Goal: Transaction & Acquisition: Purchase product/service

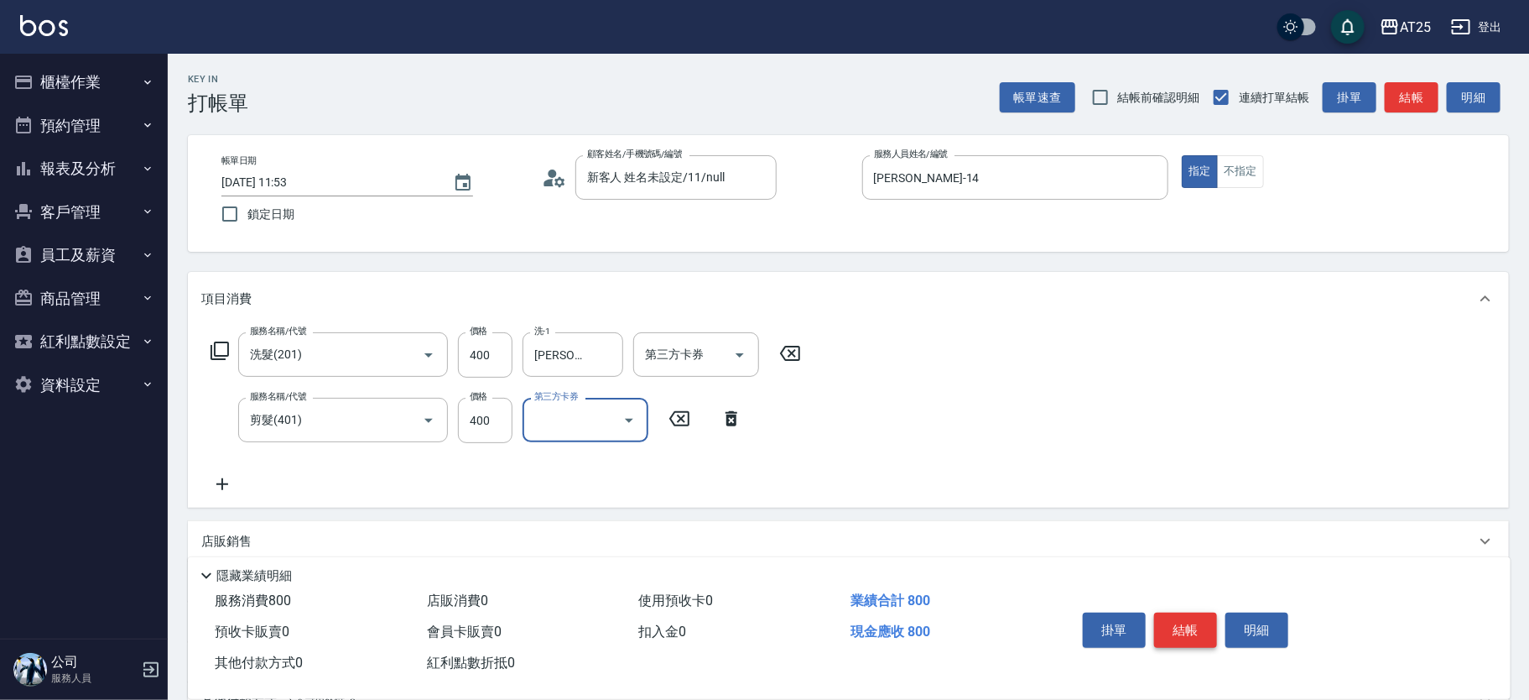
click at [1180, 632] on button "結帳" at bounding box center [1185, 629] width 63 height 35
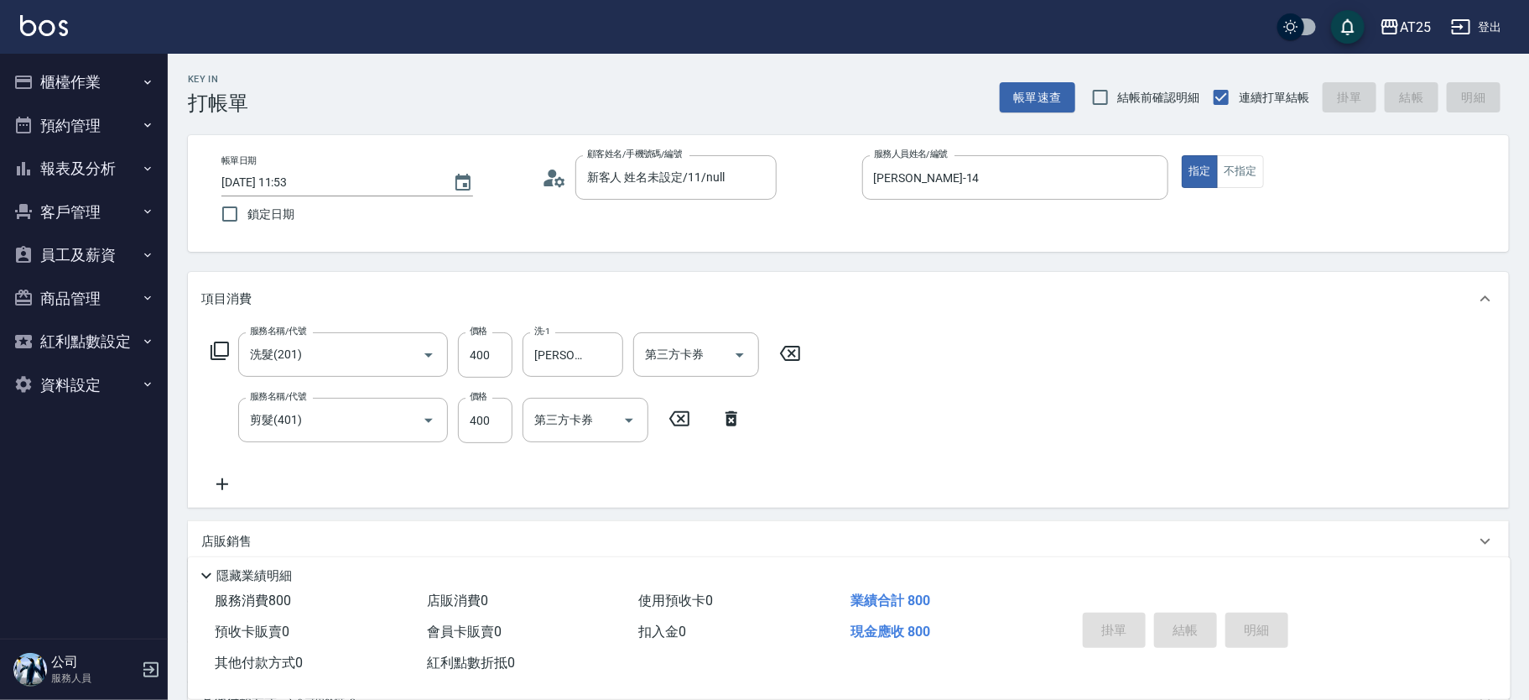
type input "2025/08/17 12:37"
type input "0"
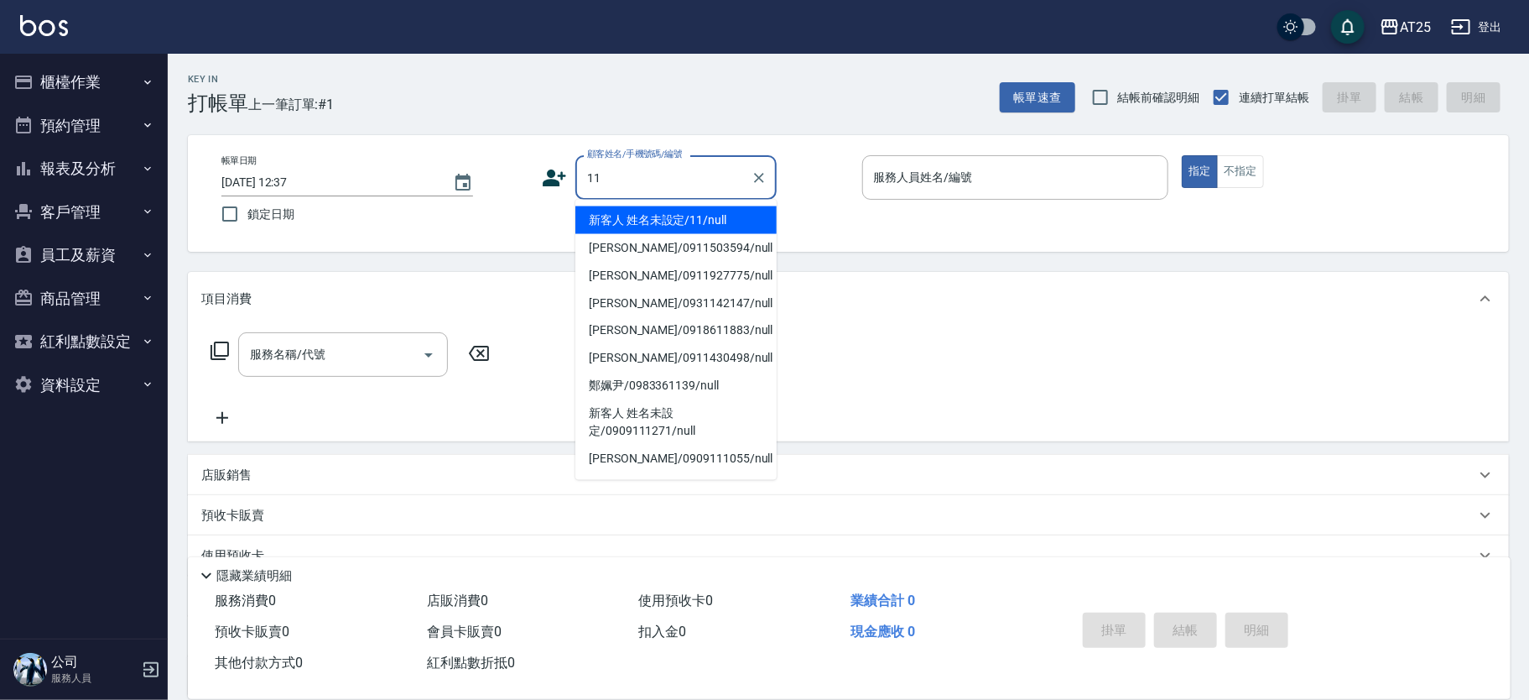
type input "新客人 姓名未設定/11/null"
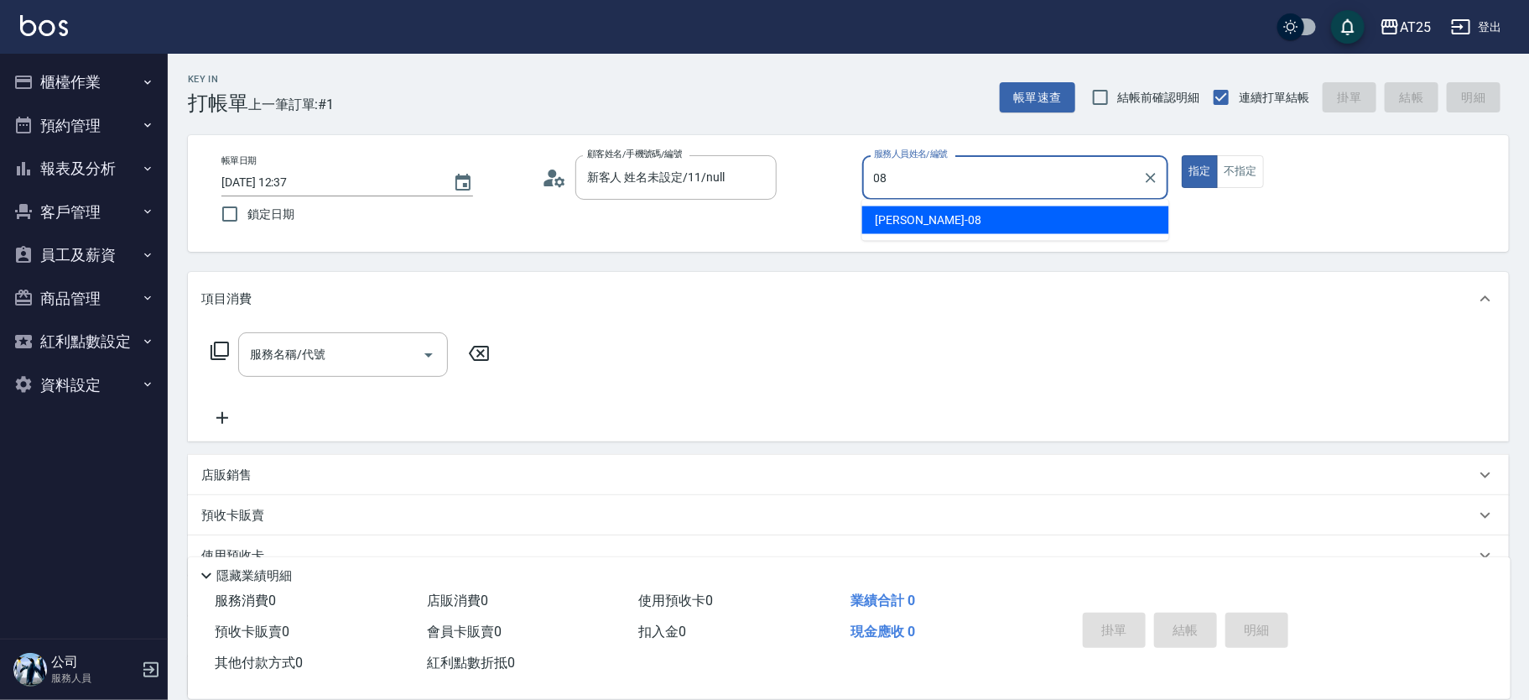
type input "Tony-08"
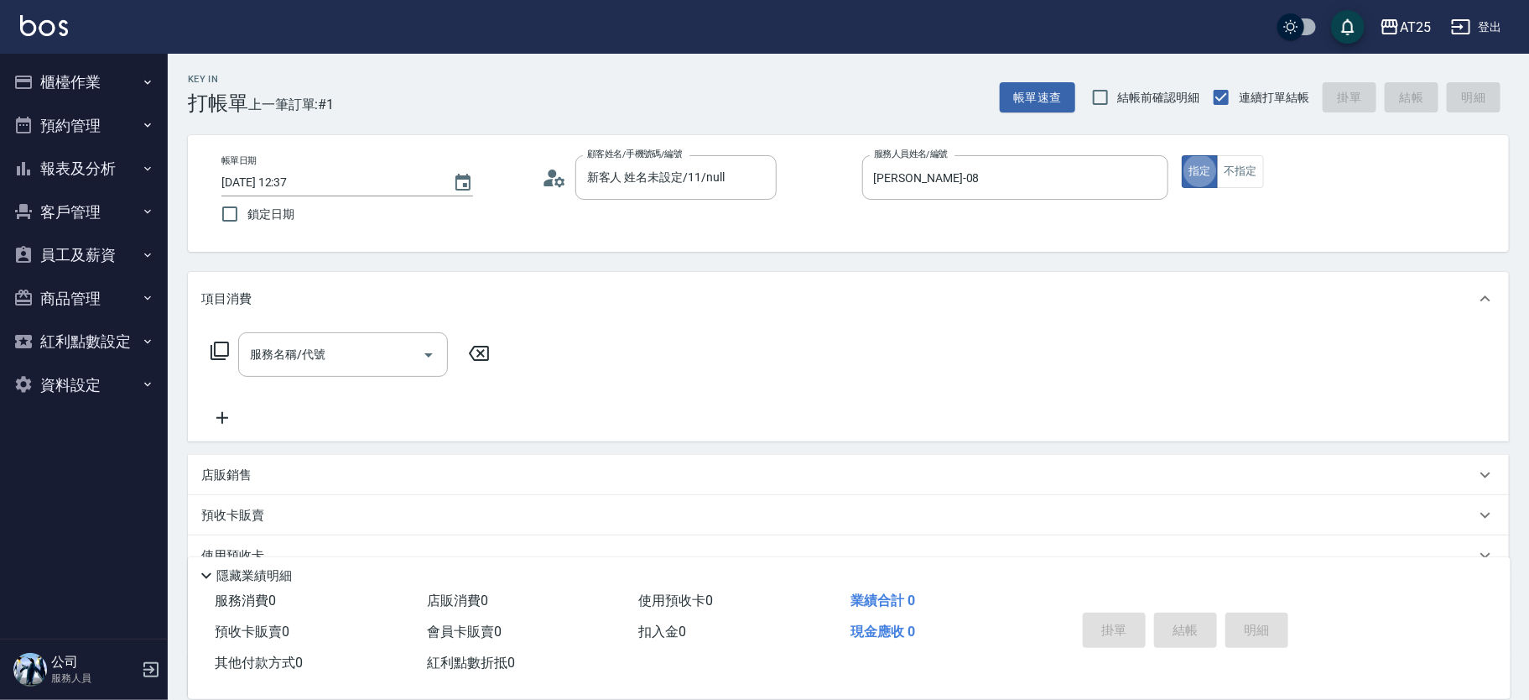
type button "true"
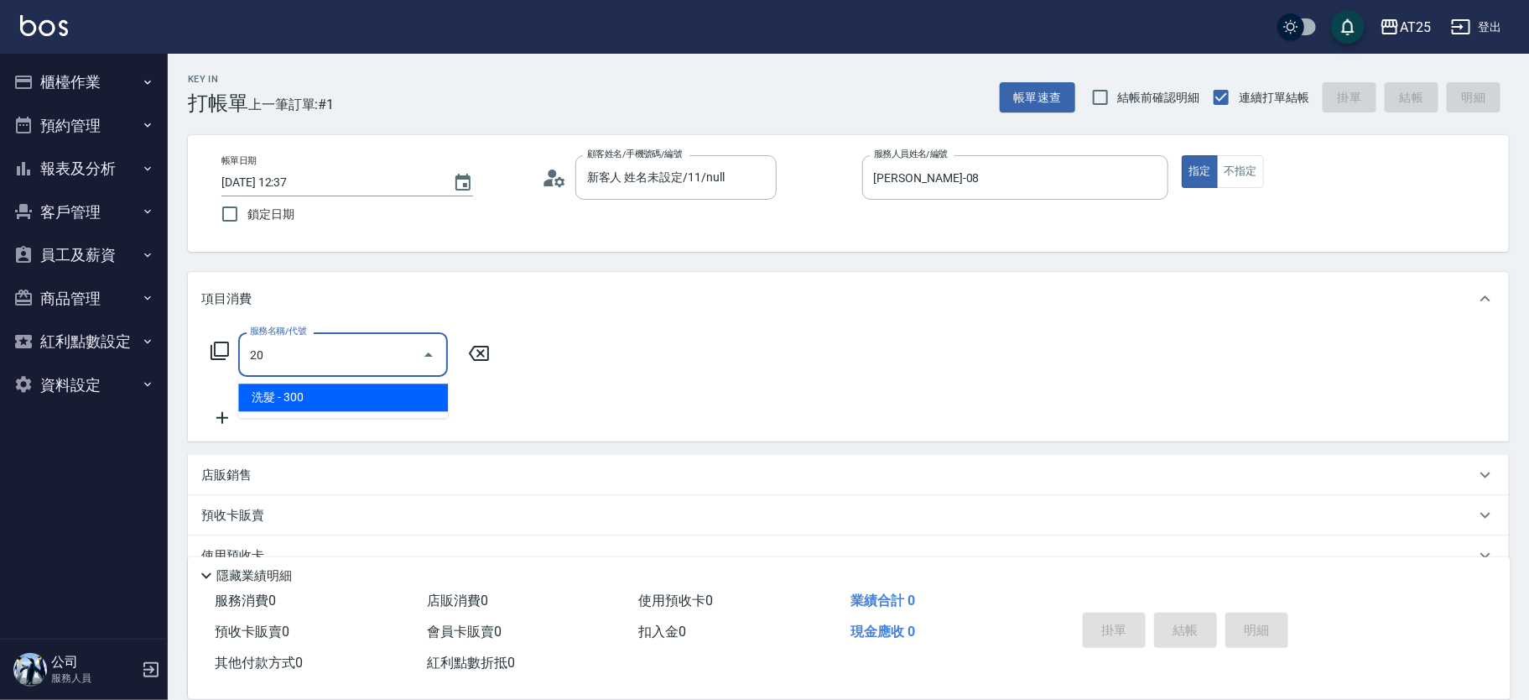
type input "2"
type input "201"
type input "30"
type input "洗髮(201)"
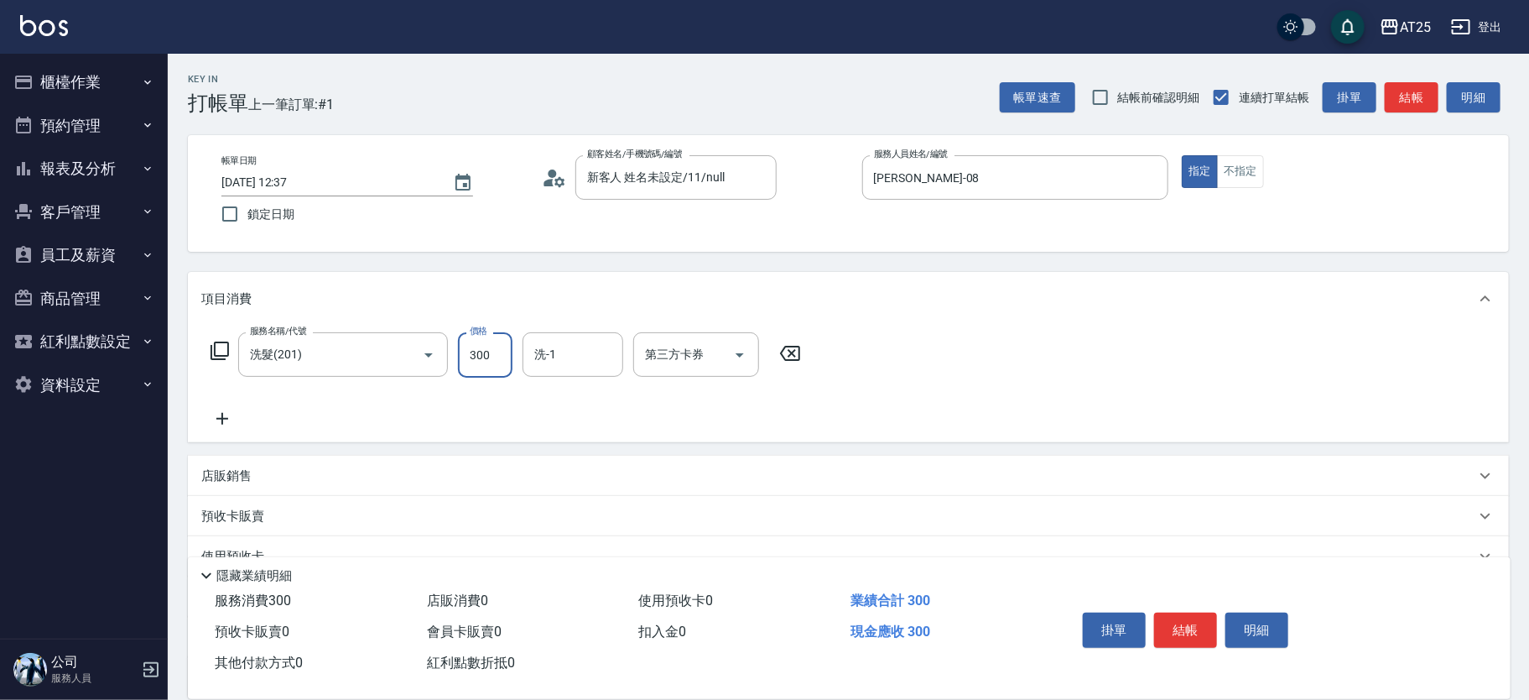
type input "0"
type input "20"
type input "200"
type input "小伶-81"
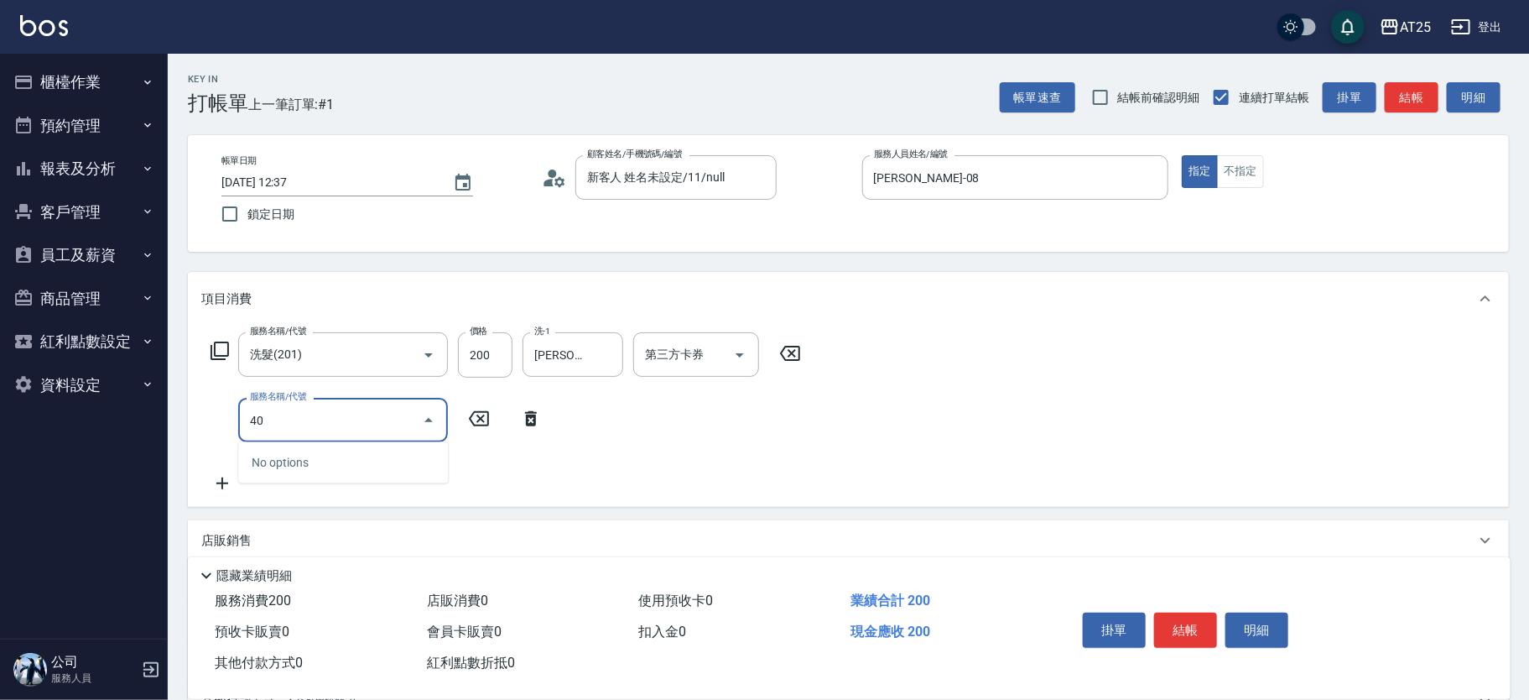
type input "401"
type input "50"
type input "剪髮(401)"
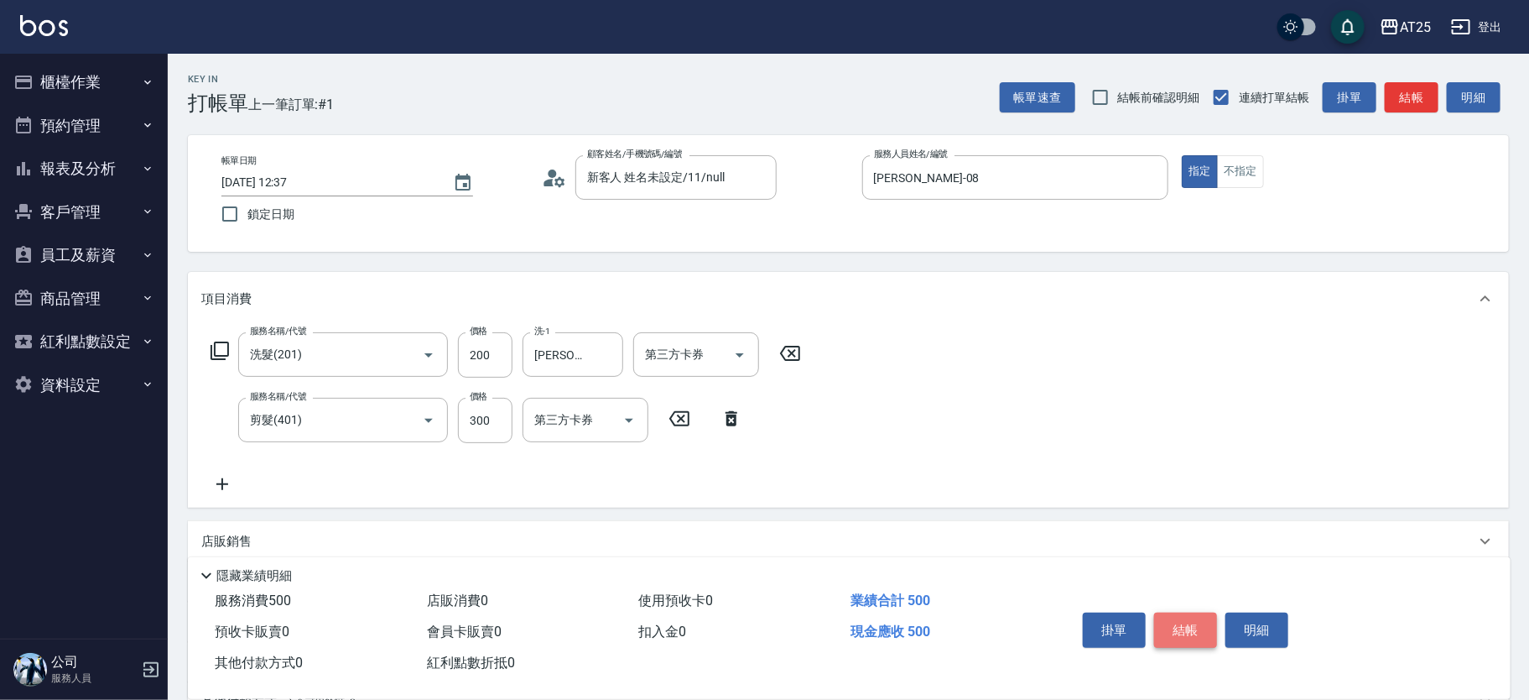
click at [1195, 619] on button "結帳" at bounding box center [1185, 629] width 63 height 35
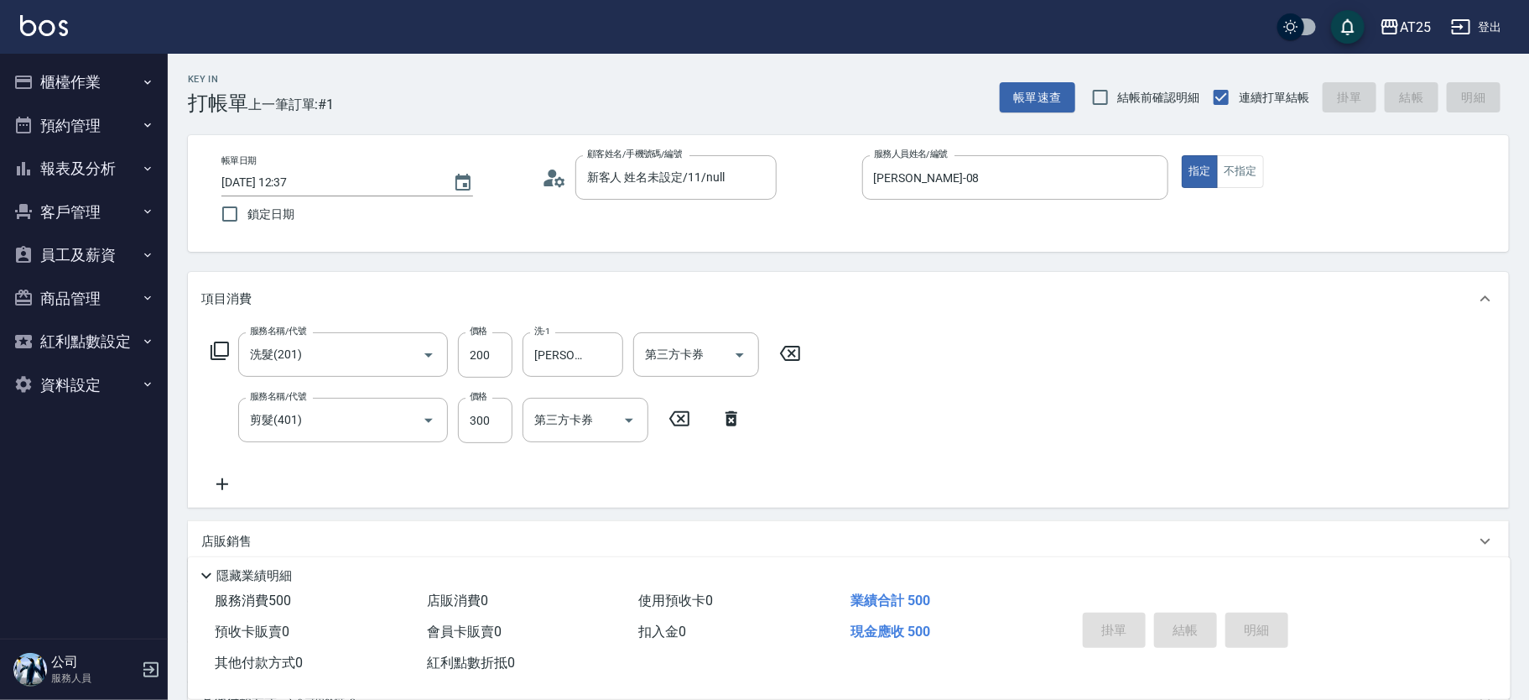
type input "2025/08/17 12:43"
type input "0"
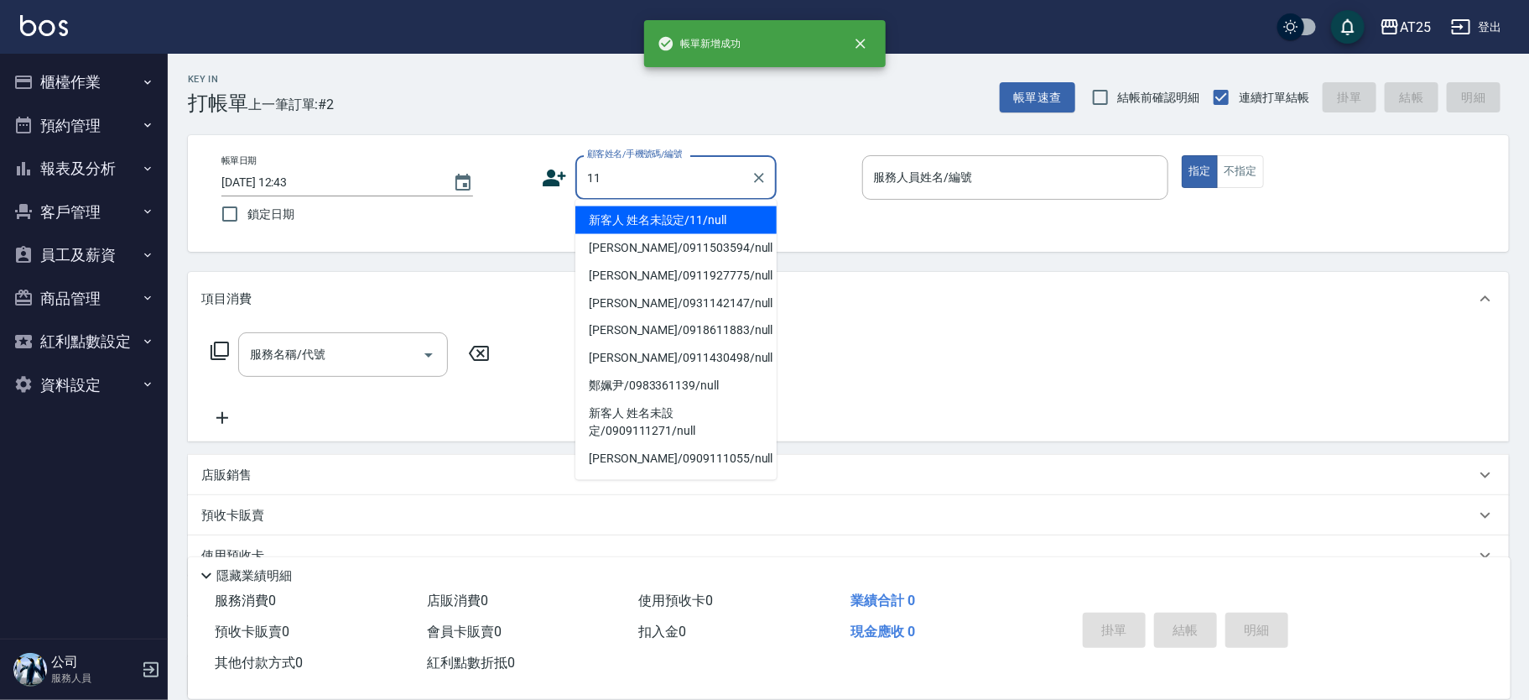
type input "新客人 姓名未設定/11/null"
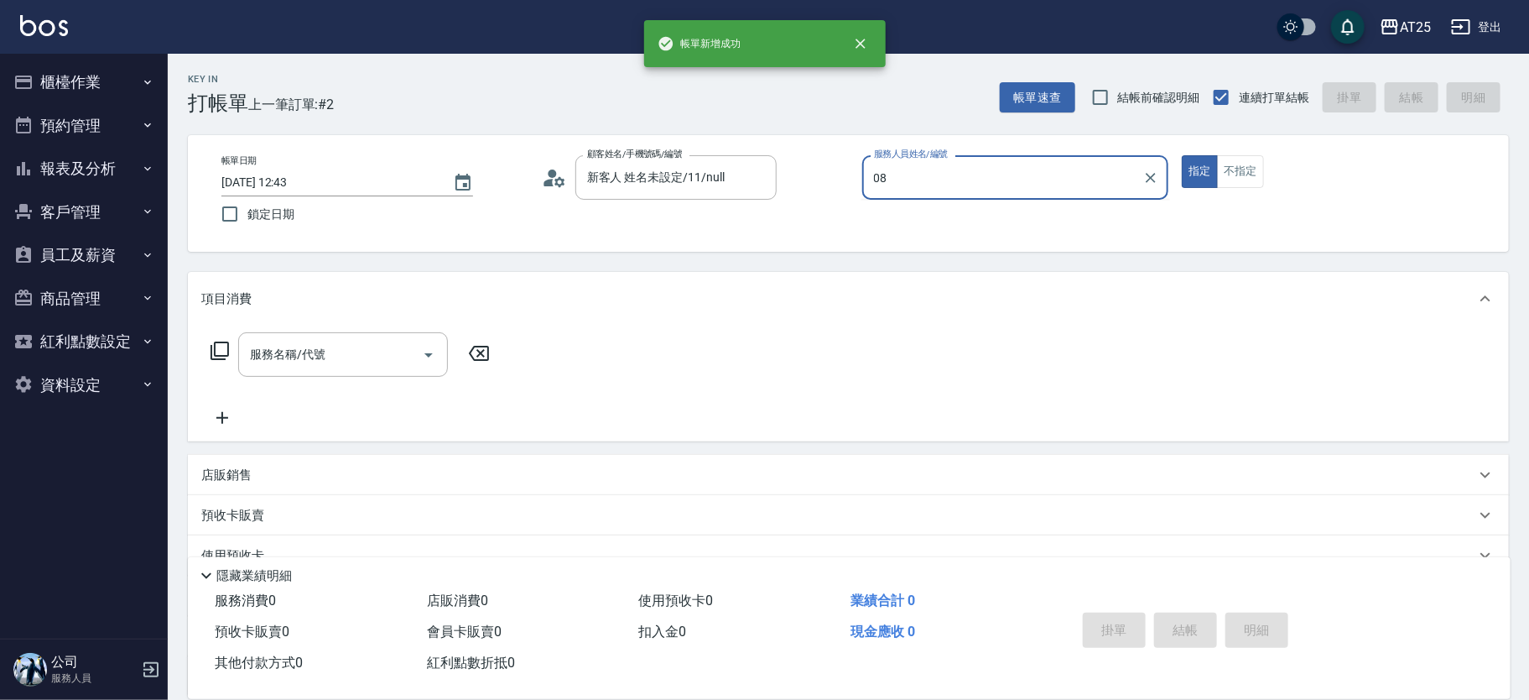
type input "Tony-08"
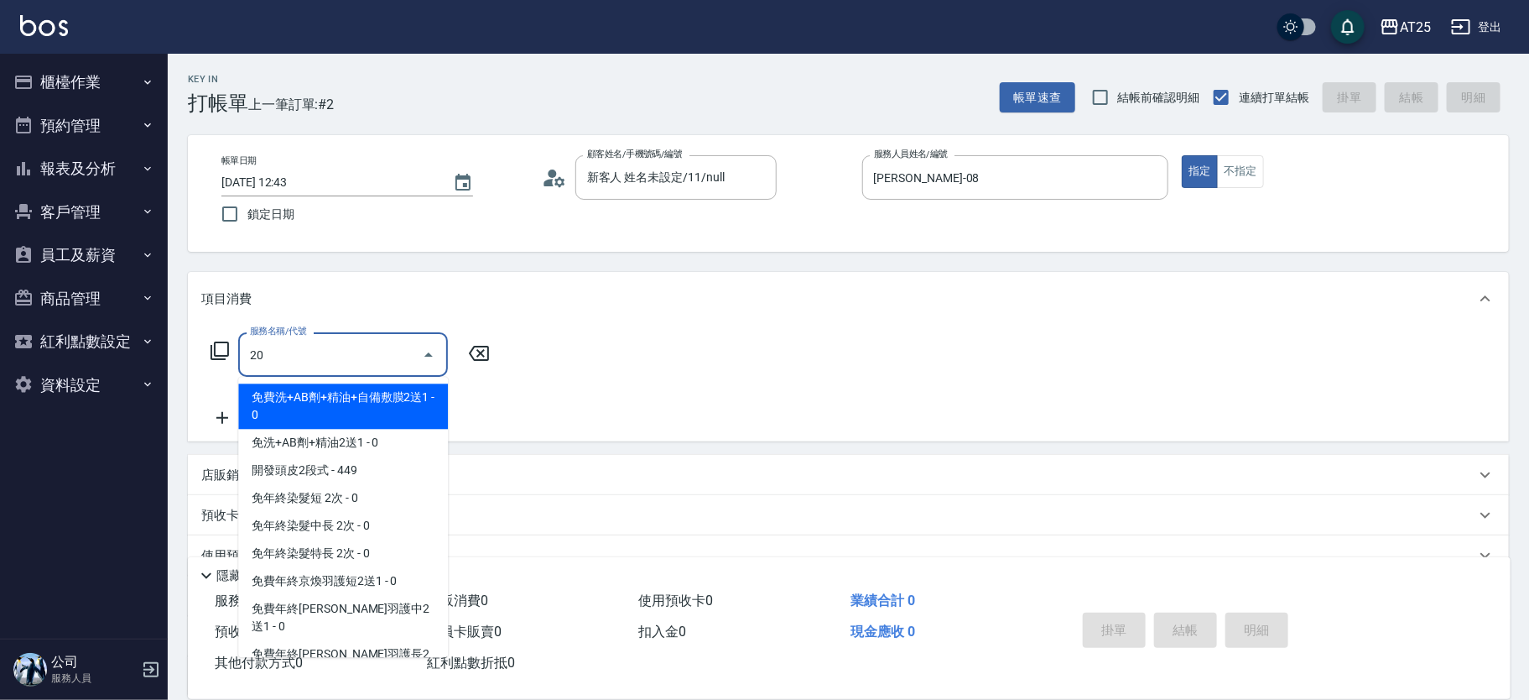
type input "201"
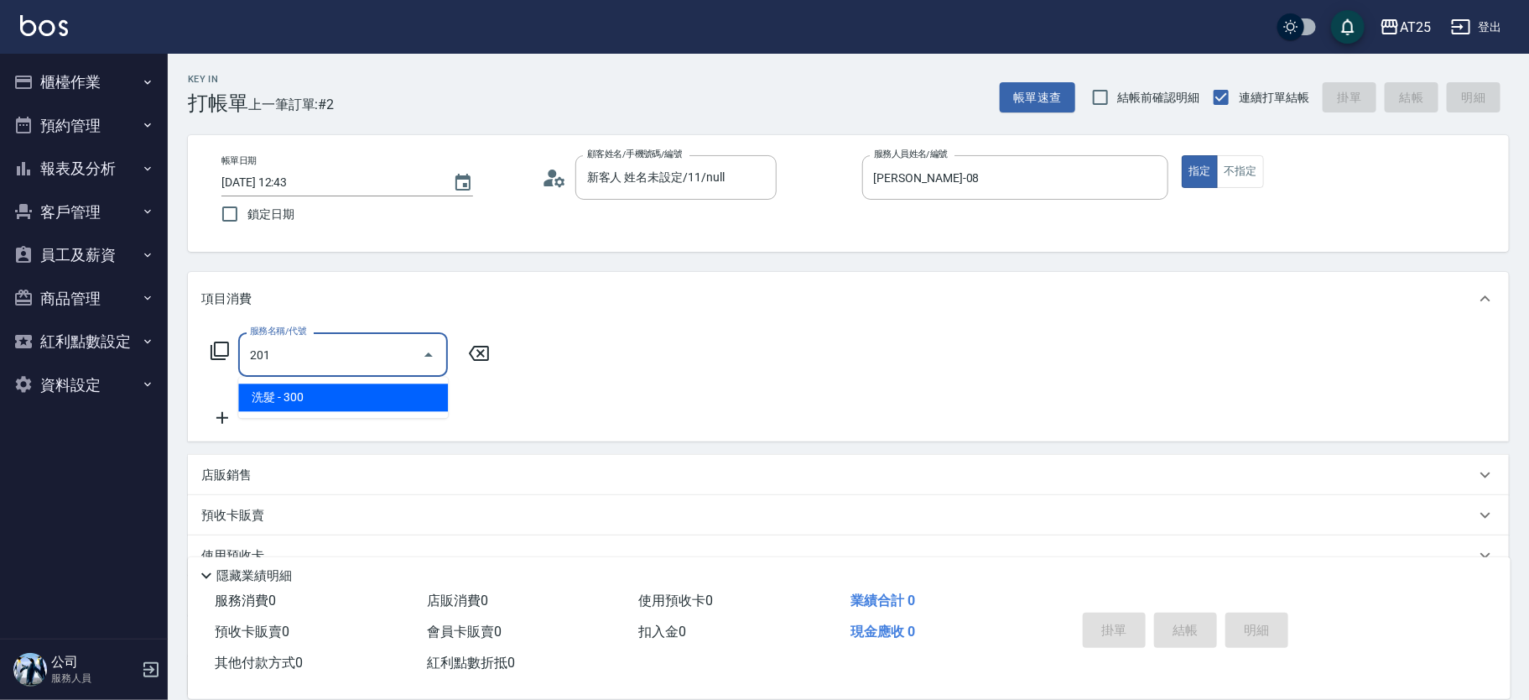
type input "30"
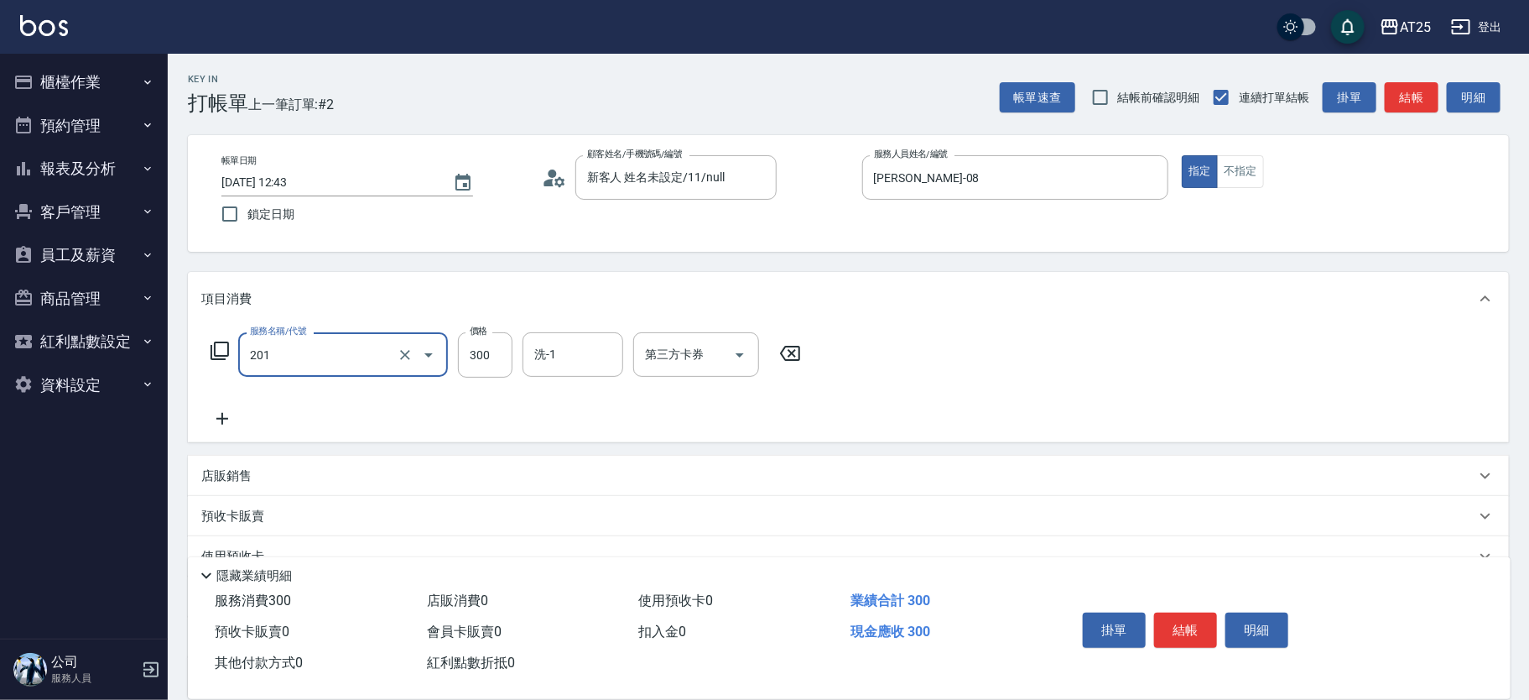
type input "洗髮(201)"
type input "0"
type input "20"
type input "200"
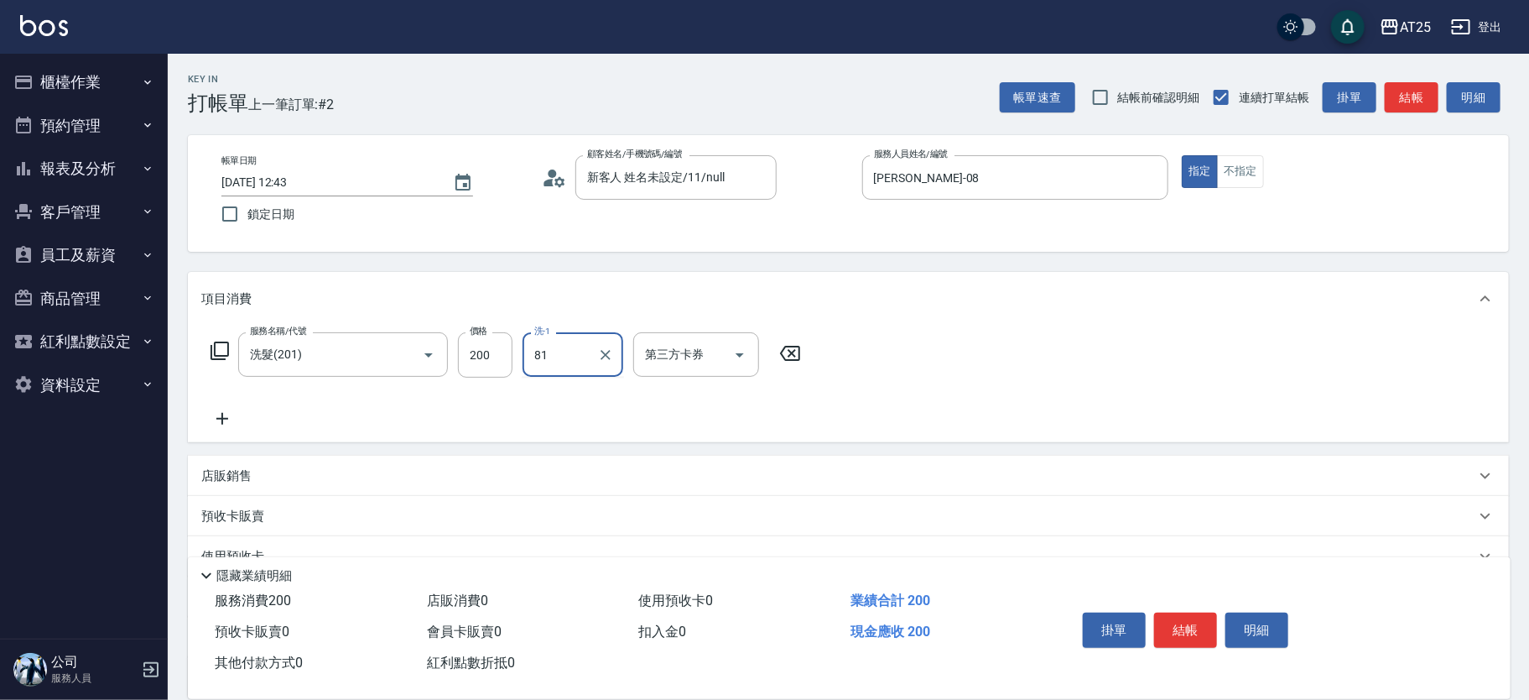
type input "小伶-81"
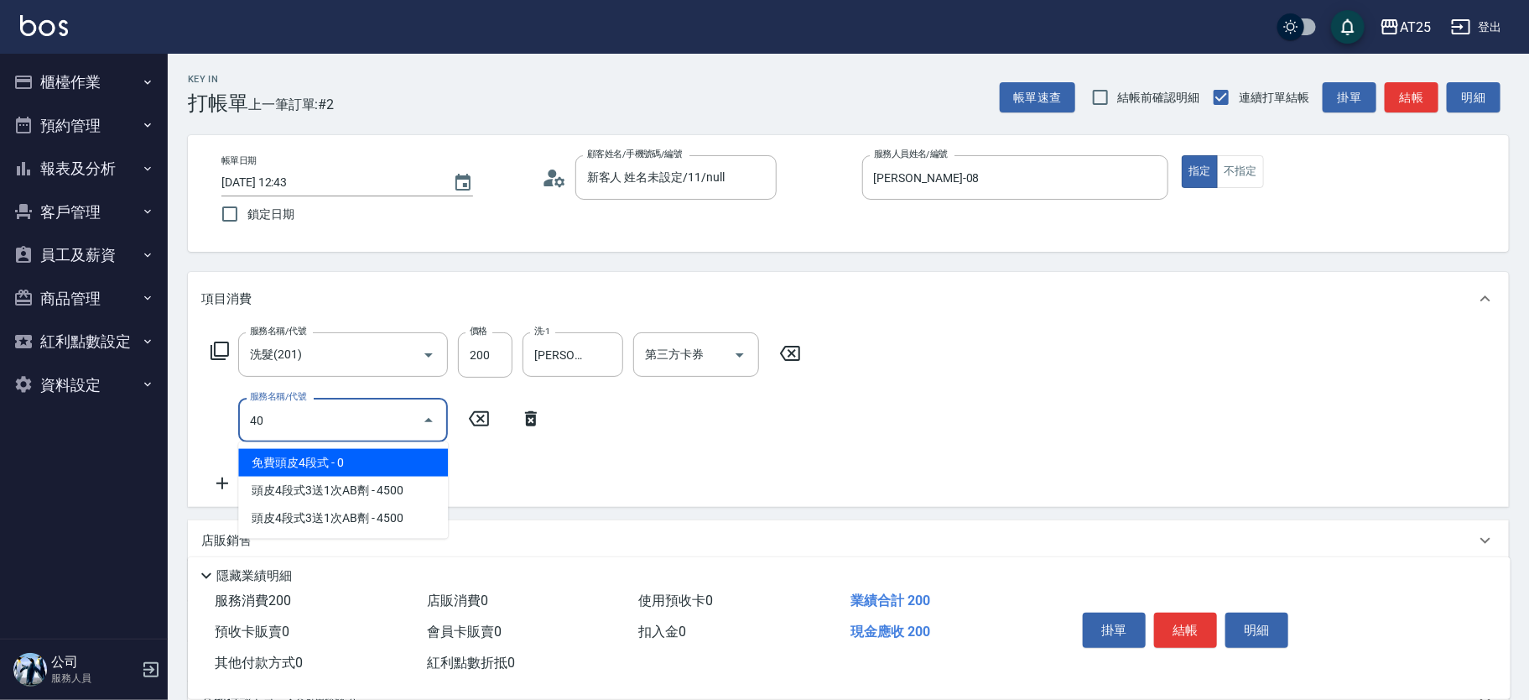
type input "401"
type input "50"
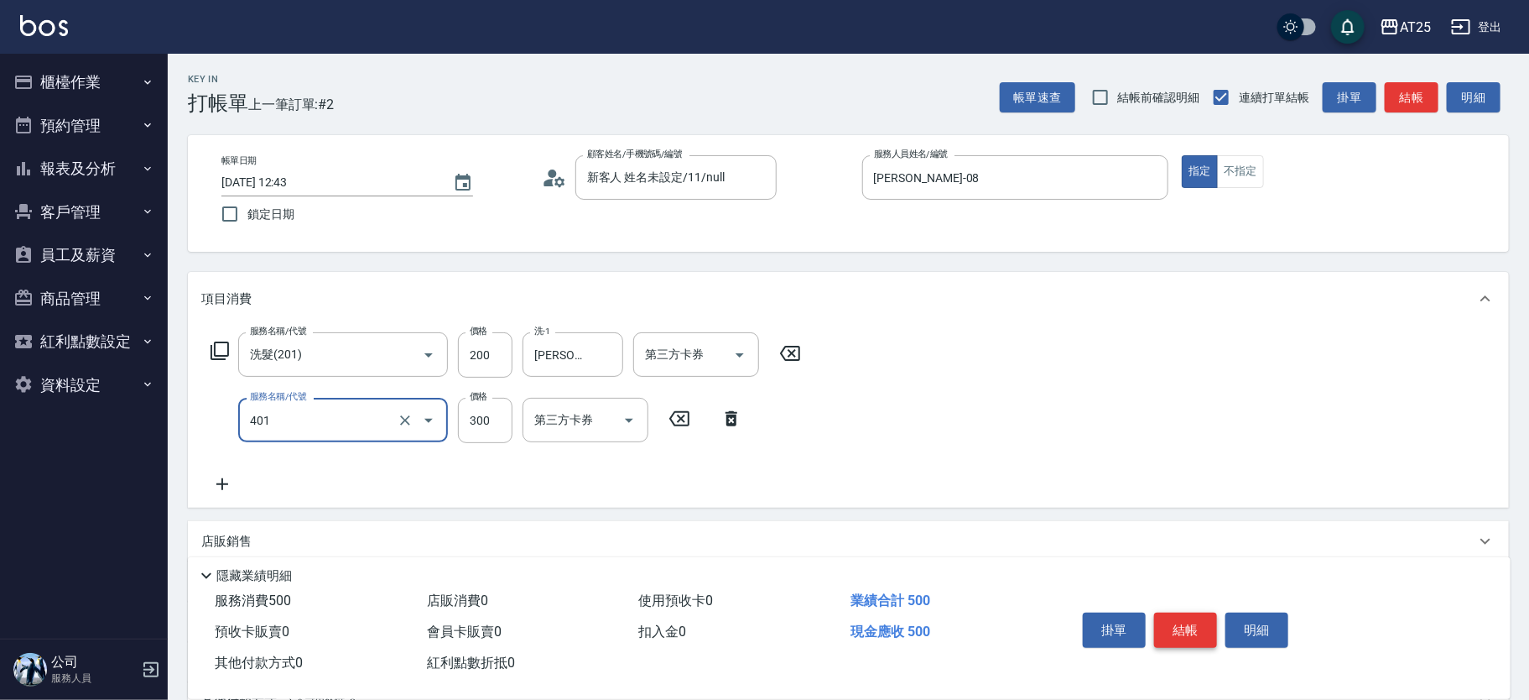
type input "剪髮(401)"
click at [1195, 629] on button "結帳" at bounding box center [1185, 629] width 63 height 35
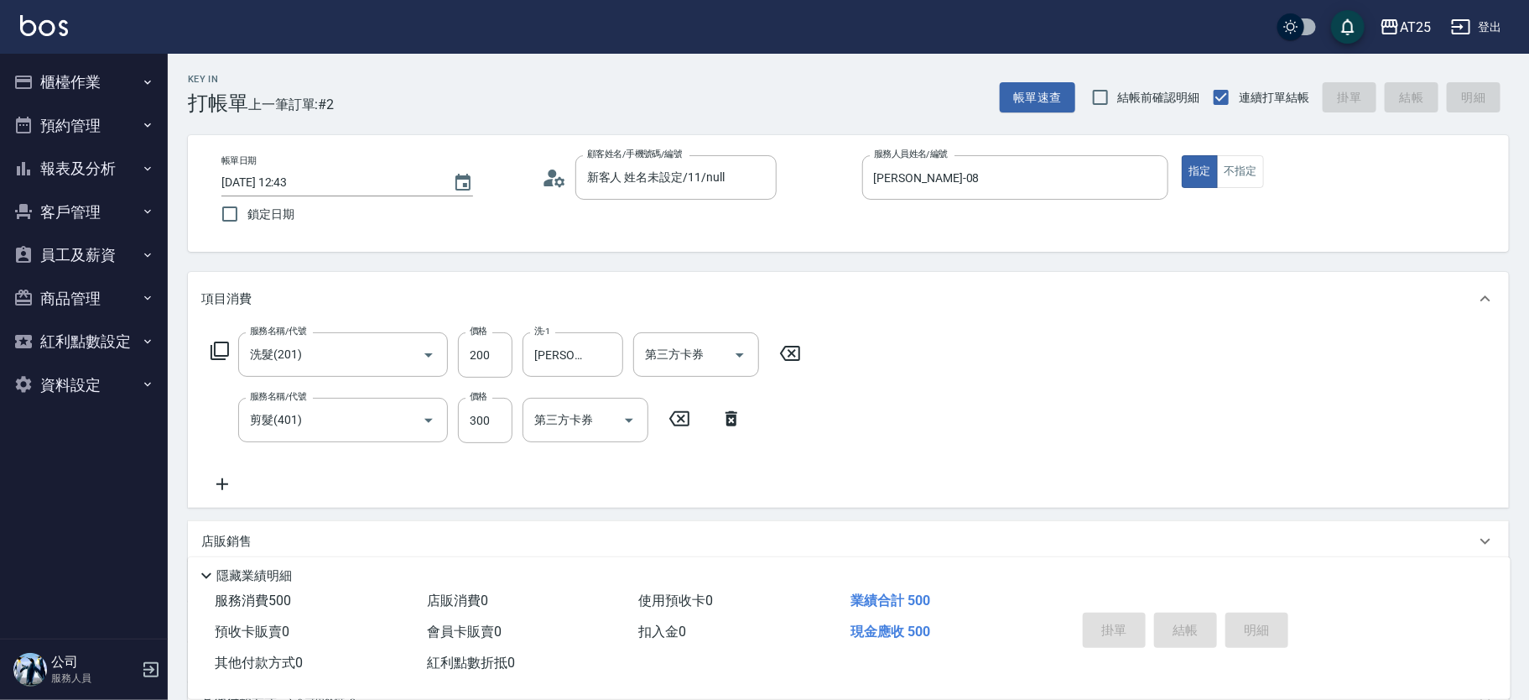
type input "0"
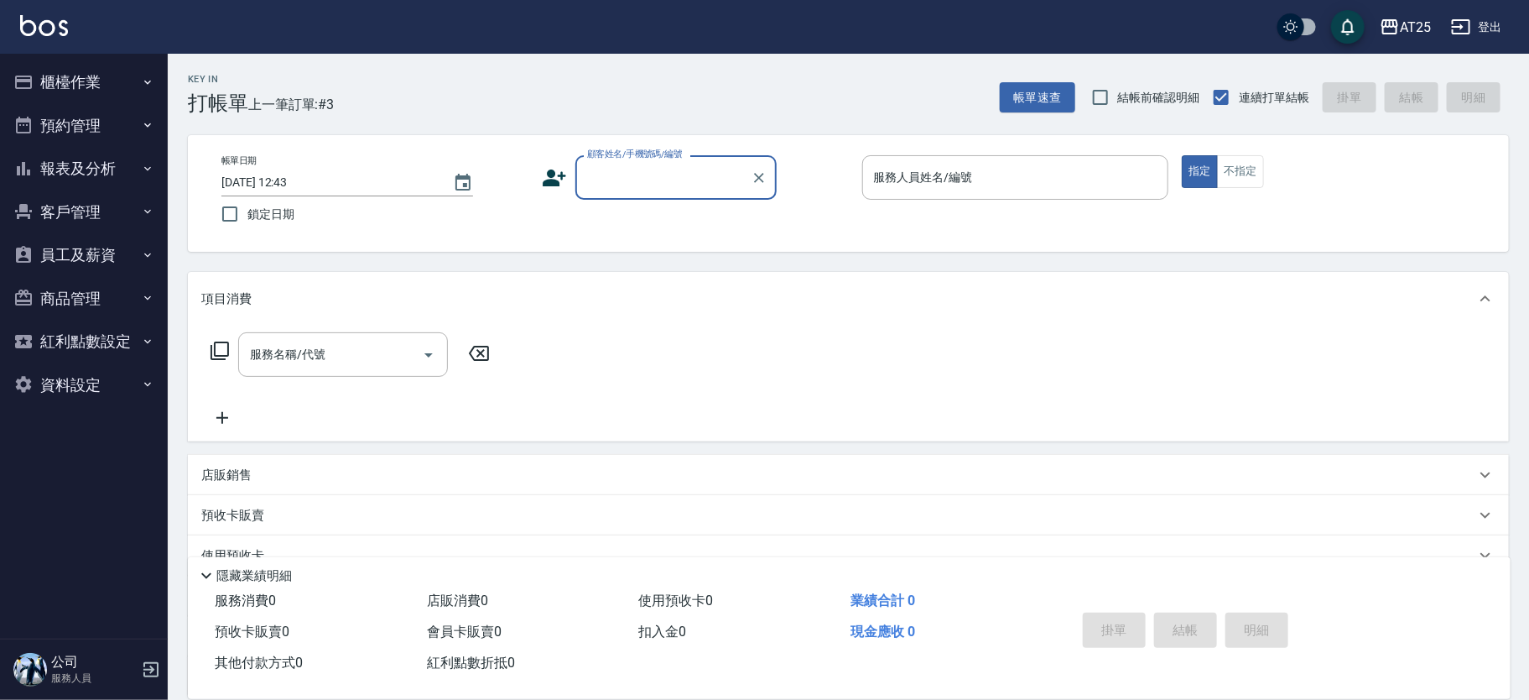
click at [55, 170] on button "報表及分析" at bounding box center [84, 169] width 154 height 44
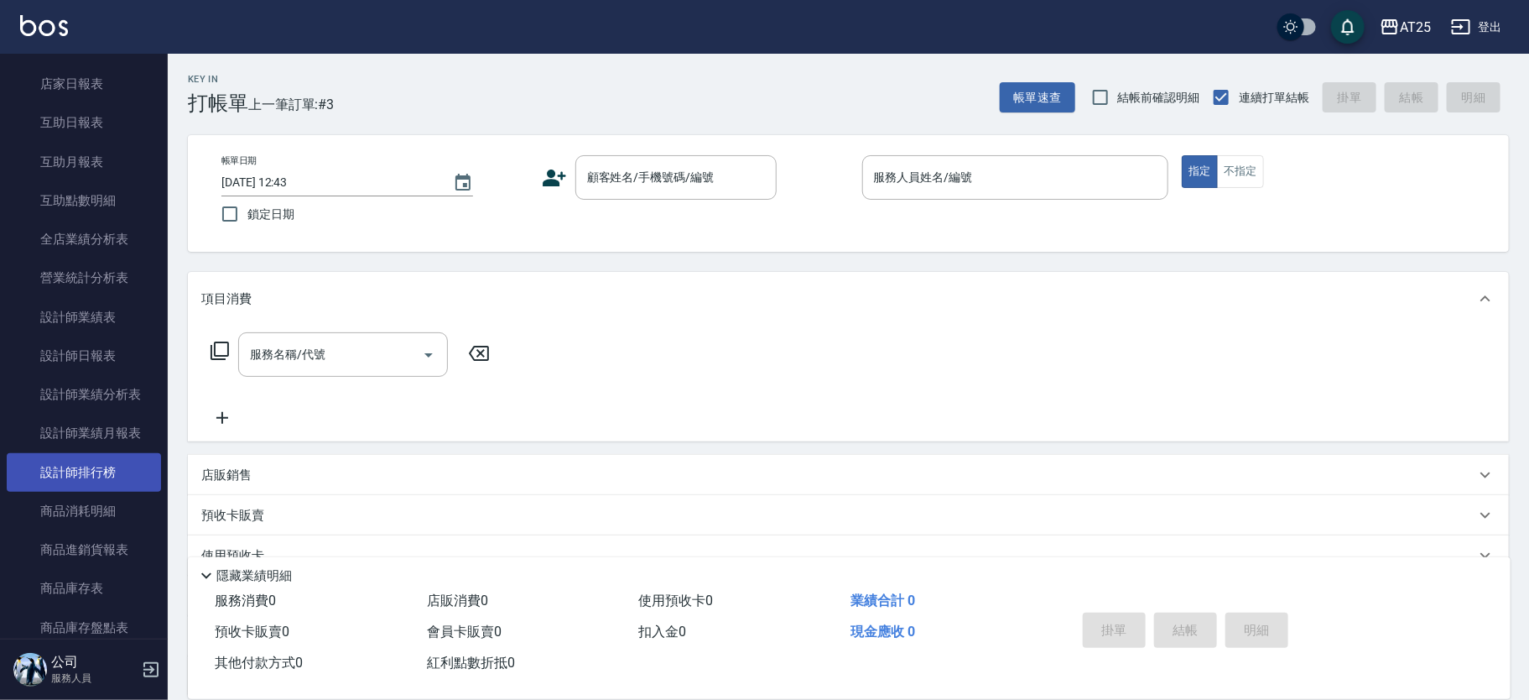
scroll to position [315, 0]
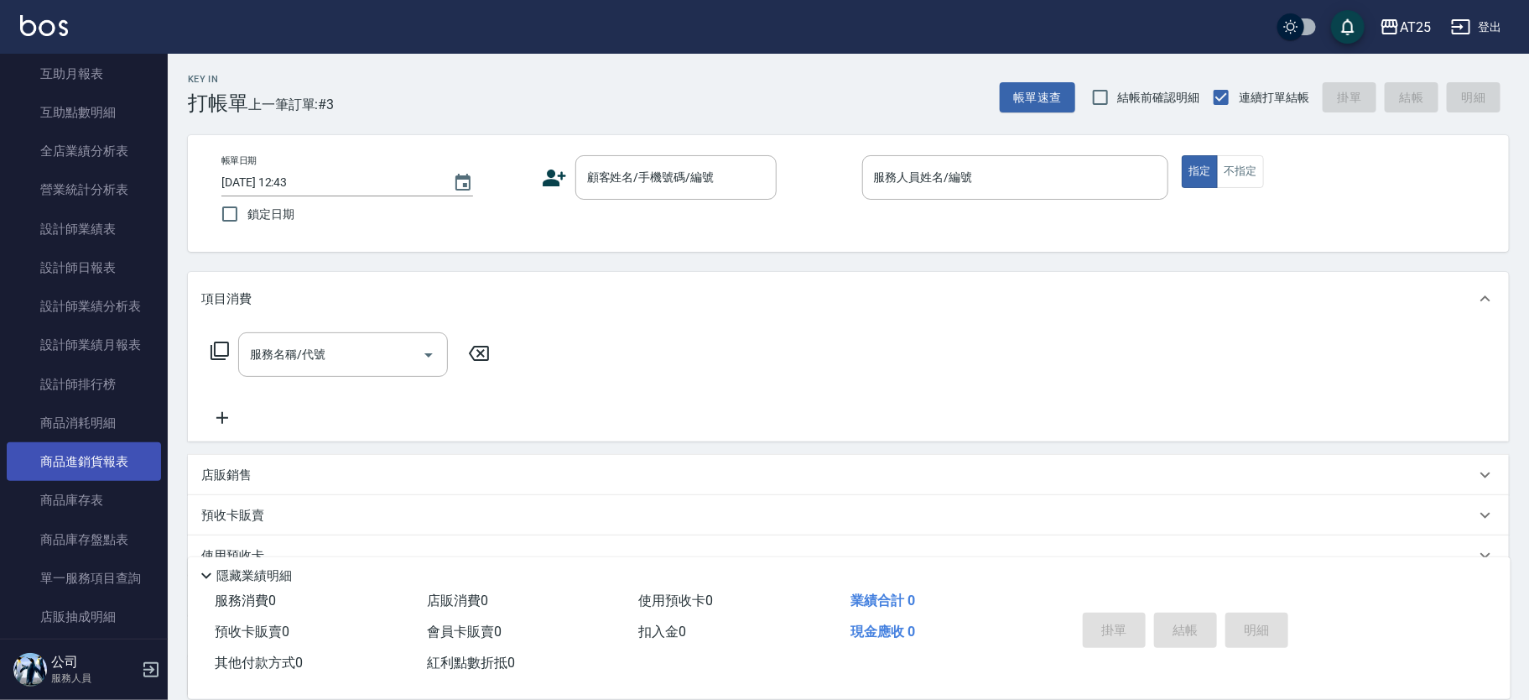
click at [112, 477] on ul "報表目錄 店家區間累計表 店家日報表 互助日報表 互助月報表 互助點數明細 全店業績分析表 營業統計分析表 設計師業績表 設計師日報表 設計師業績分析表 設計…" at bounding box center [84, 287] width 154 height 789
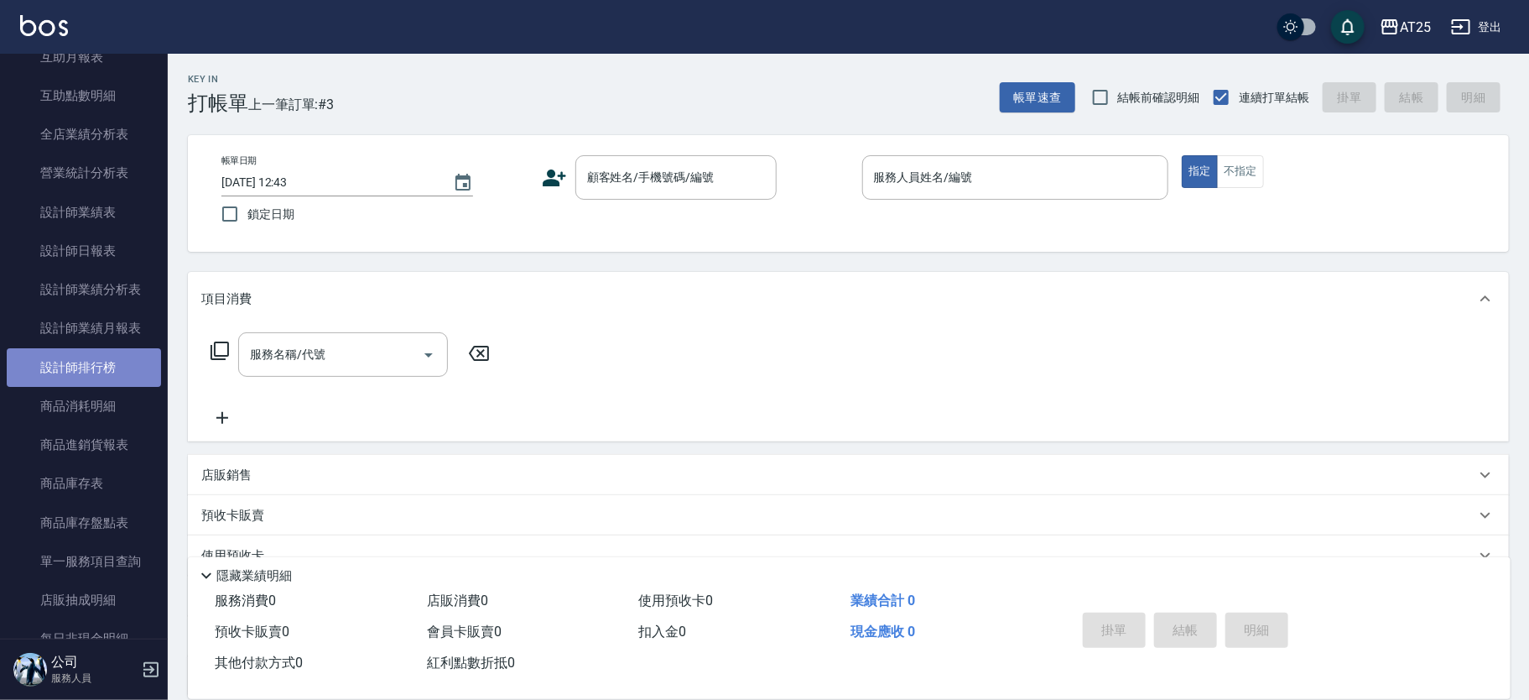
click at [112, 377] on link "設計師排行榜" at bounding box center [84, 367] width 154 height 39
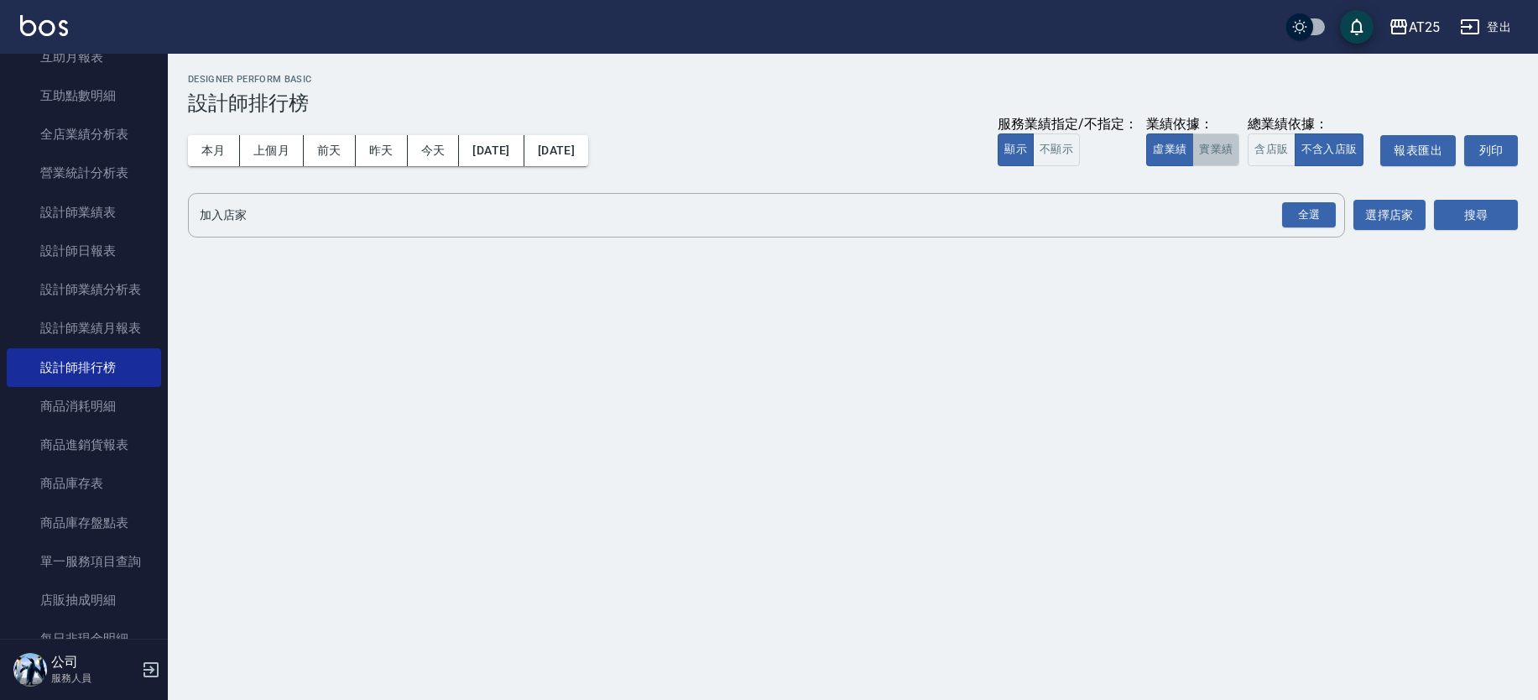
click at [1232, 150] on button "實業績" at bounding box center [1215, 149] width 47 height 33
click at [1319, 207] on div "全選" at bounding box center [1309, 215] width 54 height 26
click at [1464, 217] on button "搜尋" at bounding box center [1476, 216] width 84 height 31
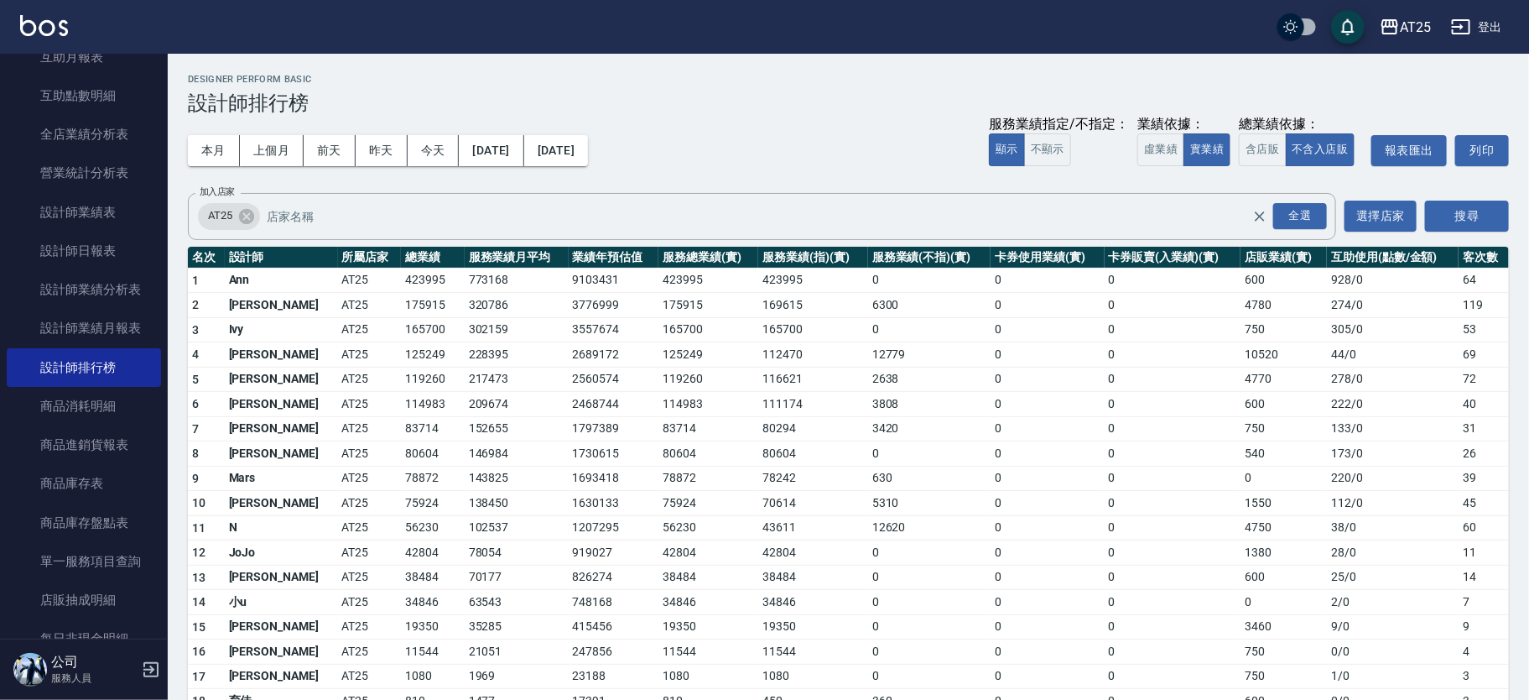
click at [70, 21] on div "AT25 登出" at bounding box center [764, 27] width 1529 height 54
click at [60, 27] on img at bounding box center [44, 25] width 48 height 21
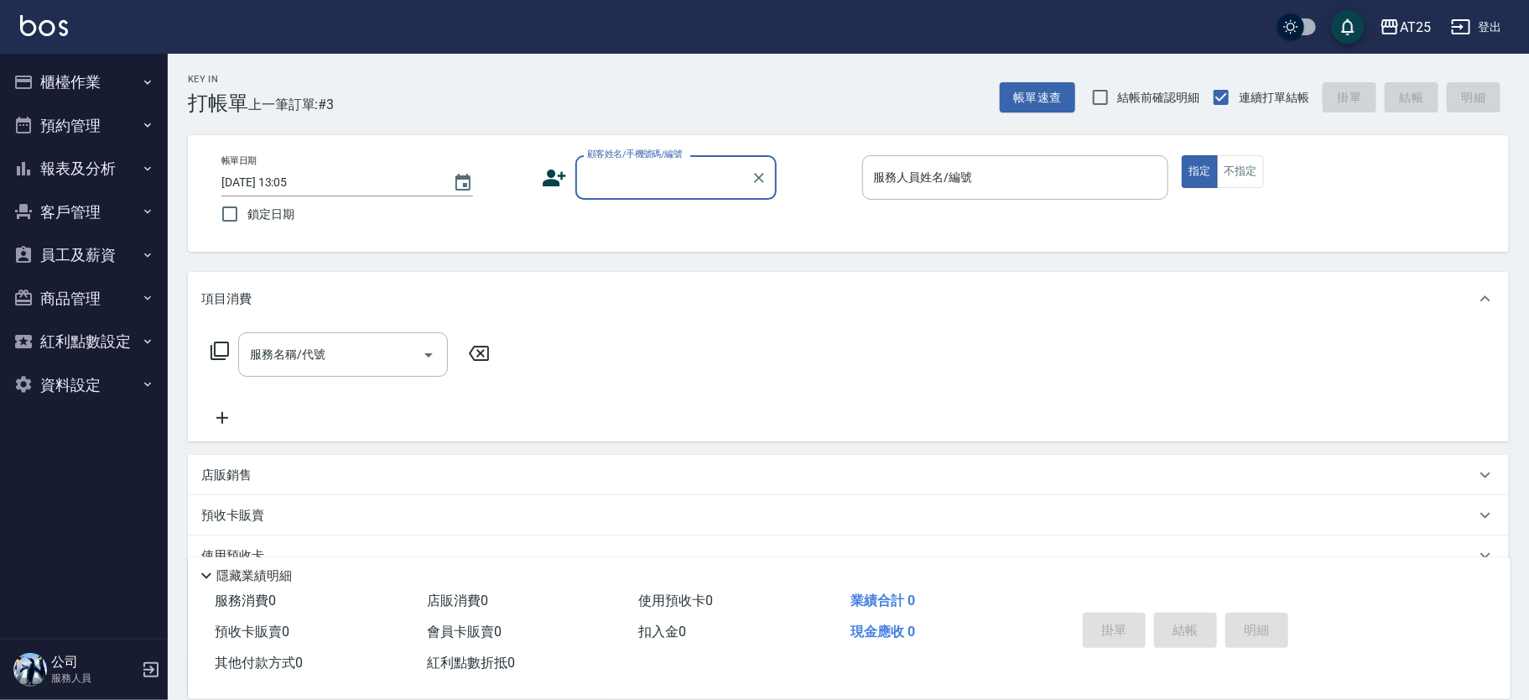
click at [112, 91] on button "櫃檯作業" at bounding box center [84, 82] width 154 height 44
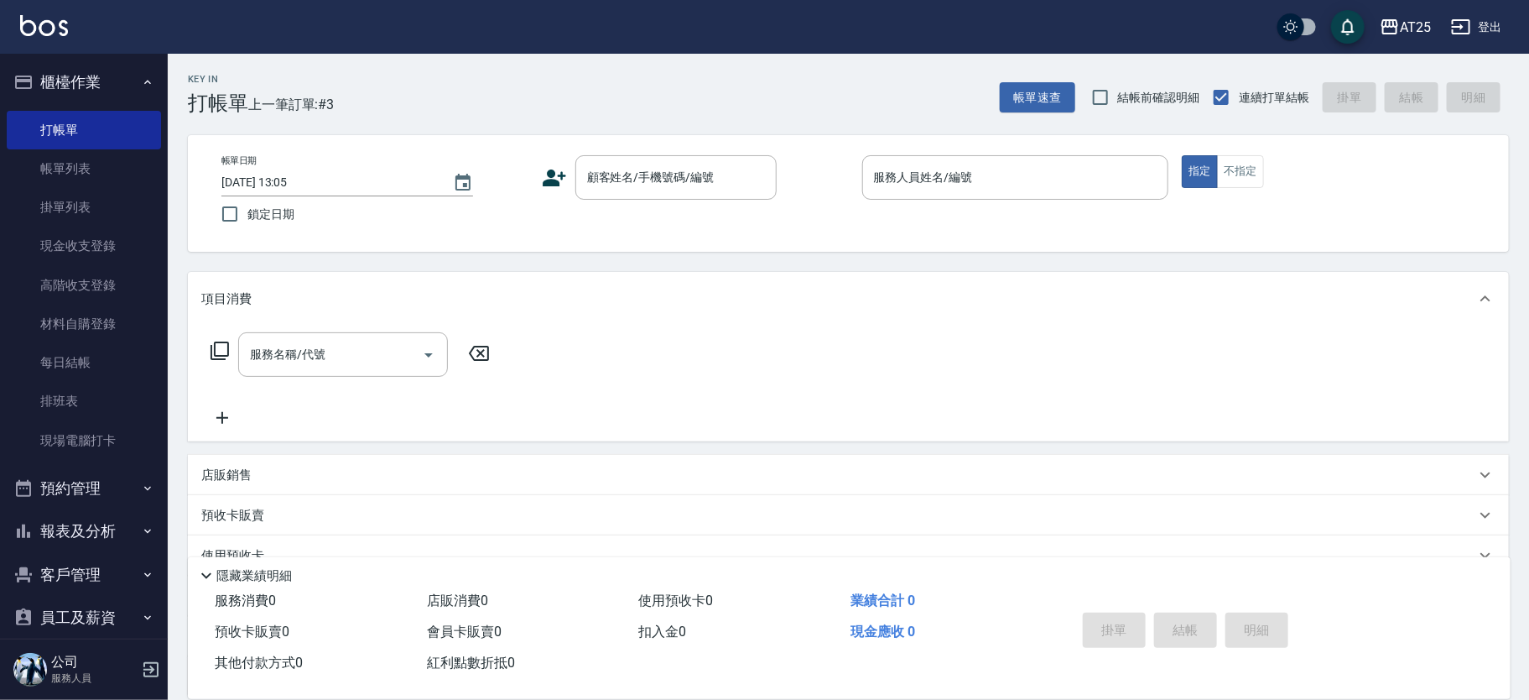
click at [105, 530] on button "報表及分析" at bounding box center [84, 531] width 154 height 44
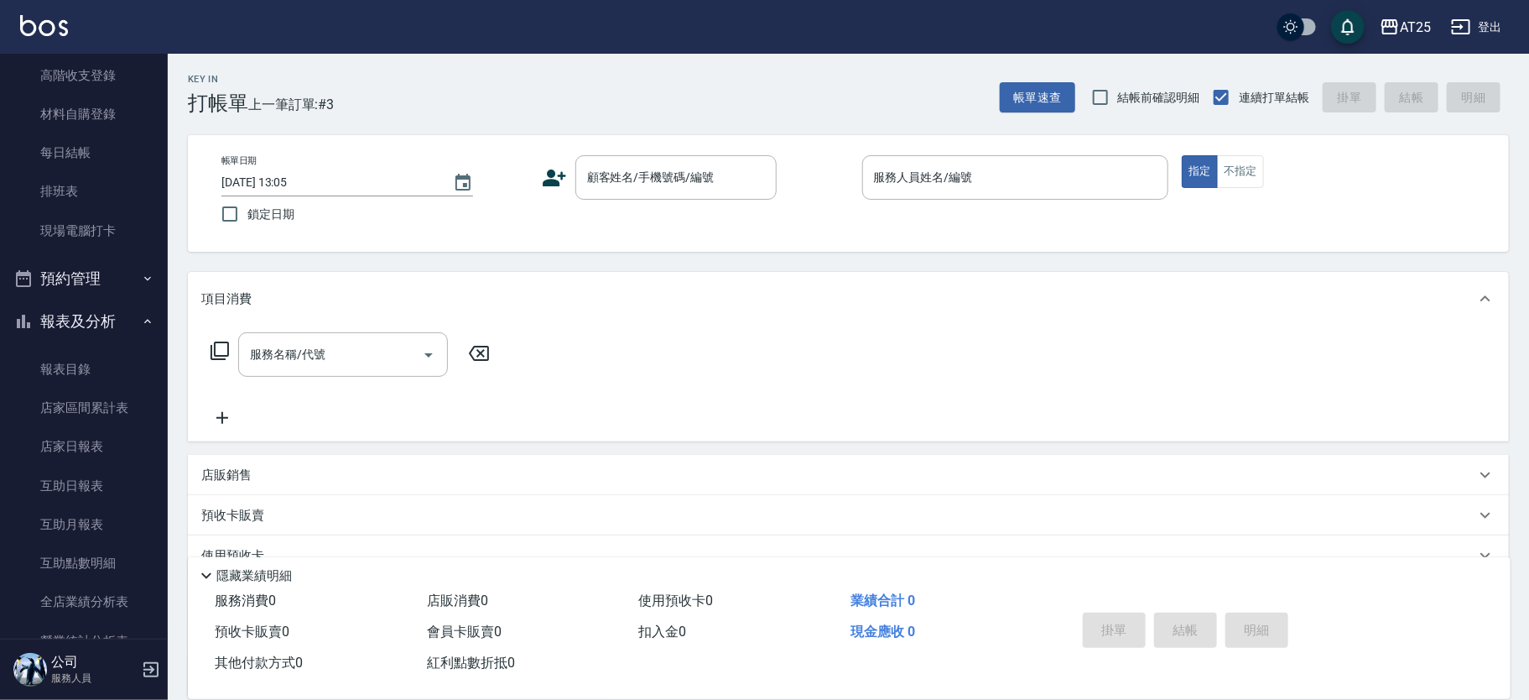
click at [157, 340] on nav "櫃檯作業 打帳單 帳單列表 掛單列表 現金收支登錄 高階收支登錄 材料自購登錄 每日結帳 排班表 現場電腦打卡 預約管理 預約管理 單日預約紀錄 單週預約紀錄…" at bounding box center [84, 346] width 168 height 585
click at [123, 447] on link "店家日報表" at bounding box center [84, 446] width 154 height 39
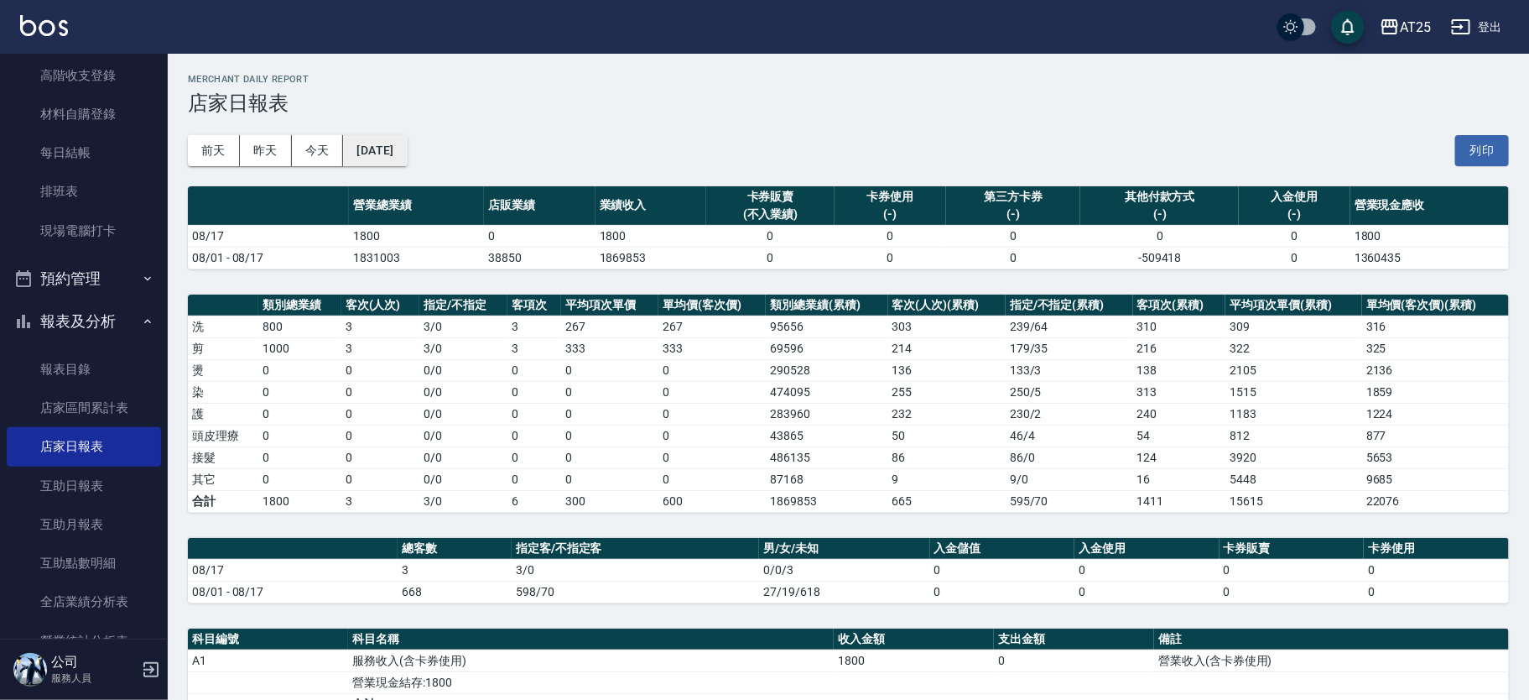
click at [407, 156] on button "[DATE]" at bounding box center [375, 150] width 64 height 31
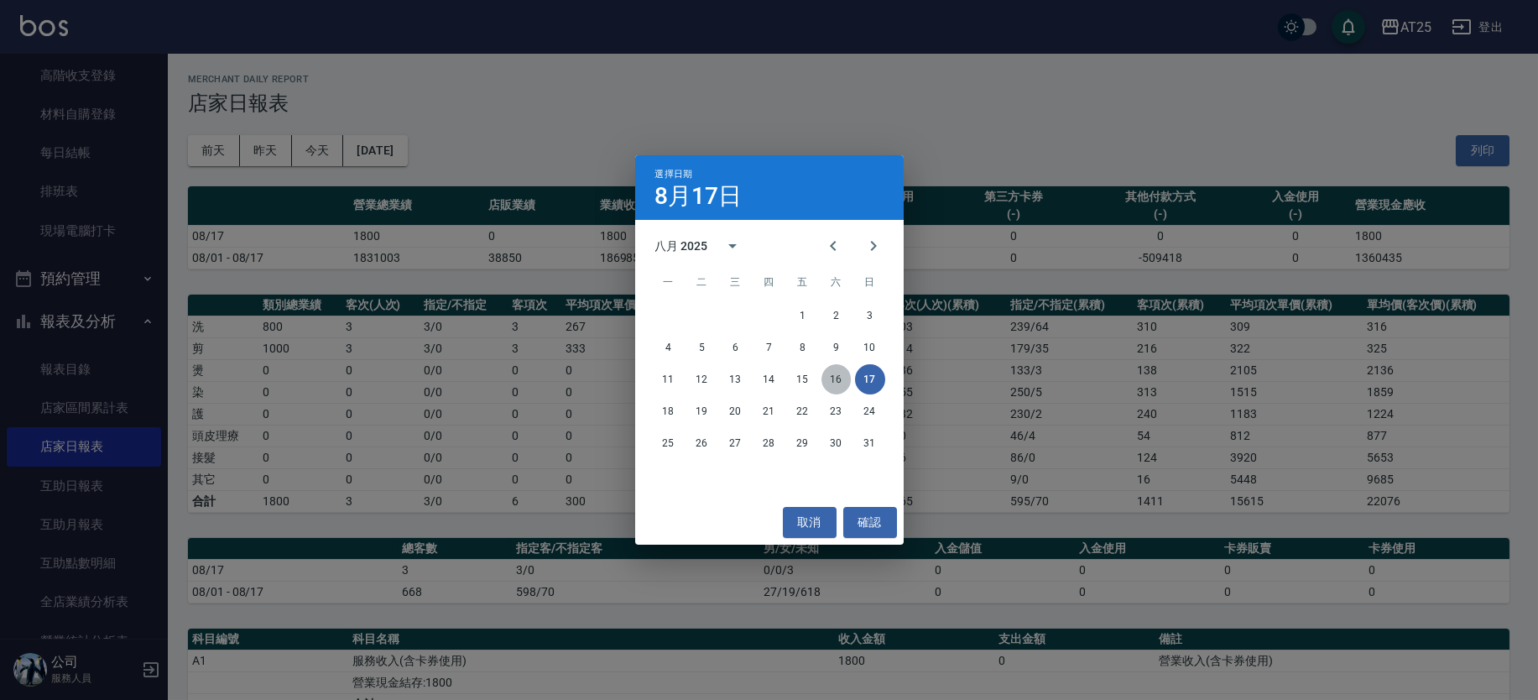
click at [834, 378] on button "16" at bounding box center [836, 379] width 30 height 30
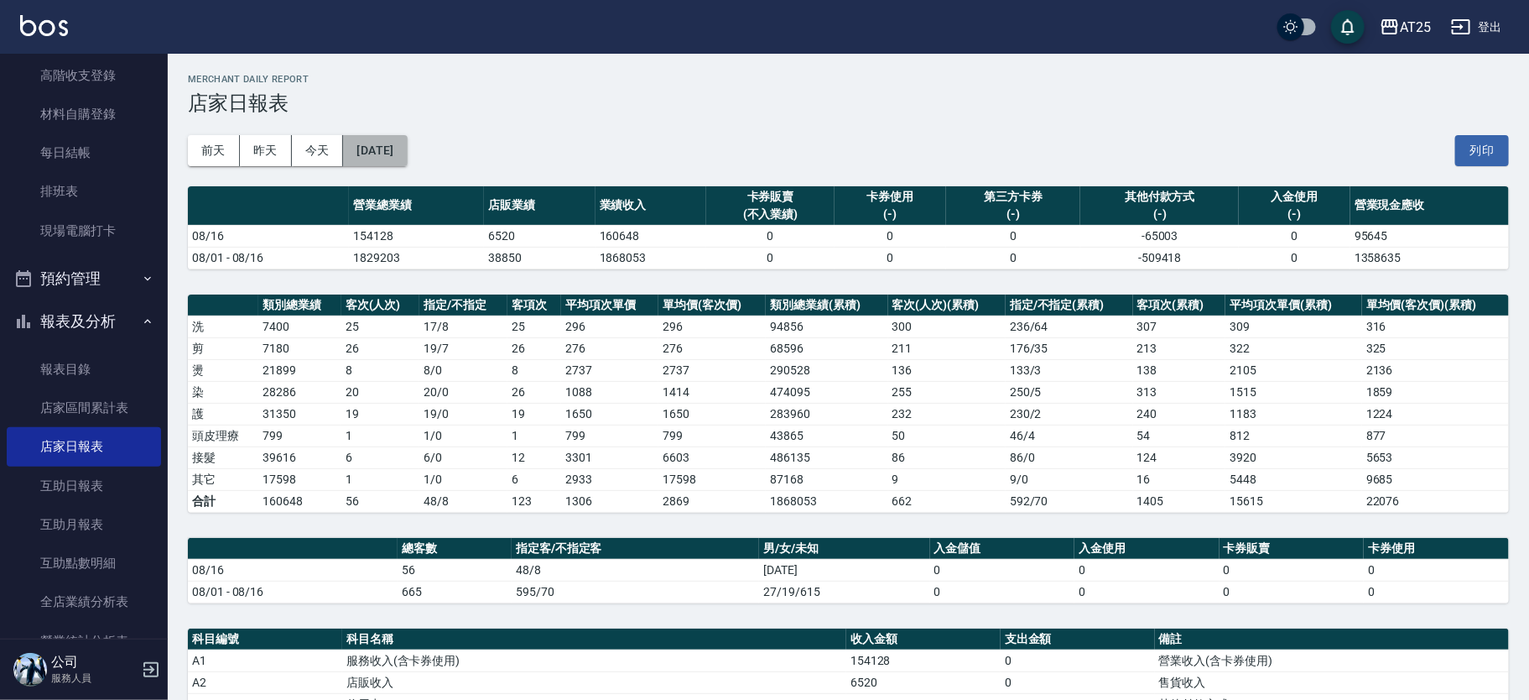
click at [407, 146] on button "2025/08/16" at bounding box center [375, 150] width 64 height 31
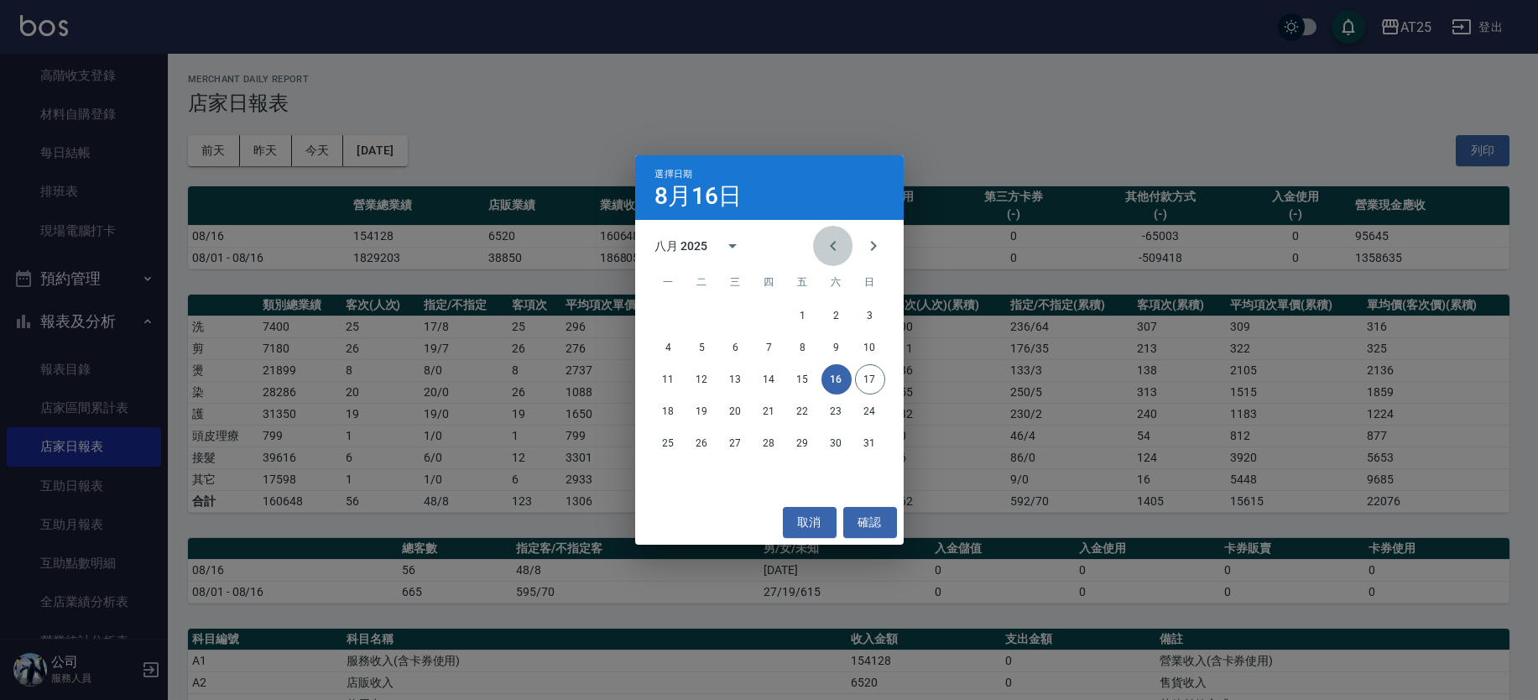
click at [823, 252] on icon "Previous month" at bounding box center [833, 246] width 20 height 20
click at [732, 383] on button "16" at bounding box center [736, 379] width 30 height 30
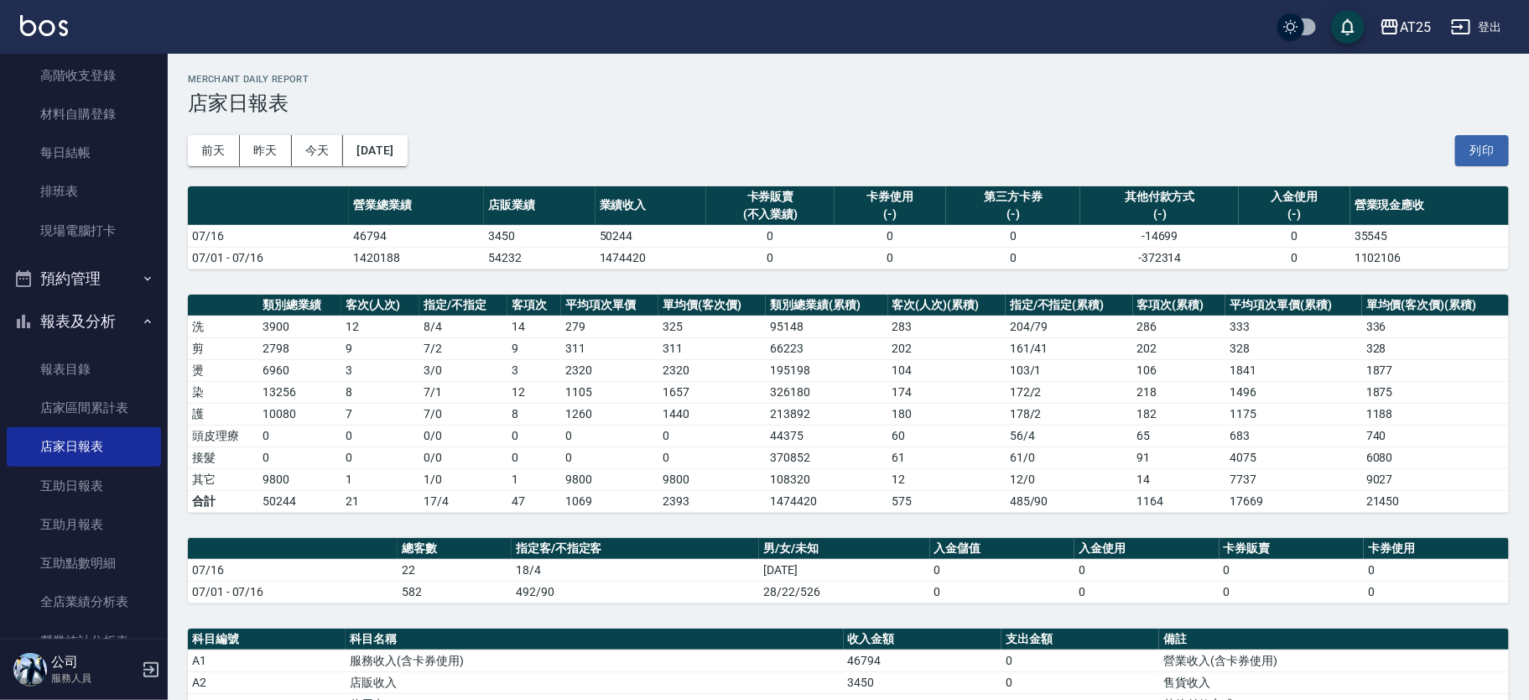
click at [34, 35] on img at bounding box center [44, 25] width 48 height 21
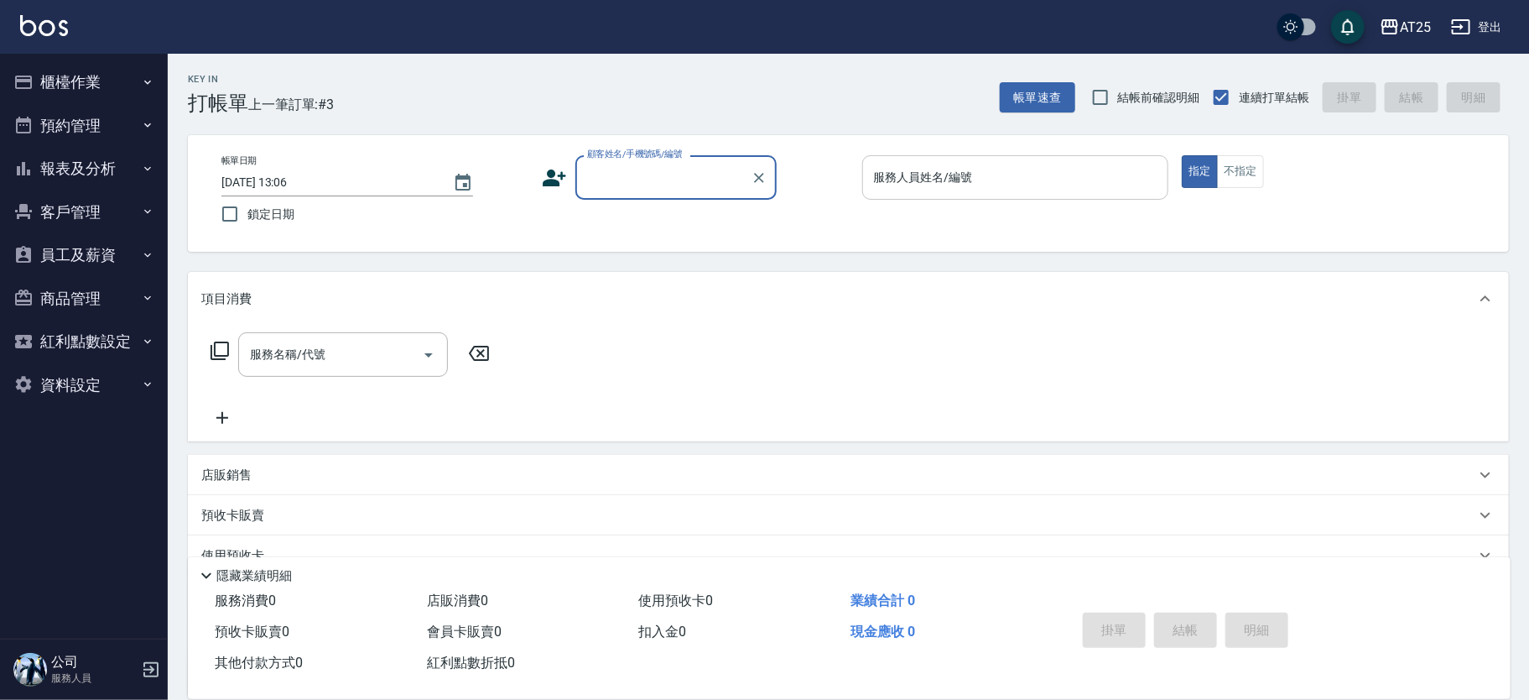
click at [885, 189] on input "服務人員姓名/編號" at bounding box center [1016, 177] width 292 height 29
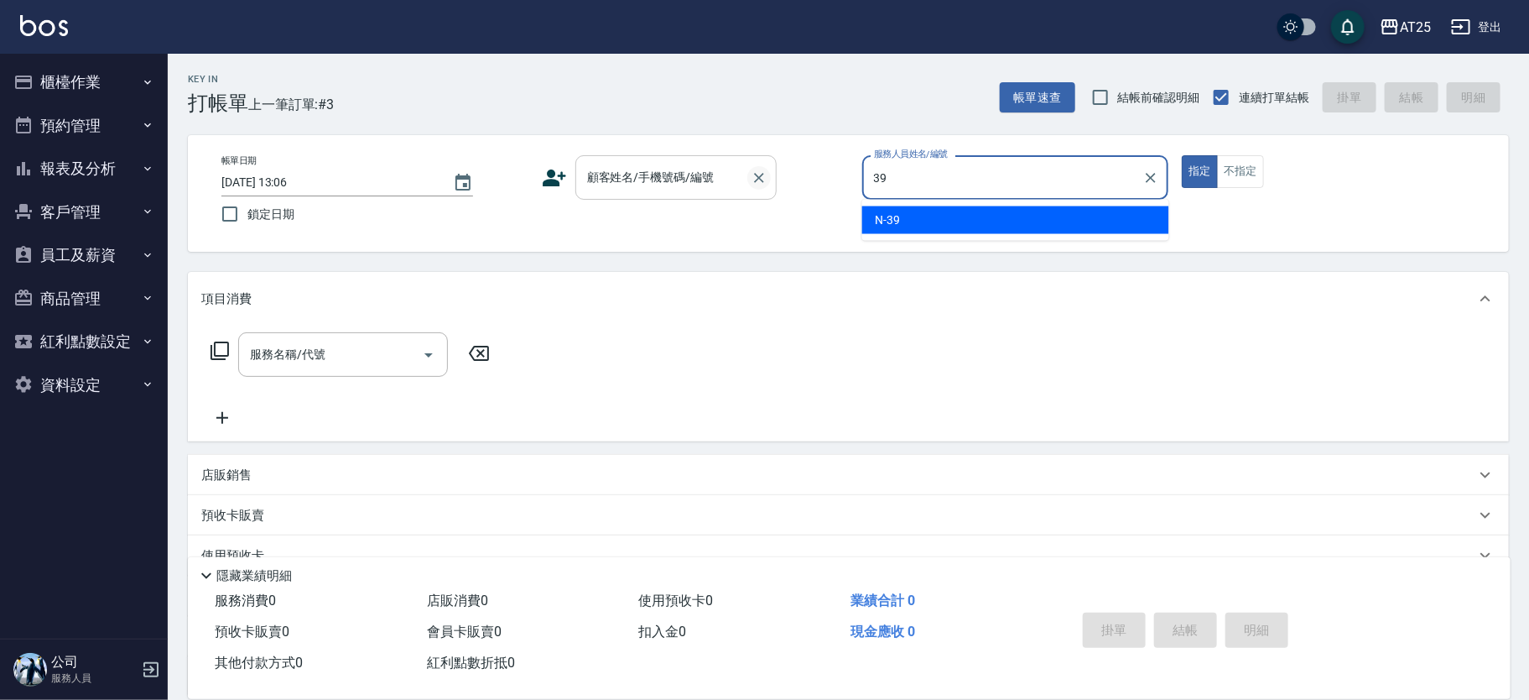
type input "N-39"
type button "true"
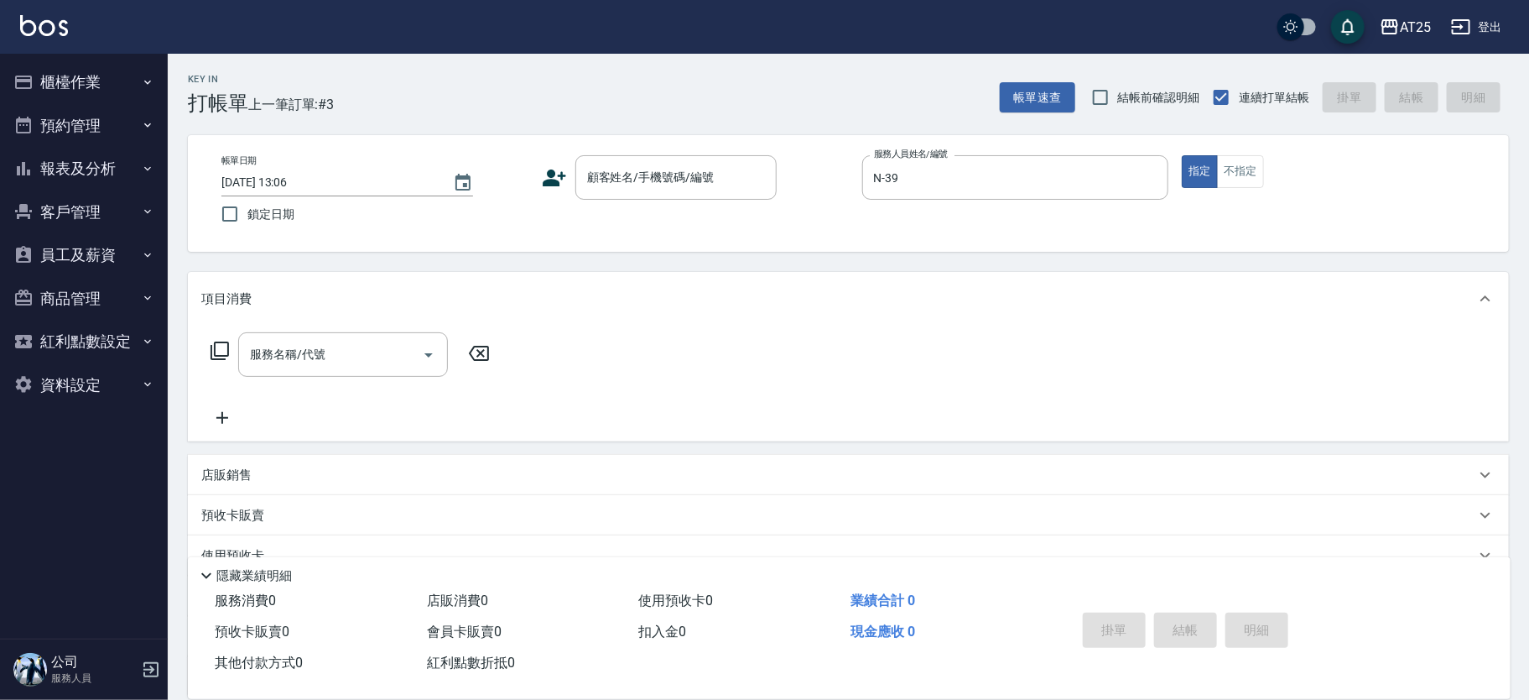
click at [568, 183] on div "顧客姓名/手機號碼/編號 顧客姓名/手機號碼/編號" at bounding box center [695, 177] width 307 height 44
click at [657, 193] on div "顧客姓名/手機號碼/編號" at bounding box center [676, 177] width 201 height 44
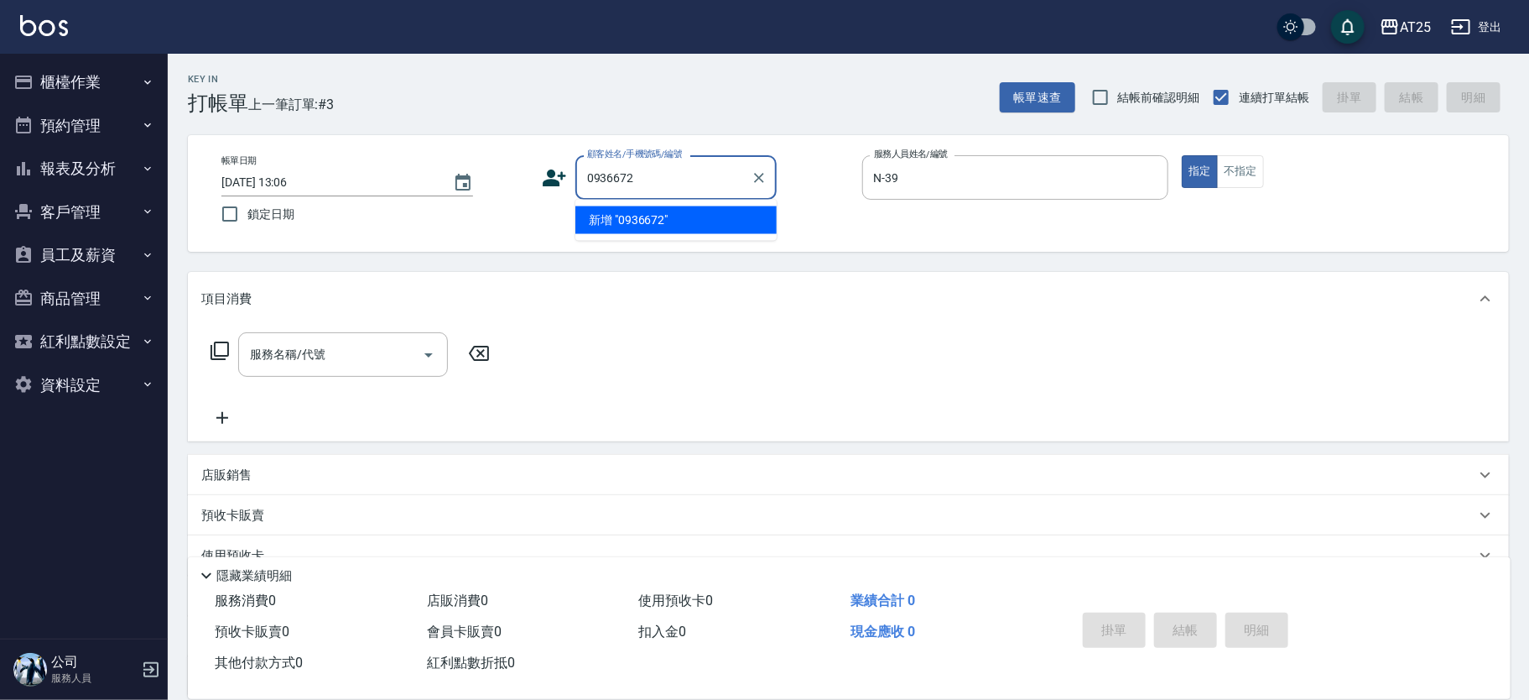
type input "0936672"
click at [81, 82] on button "櫃檯作業" at bounding box center [84, 82] width 154 height 44
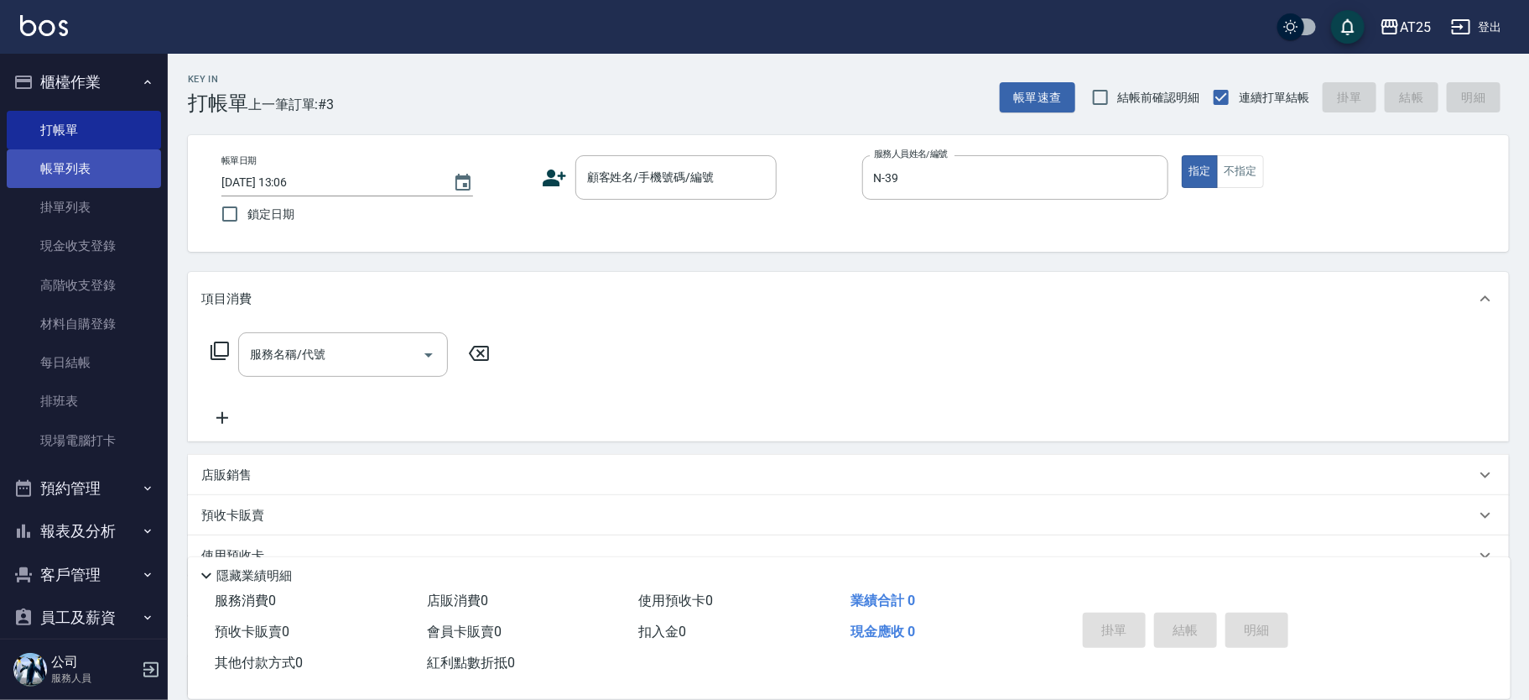
click at [92, 175] on link "帳單列表" at bounding box center [84, 168] width 154 height 39
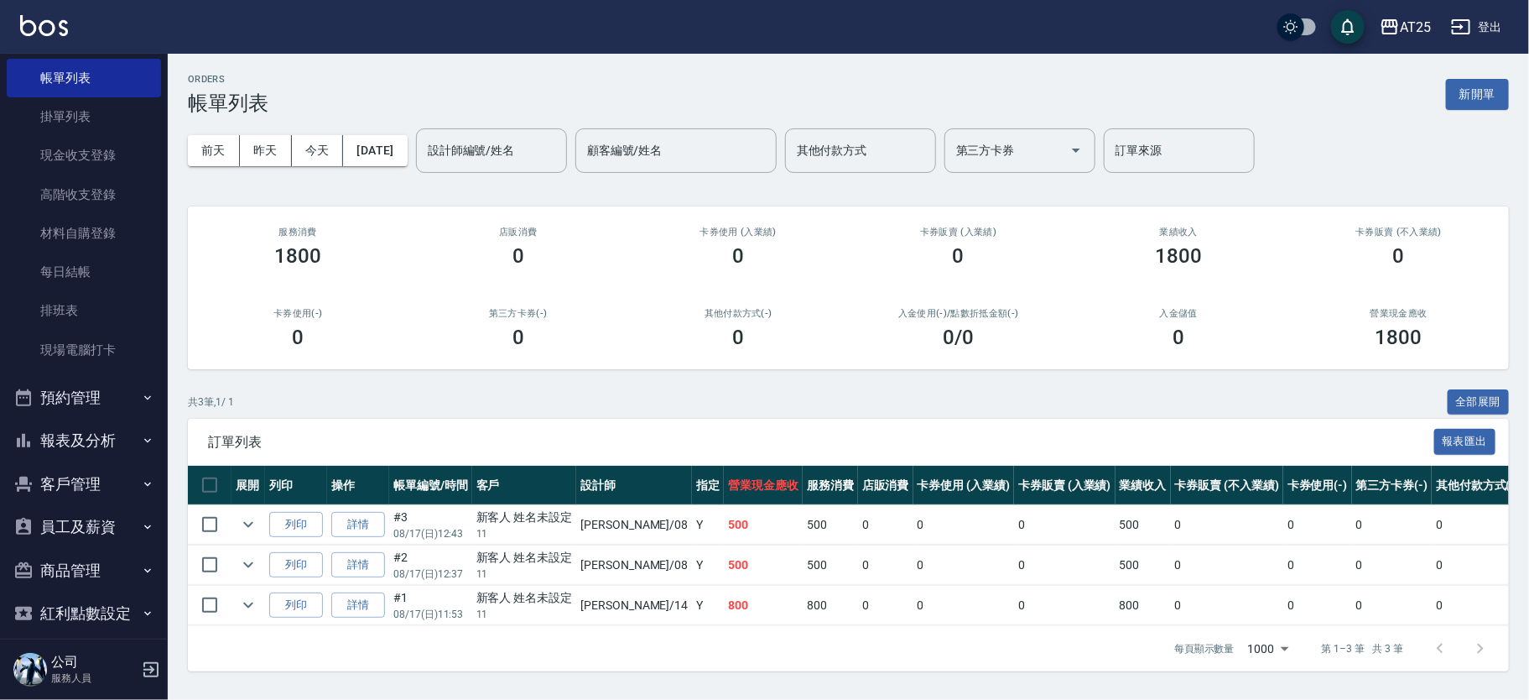
scroll to position [149, 0]
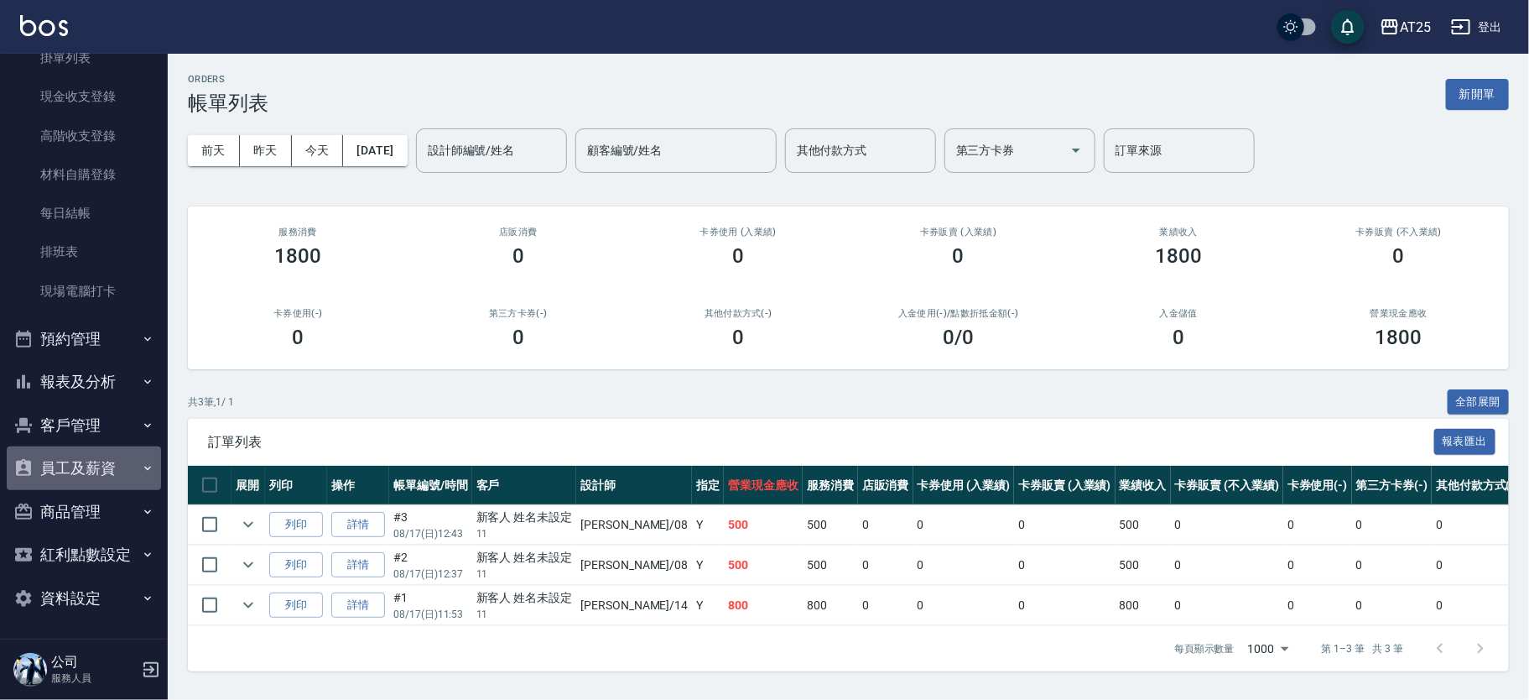
click at [102, 467] on button "員工及薪資" at bounding box center [84, 468] width 154 height 44
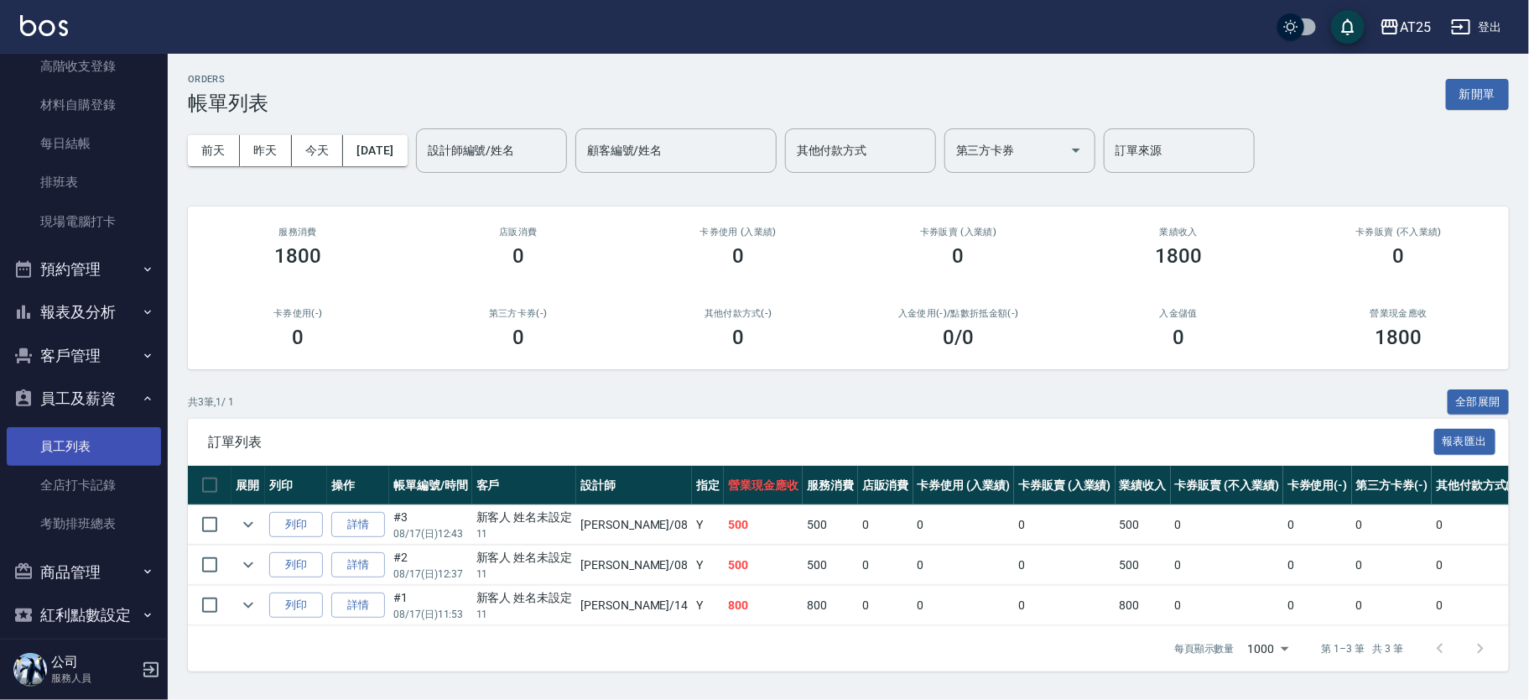
scroll to position [254, 0]
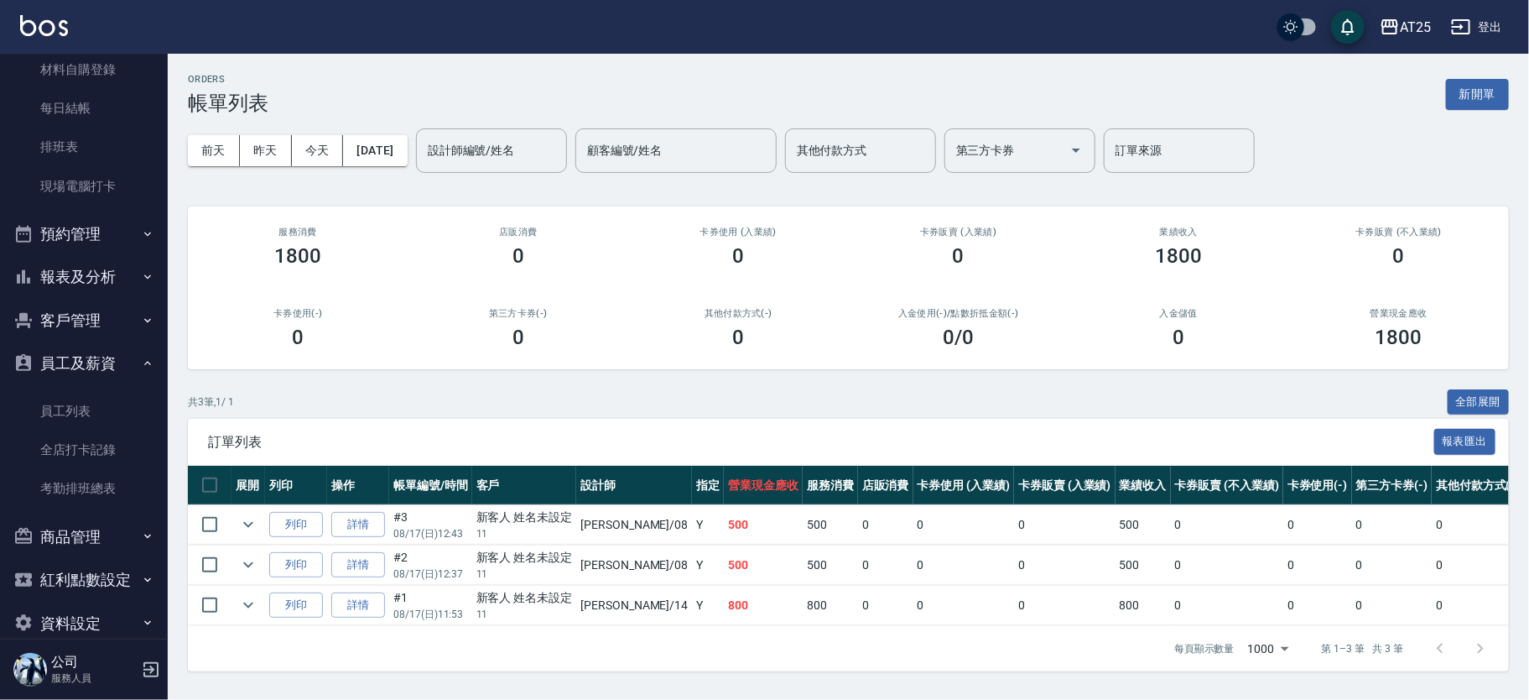
click at [89, 325] on button "客戶管理" at bounding box center [84, 321] width 154 height 44
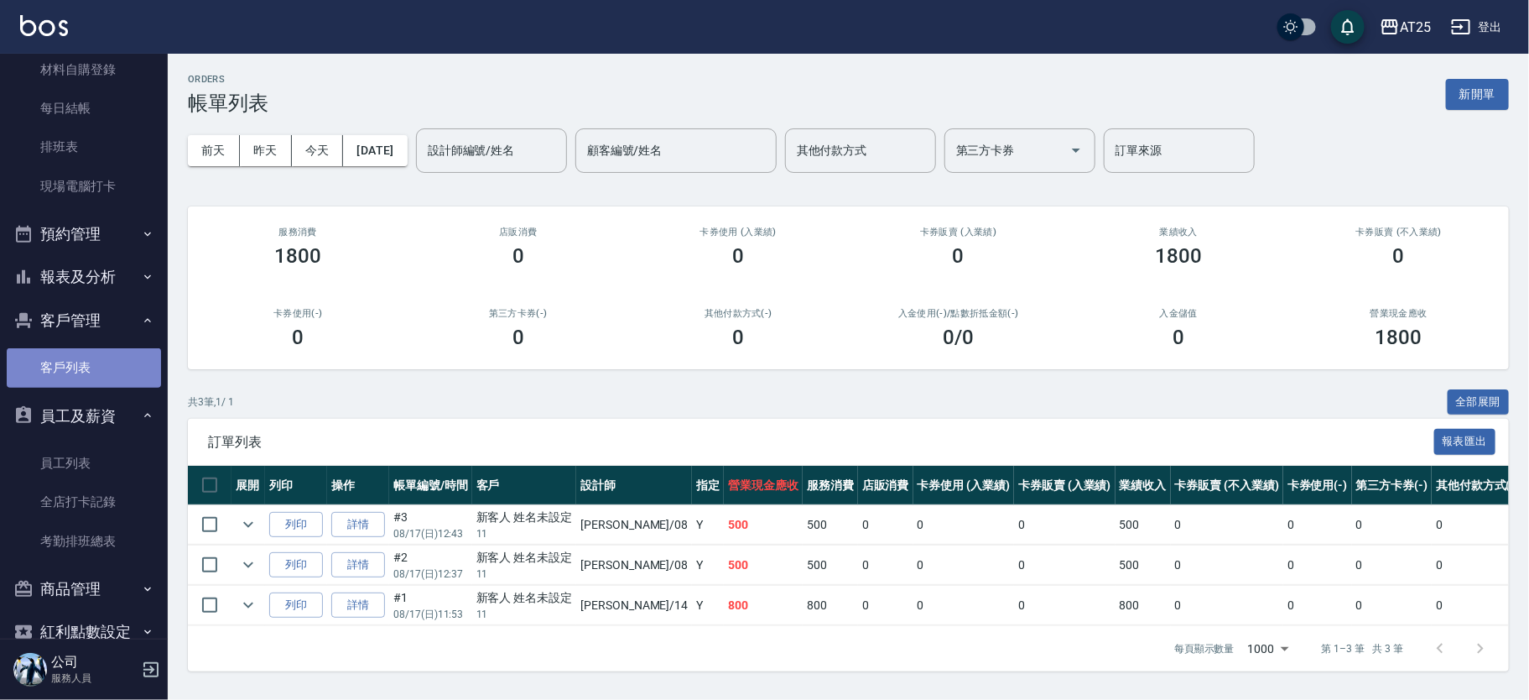
click at [114, 373] on link "客戶列表" at bounding box center [84, 367] width 154 height 39
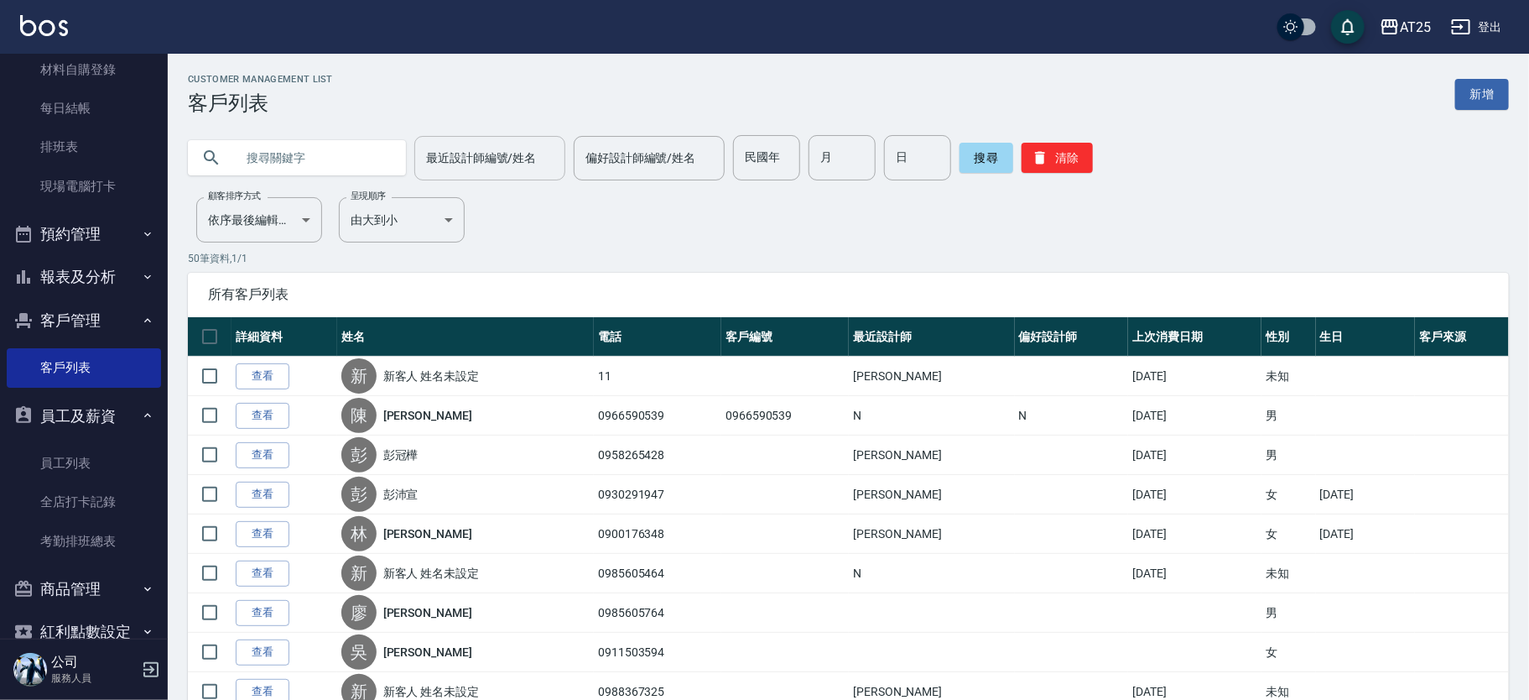
click at [485, 169] on input "最近設計師編號/姓名" at bounding box center [490, 157] width 136 height 29
click at [497, 208] on div "N -39" at bounding box center [484, 201] width 151 height 28
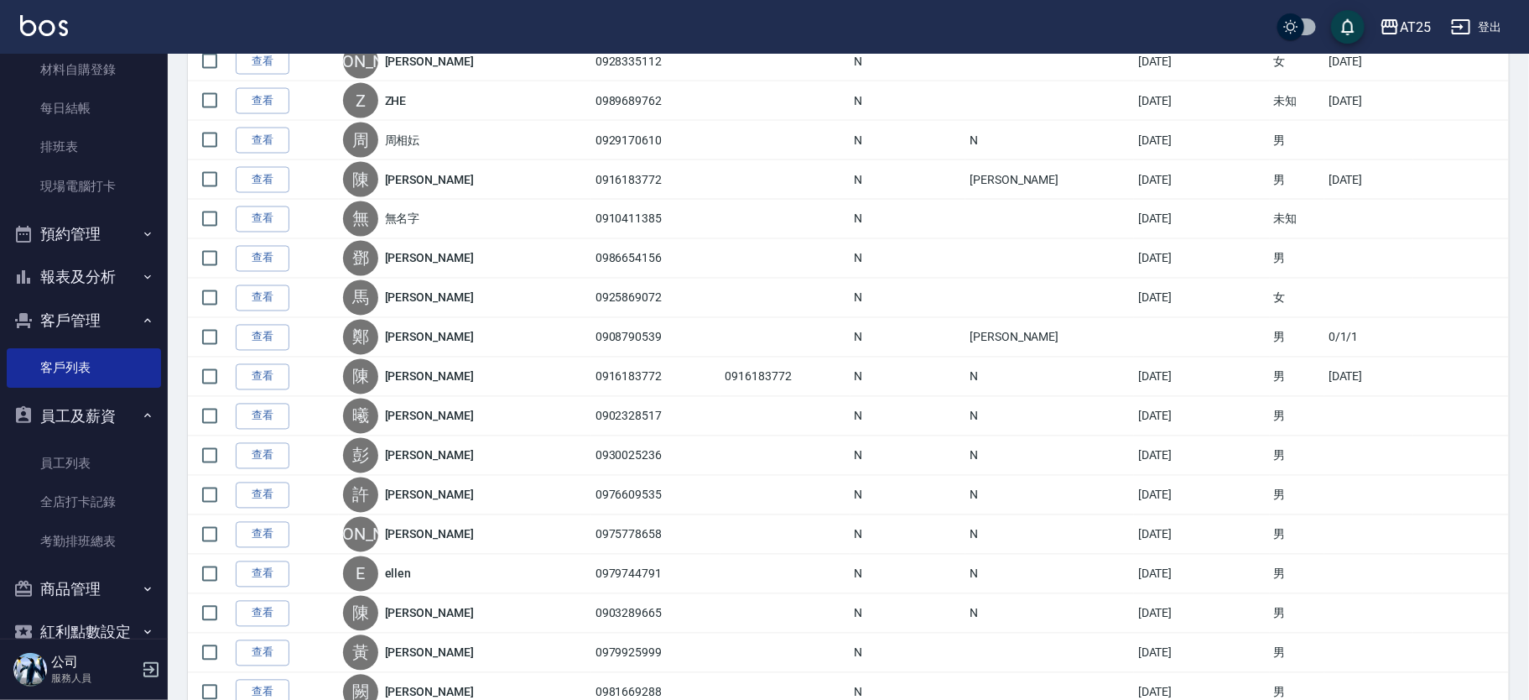
scroll to position [1705, 0]
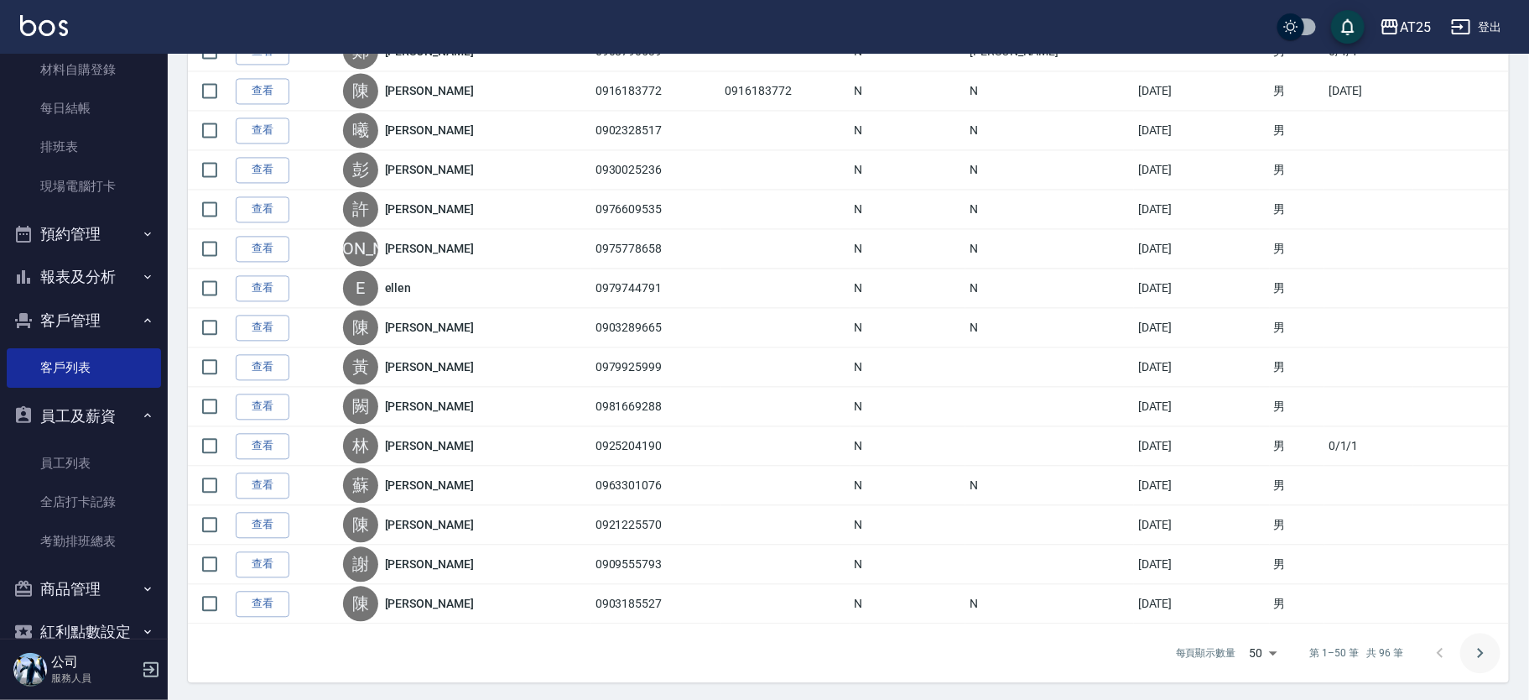
type input "N-39"
click at [1480, 648] on icon "Go to next page" at bounding box center [1481, 653] width 6 height 10
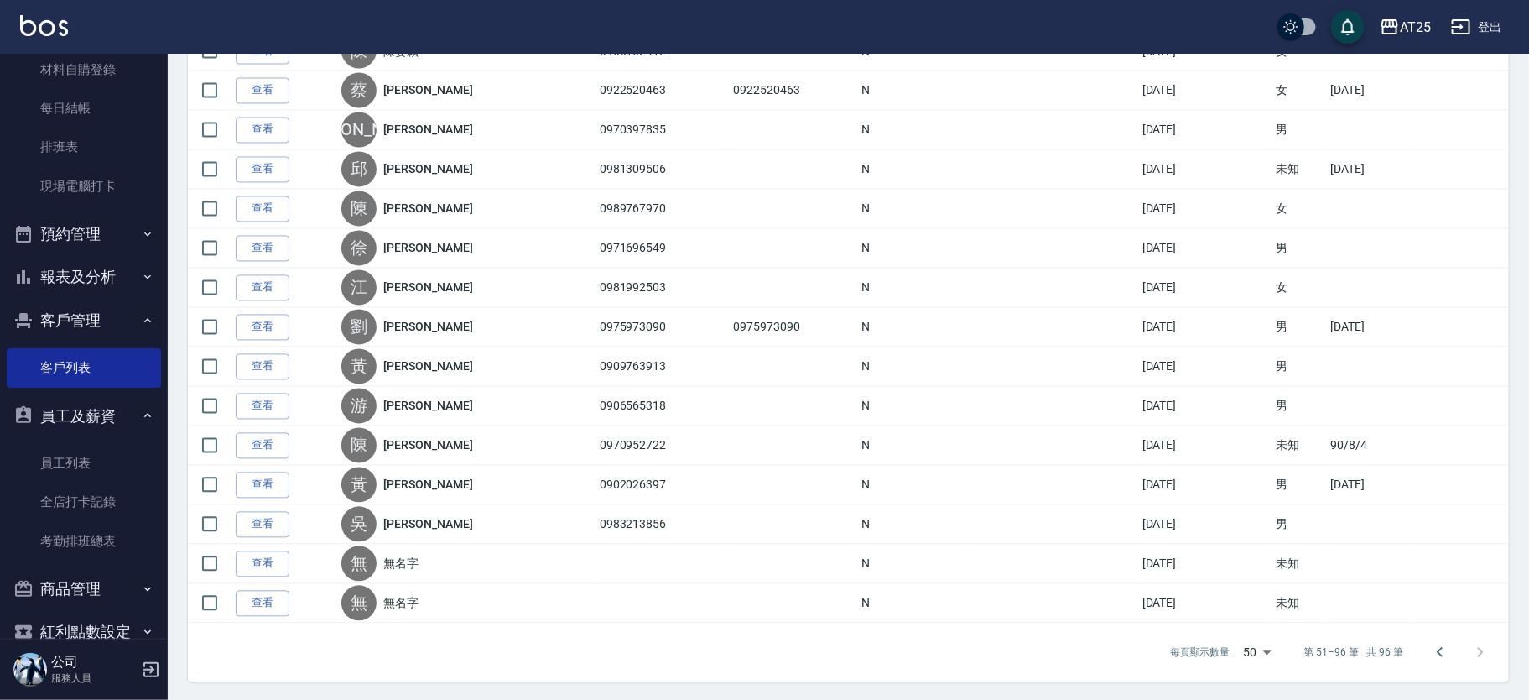
scroll to position [0, 0]
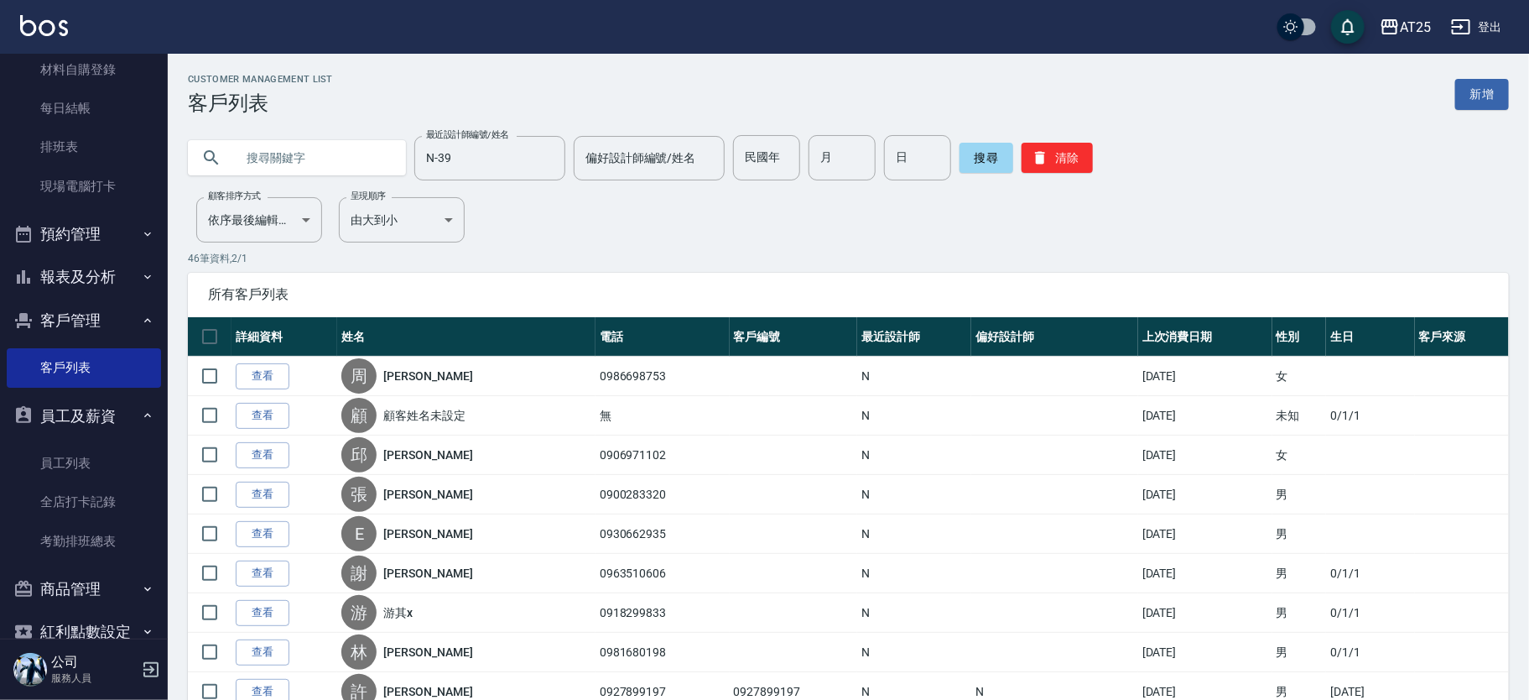
click at [338, 154] on input "text" at bounding box center [314, 157] width 158 height 45
click at [551, 150] on button "Clear" at bounding box center [547, 157] width 23 height 23
type input "0986"
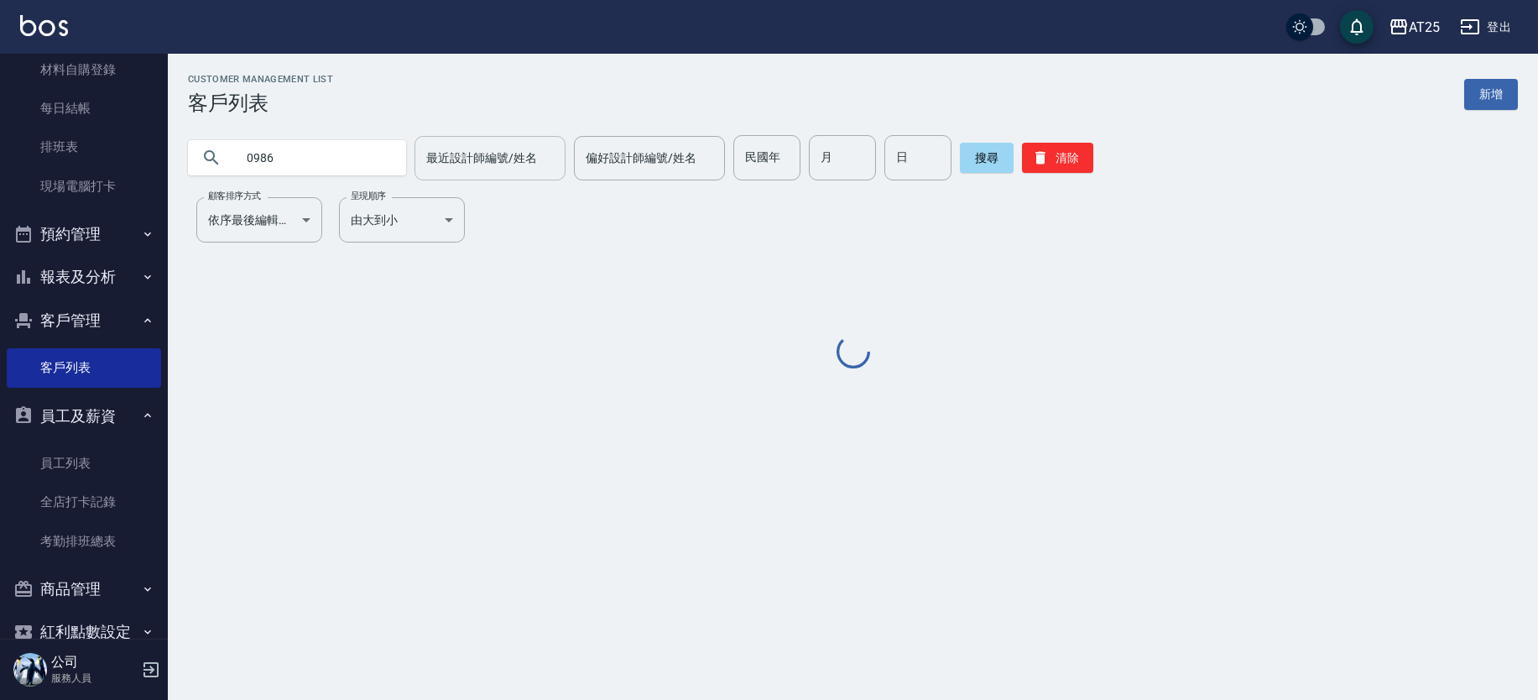
click at [298, 142] on input "0986" at bounding box center [314, 157] width 158 height 45
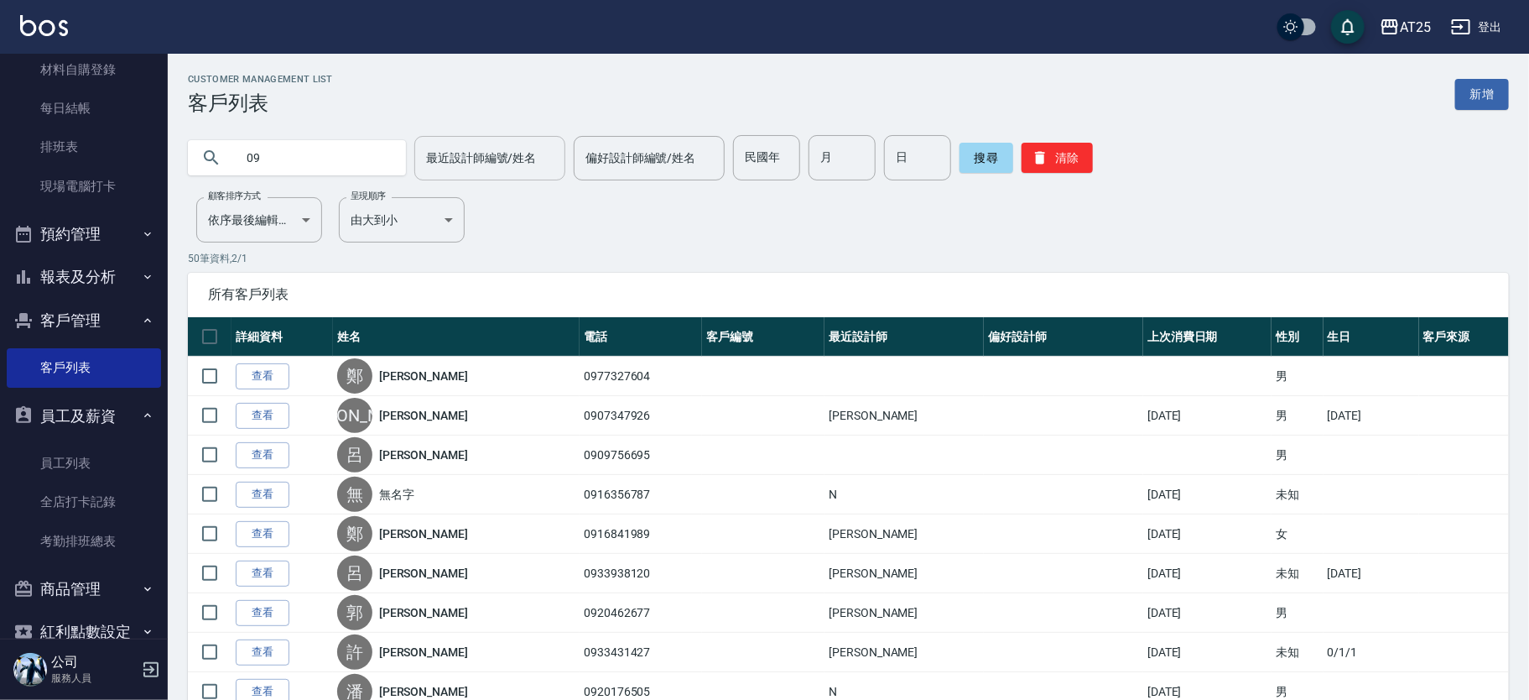
type input "0"
click at [601, 164] on input "偏好設計師編號/姓名" at bounding box center [649, 157] width 136 height 29
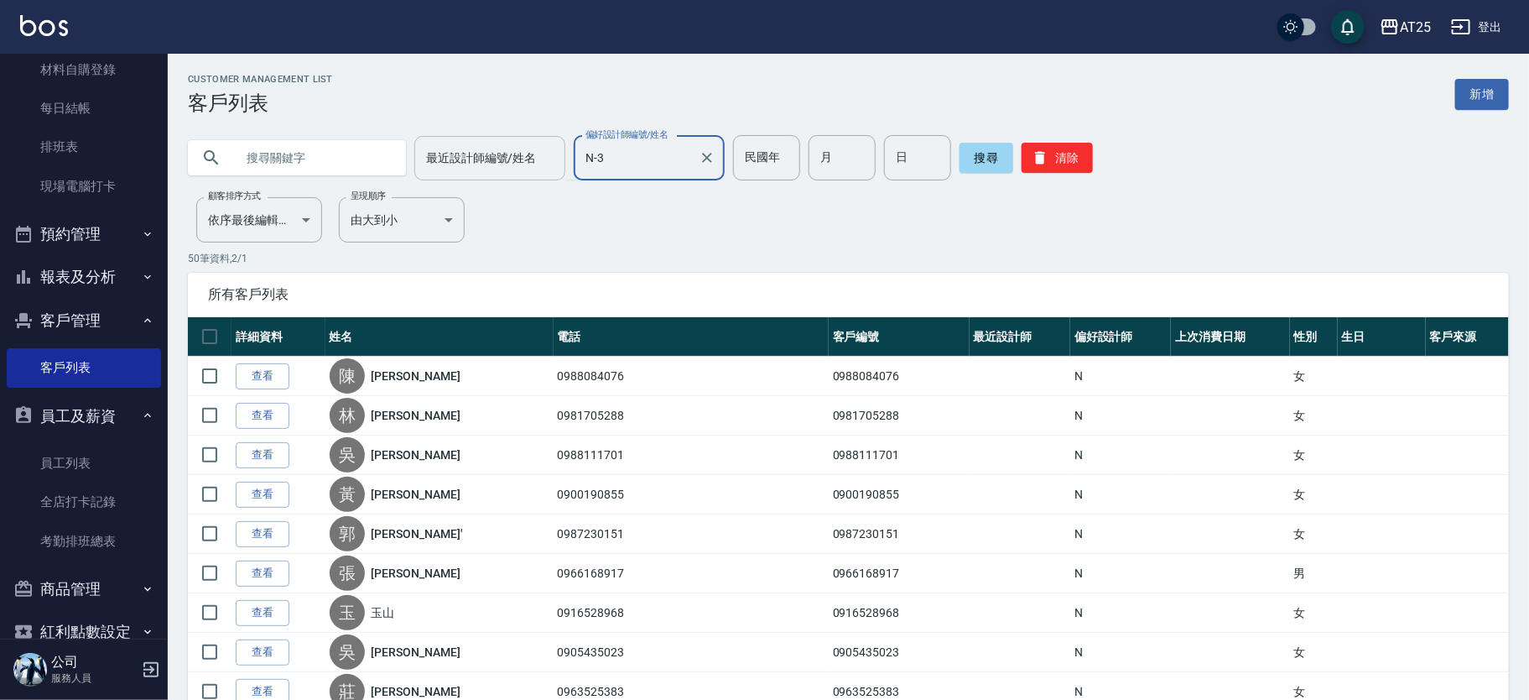
type input "N-"
click at [699, 164] on icon "Clear" at bounding box center [707, 157] width 17 height 17
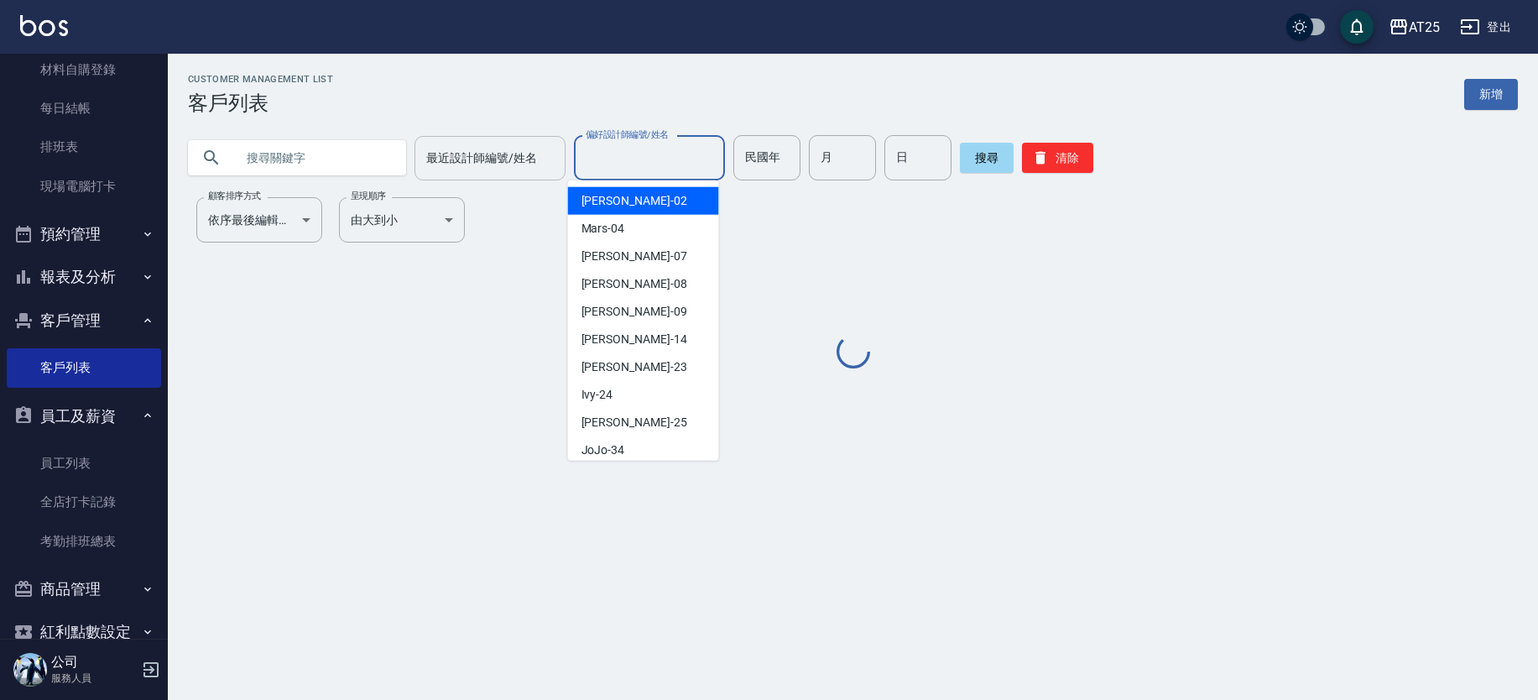
click at [699, 159] on input "偏好設計師編號/姓名" at bounding box center [649, 157] width 136 height 29
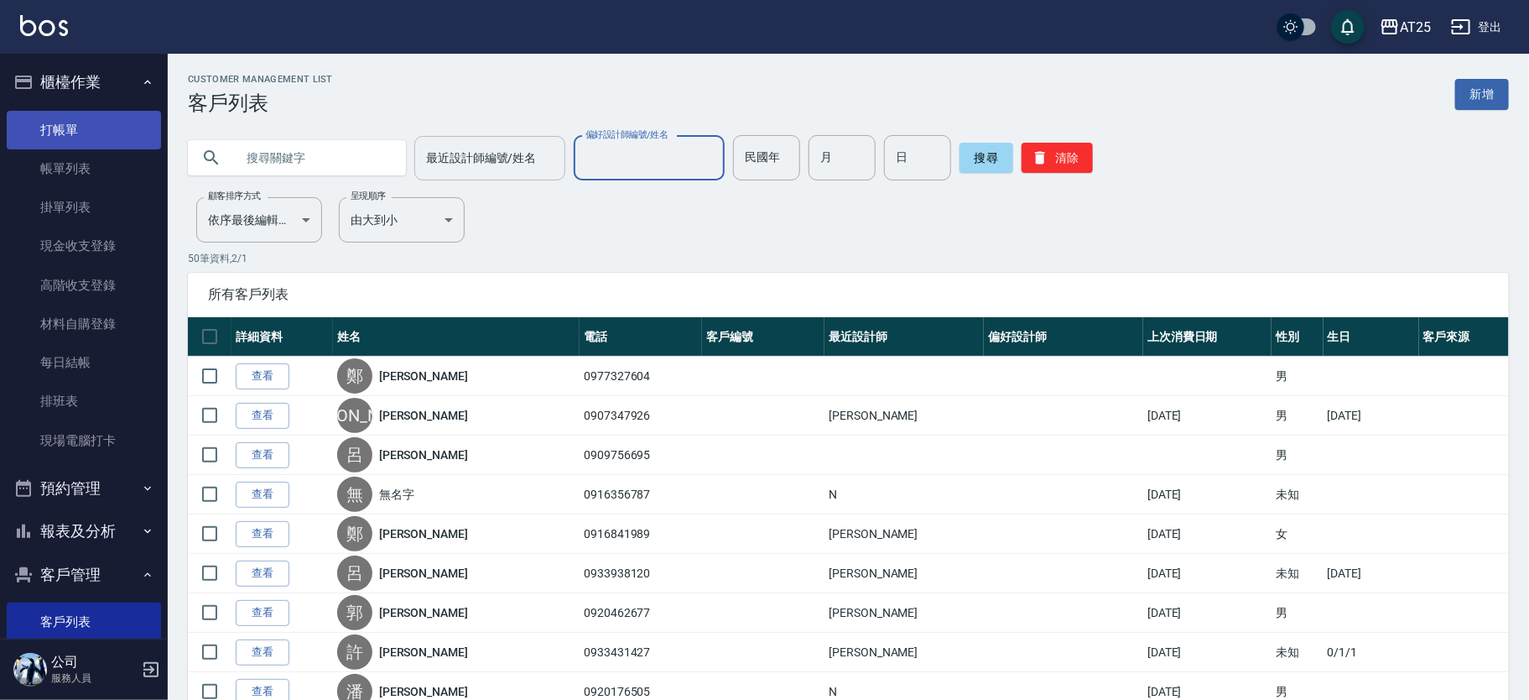
click at [122, 129] on link "打帳單" at bounding box center [84, 130] width 154 height 39
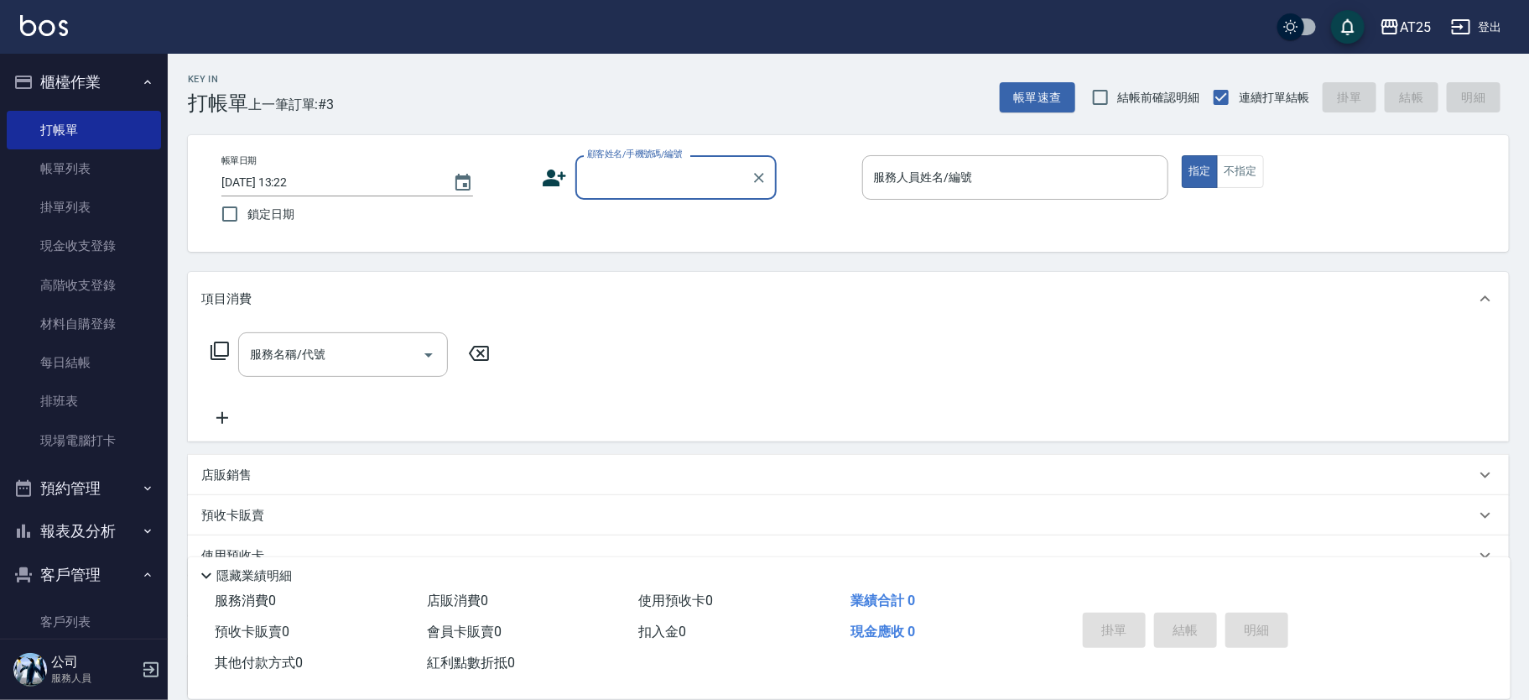
click at [544, 175] on icon at bounding box center [554, 177] width 25 height 25
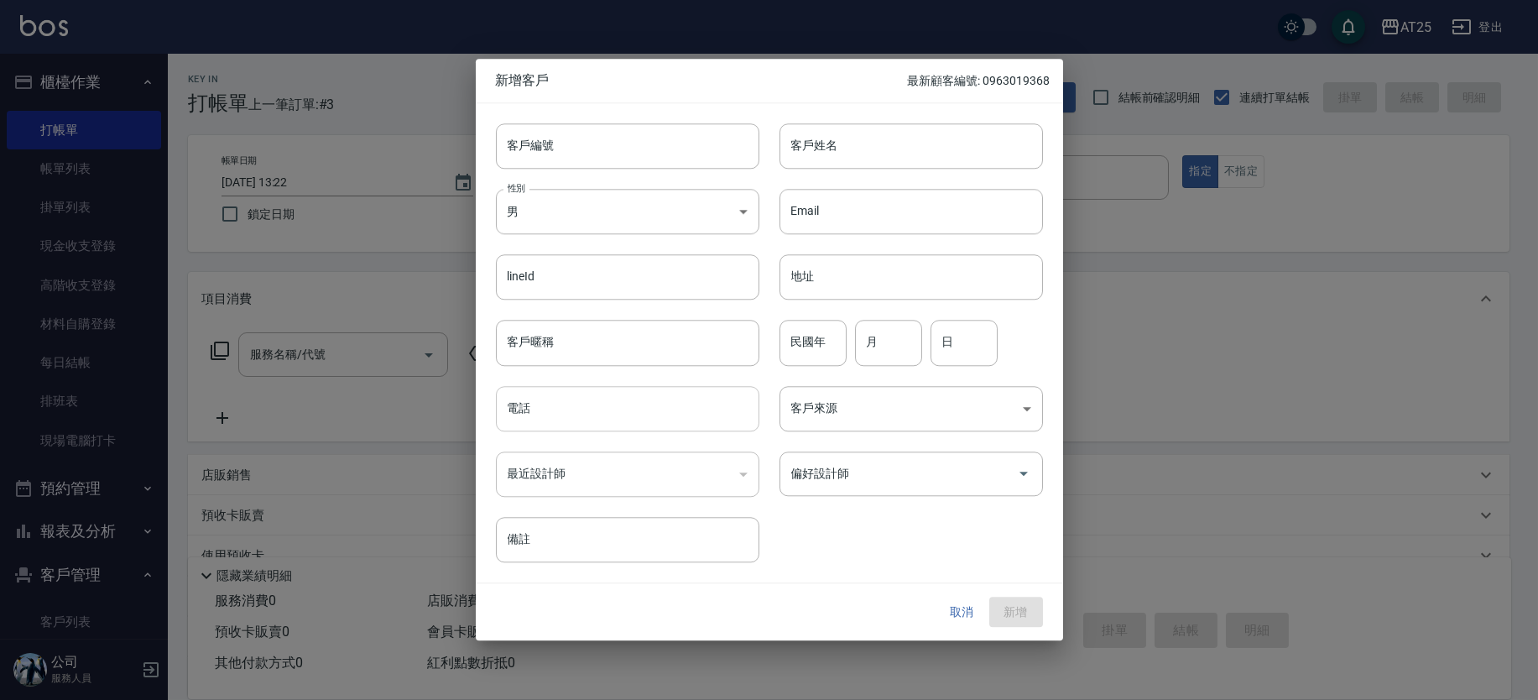
click at [678, 407] on input "電話" at bounding box center [627, 408] width 263 height 45
type input "0936672309"
click at [606, 457] on div "​" at bounding box center [627, 473] width 263 height 45
click at [602, 465] on div "​" at bounding box center [627, 473] width 263 height 45
click at [597, 471] on div "​" at bounding box center [627, 473] width 263 height 45
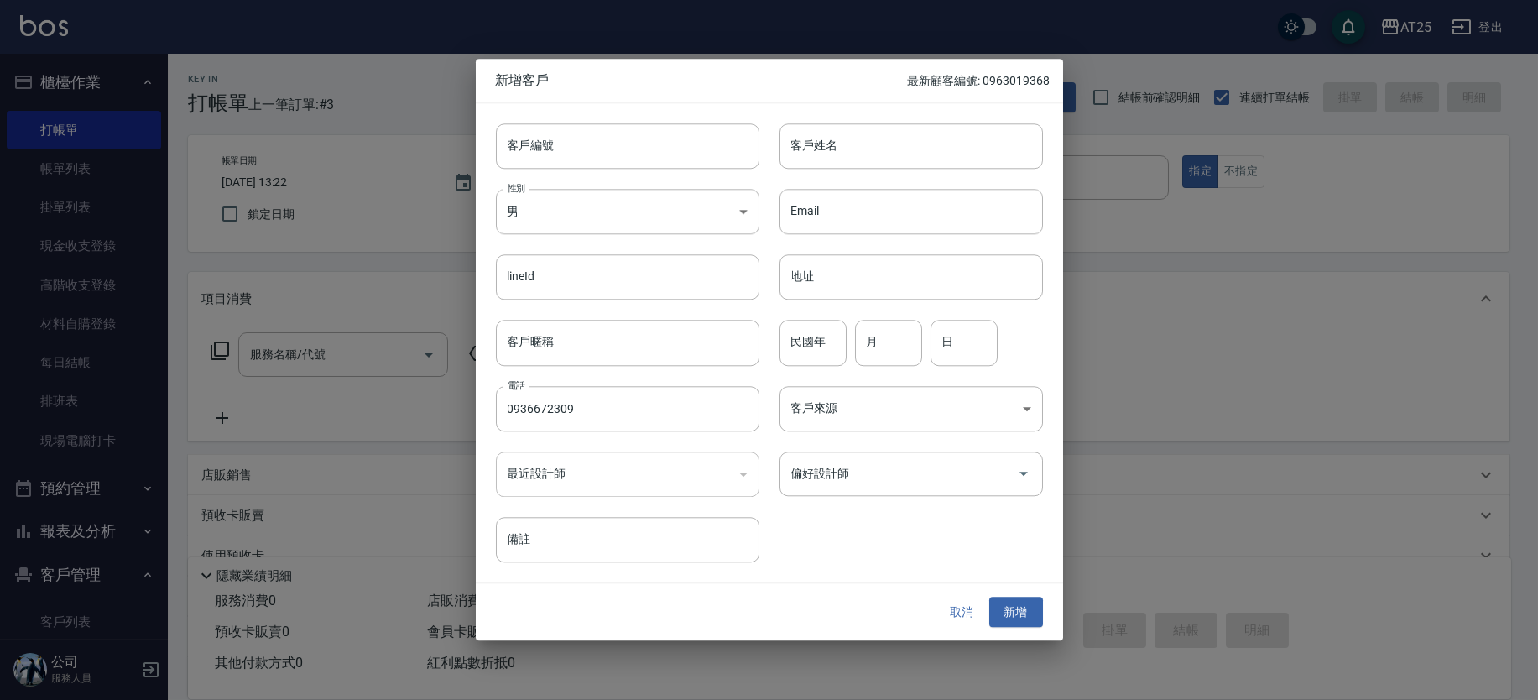
drag, startPoint x: 586, startPoint y: 478, endPoint x: 624, endPoint y: 471, distance: 39.3
click at [585, 478] on div "​" at bounding box center [627, 473] width 263 height 45
click at [816, 500] on div "客戶編號 客戶編號 客戶姓名 客戶姓名 性別 男 MALE 性別 Email Email lineId lineId 地址 地址 客戶暱稱 客戶暱稱 民國年 …" at bounding box center [759, 332] width 567 height 459
click at [834, 488] on div "偏好設計師" at bounding box center [910, 473] width 263 height 44
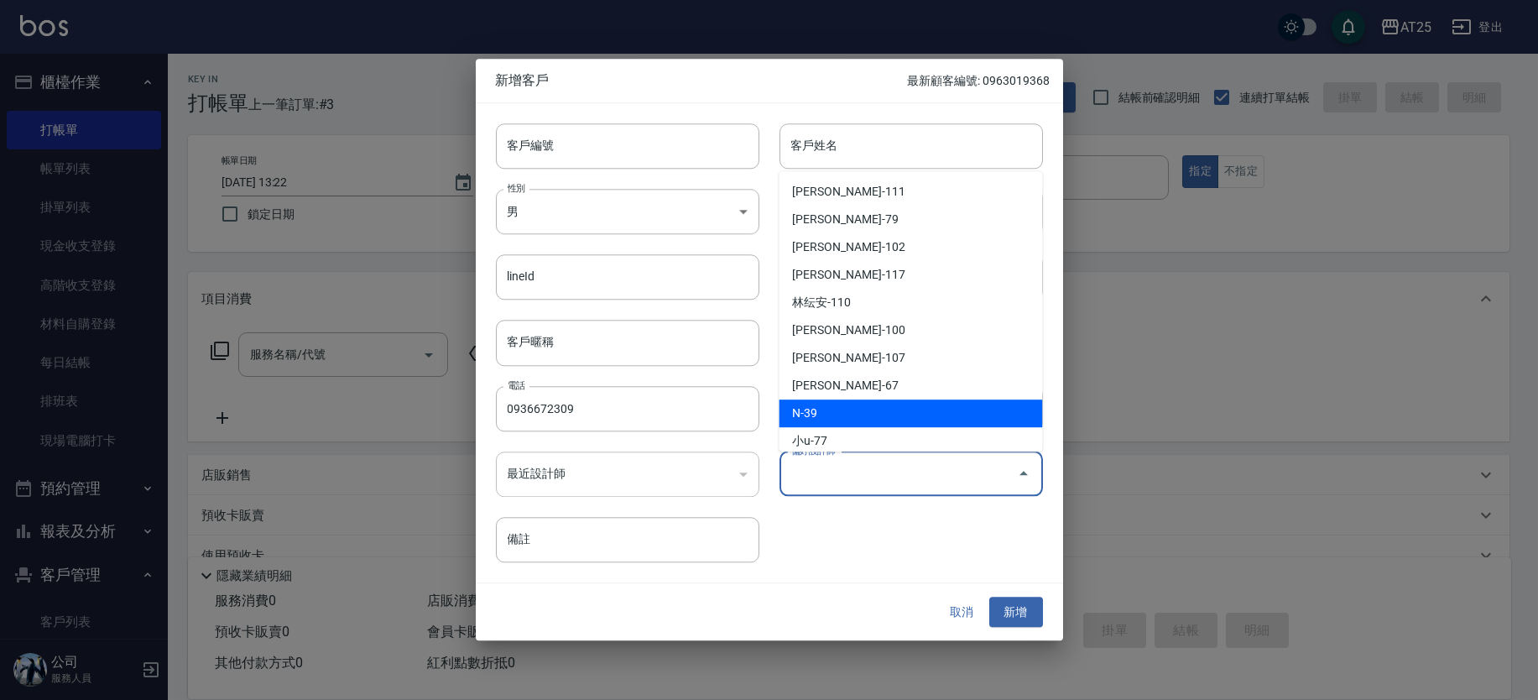
click at [822, 419] on li "N-39" at bounding box center [910, 414] width 263 height 28
type input "N"
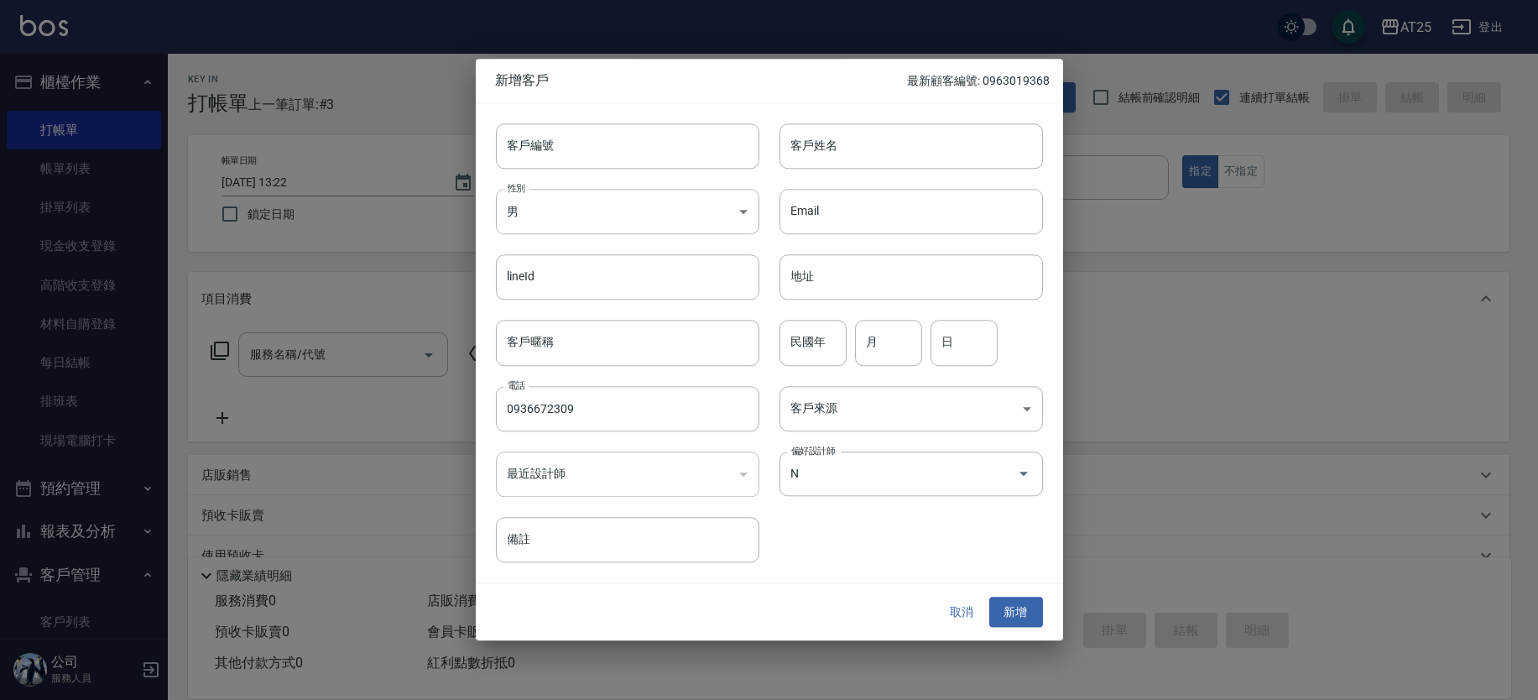
click at [547, 465] on div "​" at bounding box center [627, 473] width 263 height 45
click at [823, 126] on div "客戶姓名 客戶姓名" at bounding box center [910, 145] width 263 height 45
type input "承"
click at [996, 602] on button "新增" at bounding box center [1016, 612] width 54 height 31
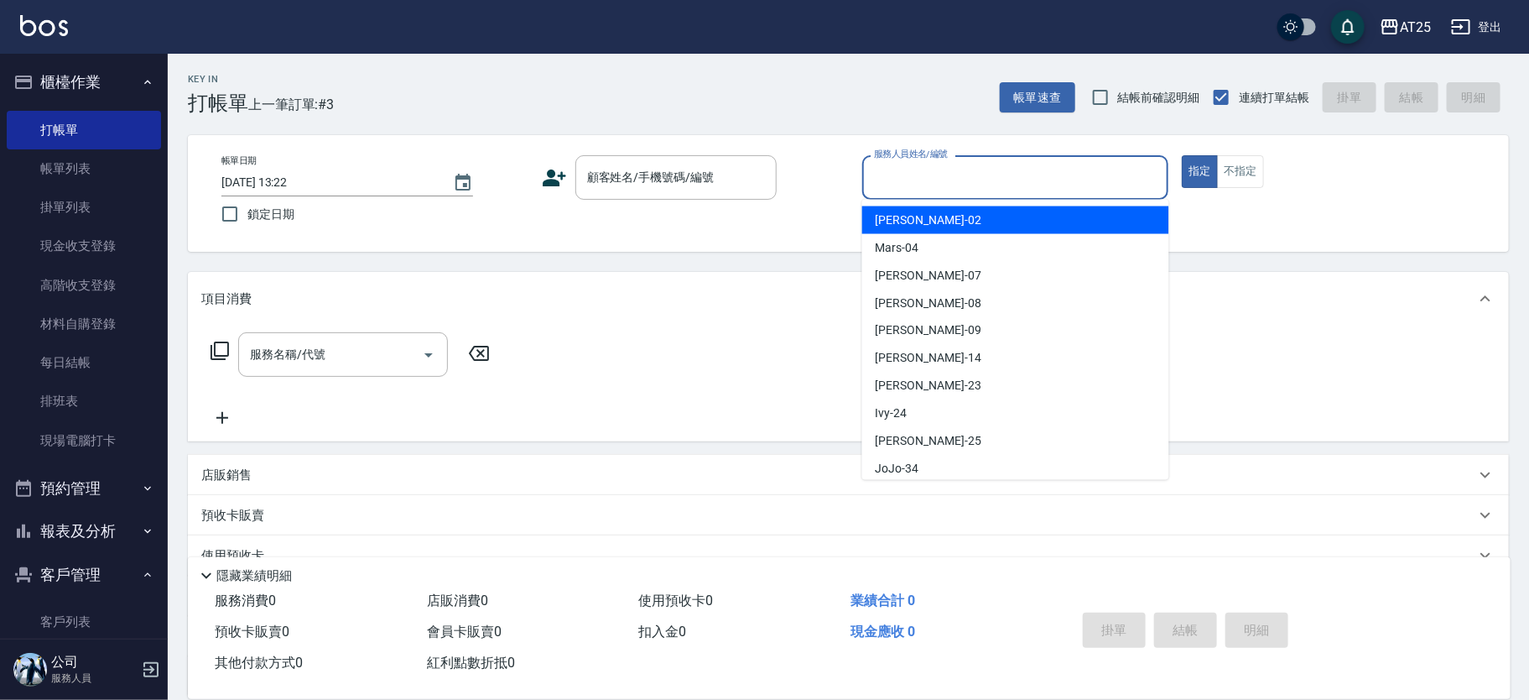
click at [889, 171] on input "服務人員姓名/編號" at bounding box center [1016, 177] width 292 height 29
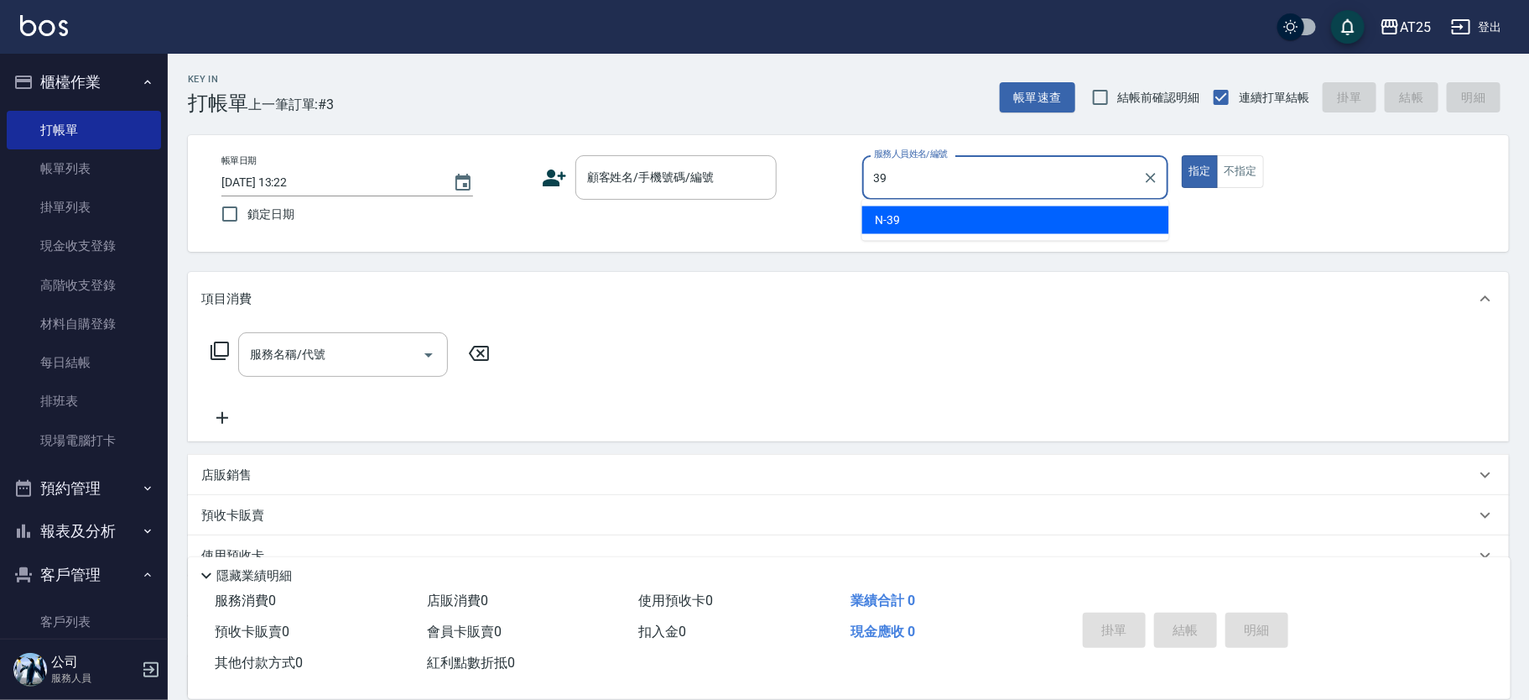
type input "N-39"
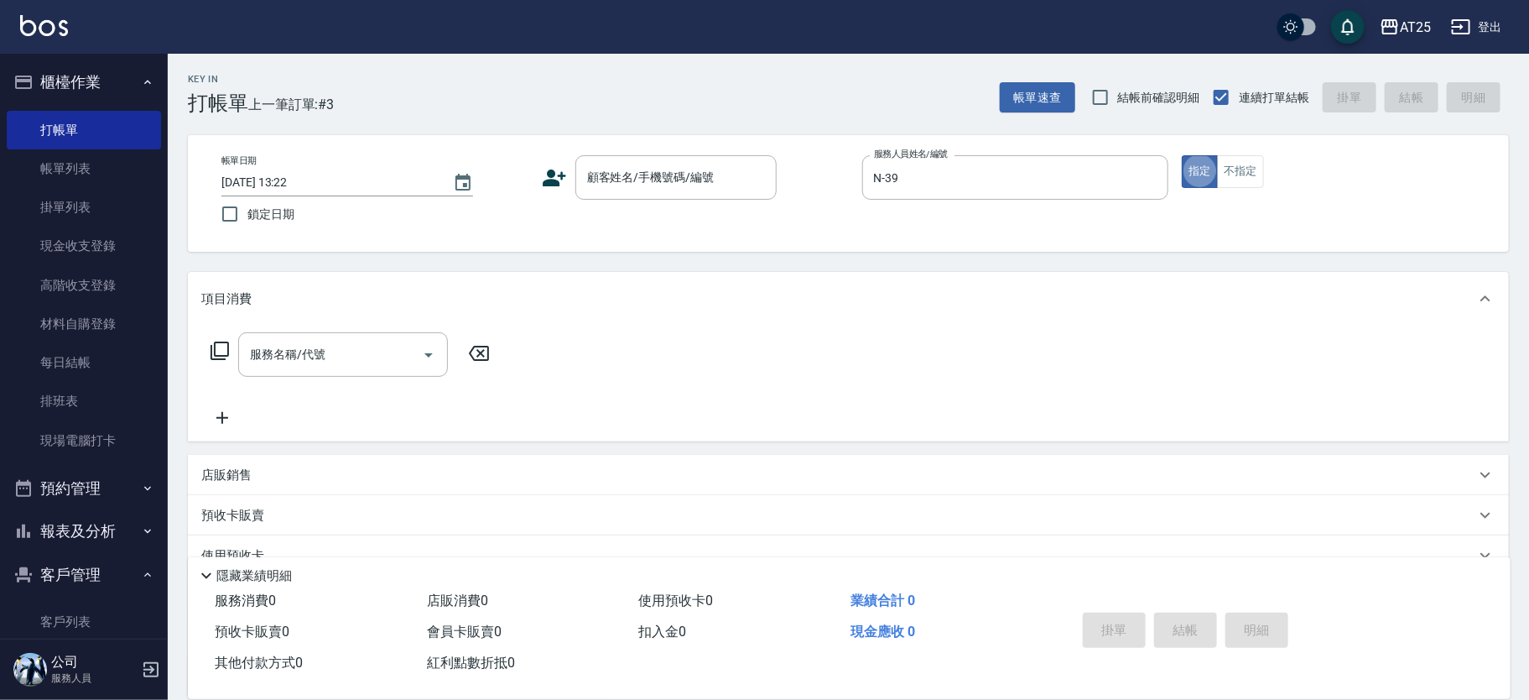
type button "true"
click at [656, 178] on div "顧客姓名/手機號碼/編號 顧客姓名/手機號碼/編號" at bounding box center [676, 177] width 201 height 44
click at [605, 215] on li "承/0936672309/" at bounding box center [676, 220] width 201 height 28
type input "承/0936672309/"
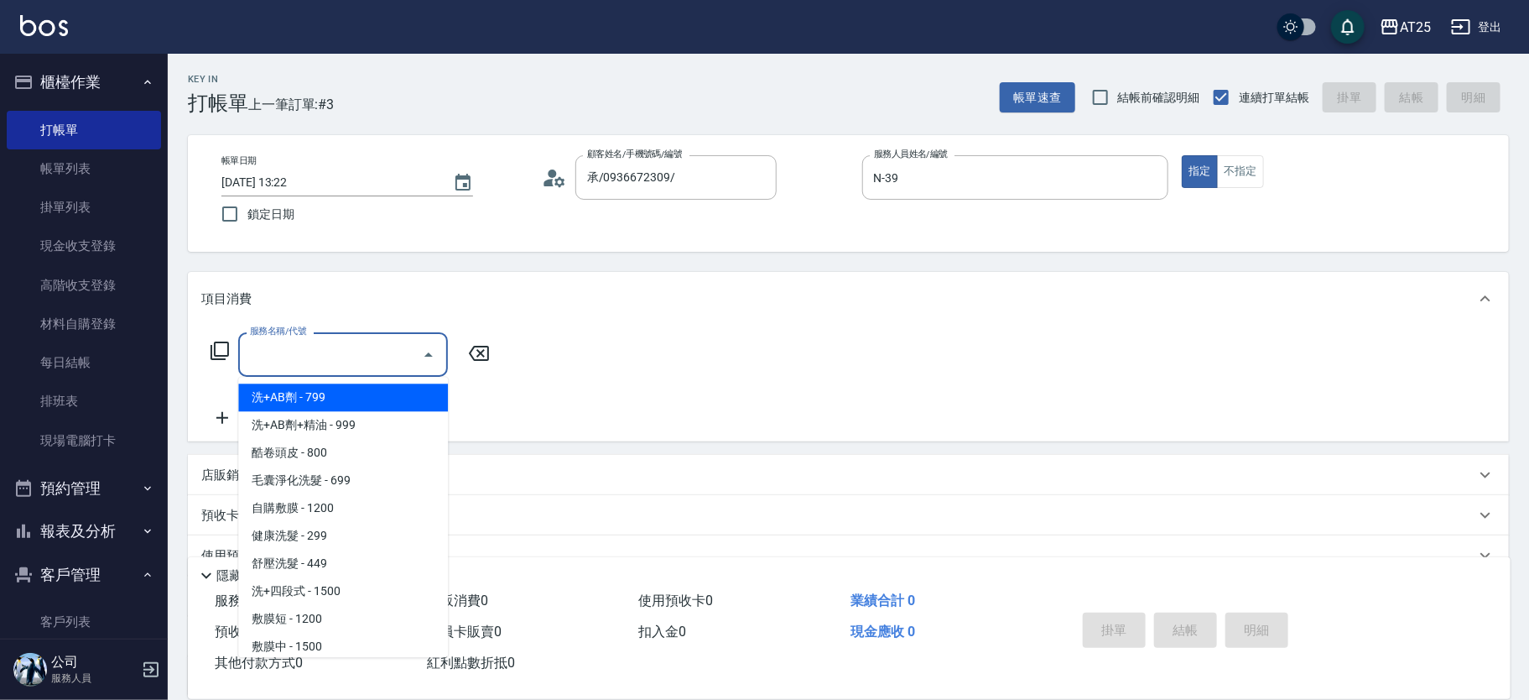
click at [331, 349] on input "服務名稱/代號" at bounding box center [330, 354] width 169 height 29
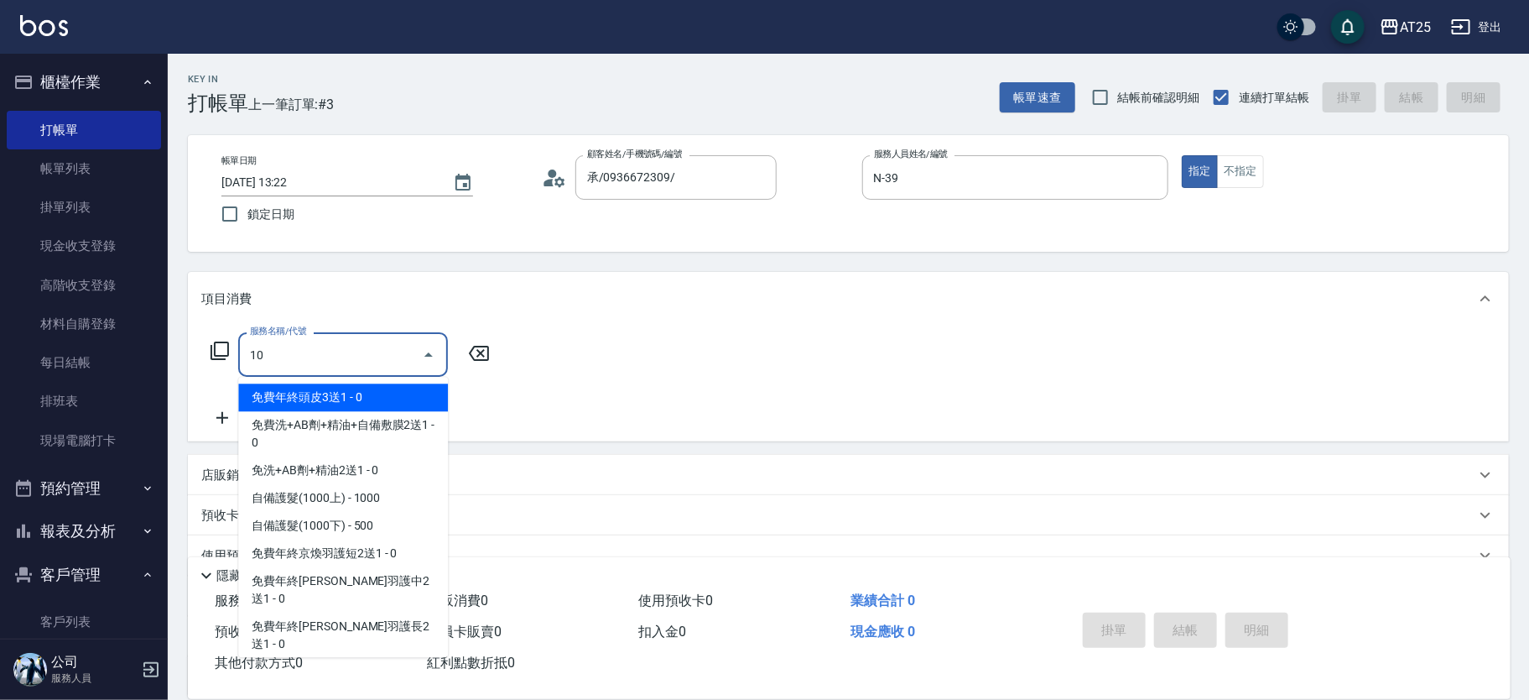
type input "101"
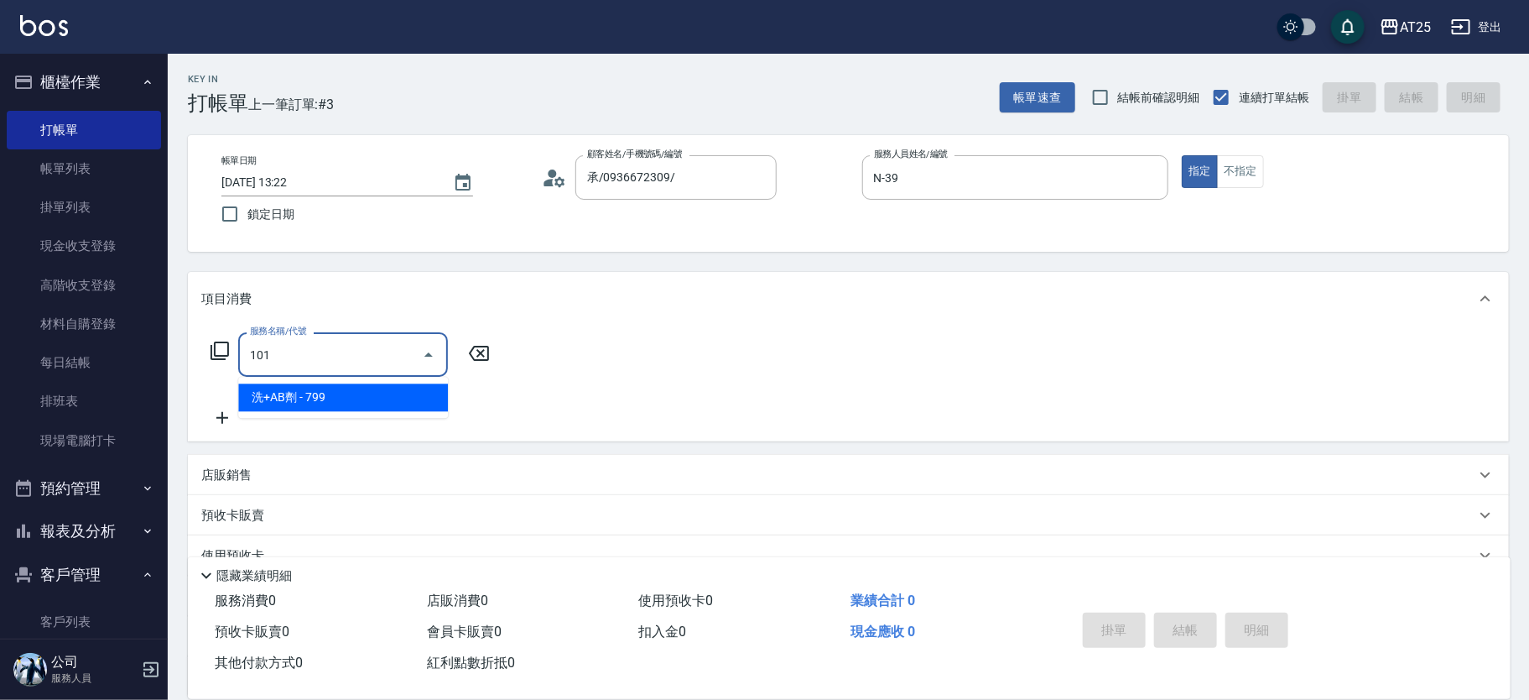
click at [340, 393] on span "洗+AB劑 - 799" at bounding box center [343, 397] width 210 height 28
type input "70"
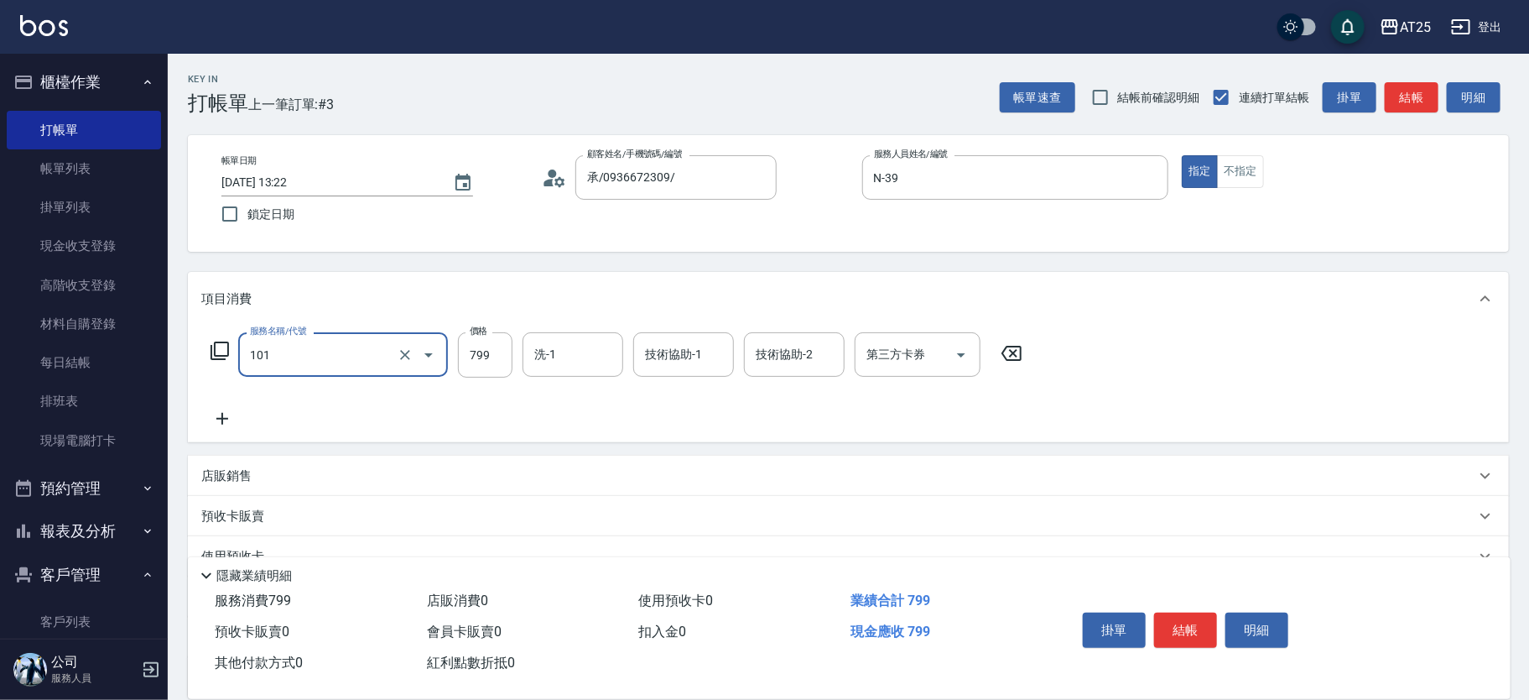
type input "洗+AB劑(101)"
click at [226, 414] on icon at bounding box center [222, 419] width 42 height 20
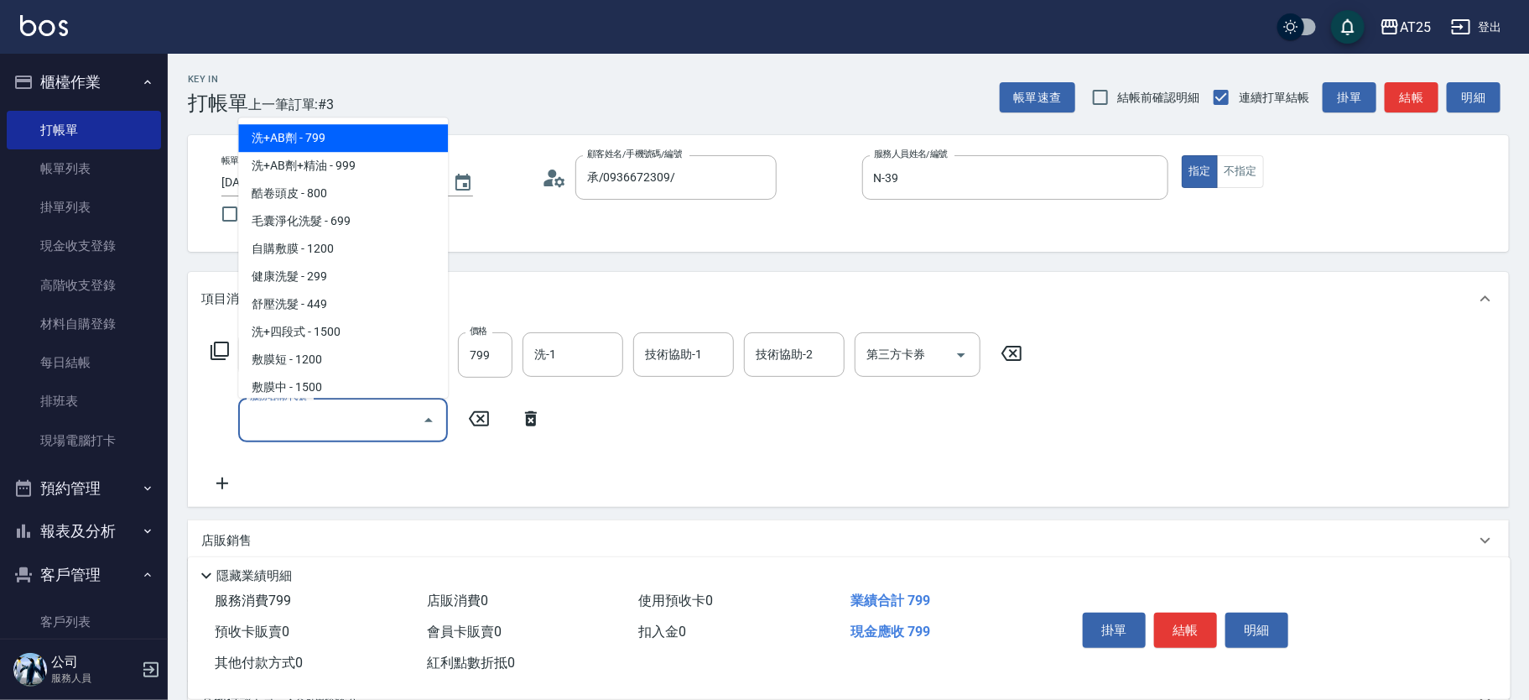
click at [319, 417] on input "服務名稱/代號" at bounding box center [330, 419] width 169 height 29
type input "201"
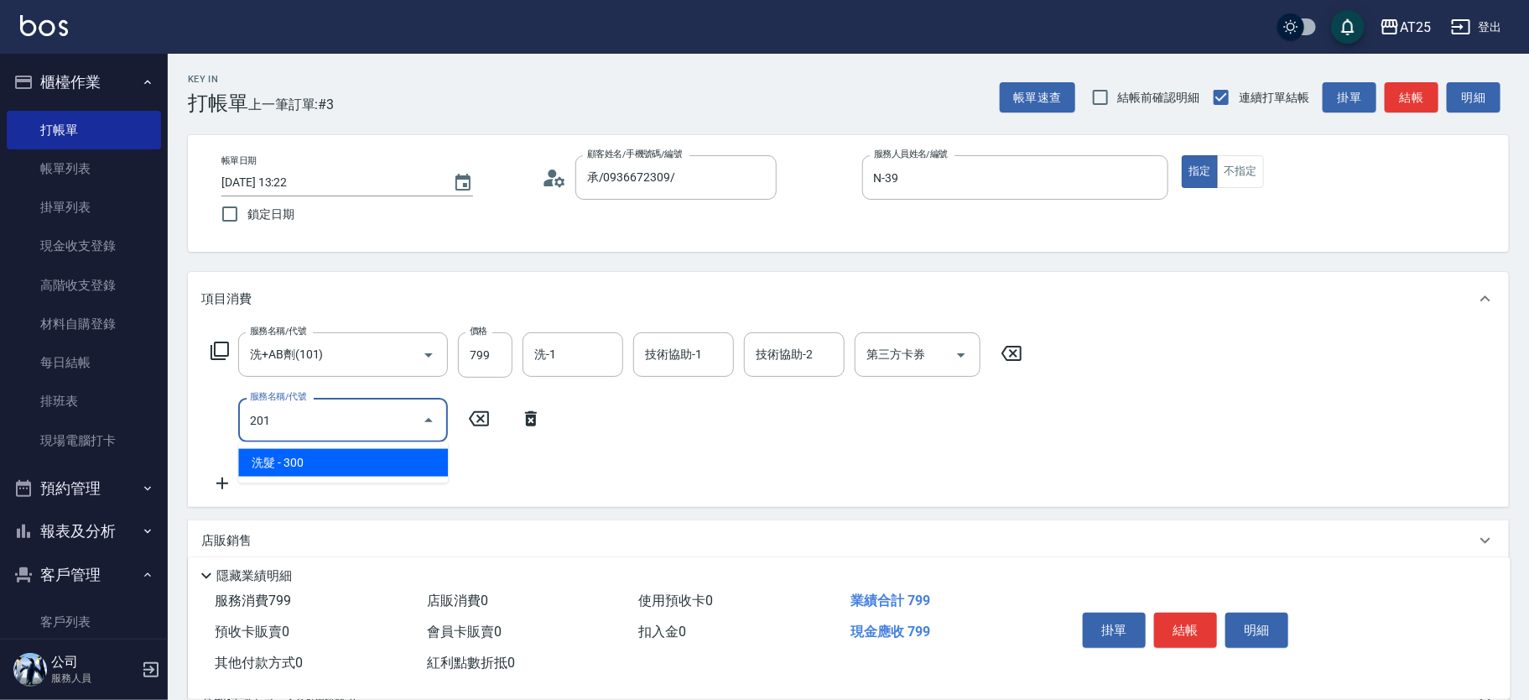
click at [310, 456] on span "洗髮 - 300" at bounding box center [343, 463] width 210 height 28
type input "100"
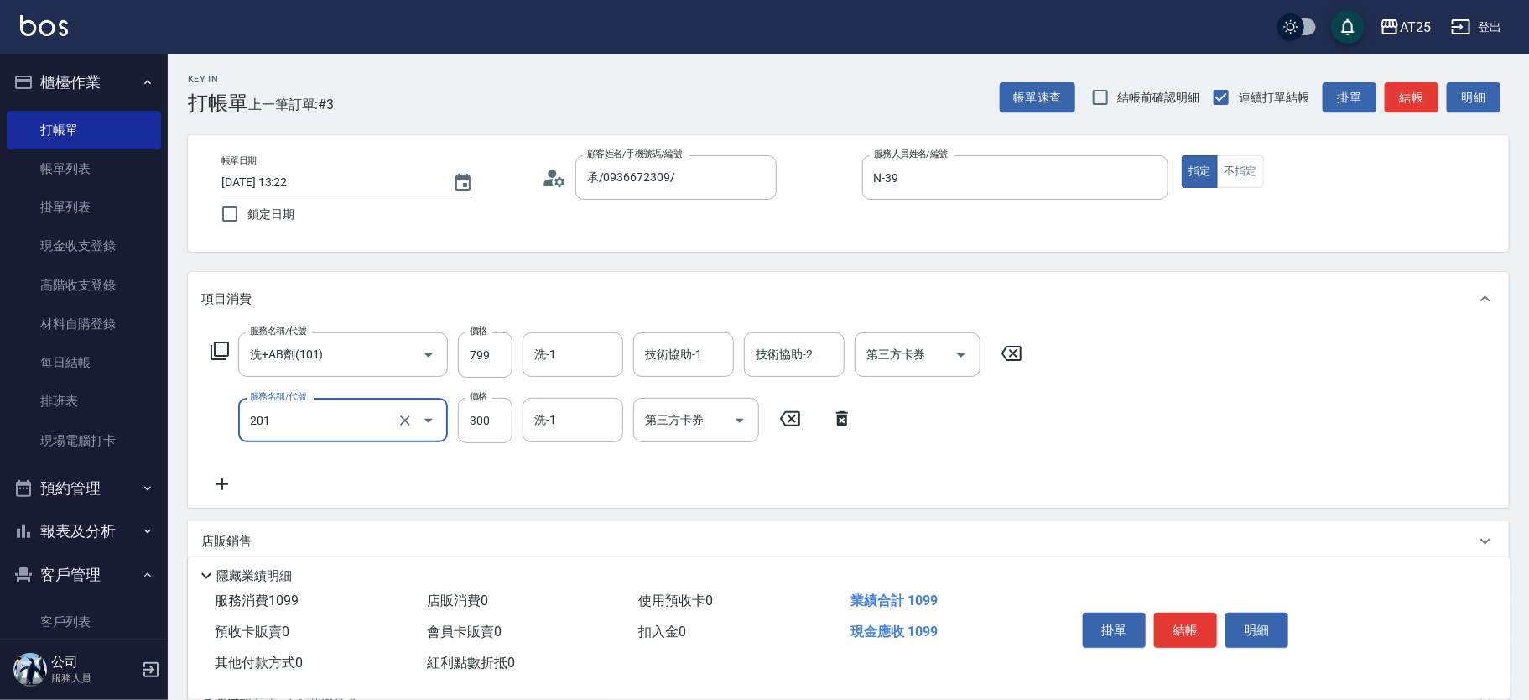
type input "洗髮(201)"
click at [238, 474] on icon at bounding box center [222, 484] width 42 height 20
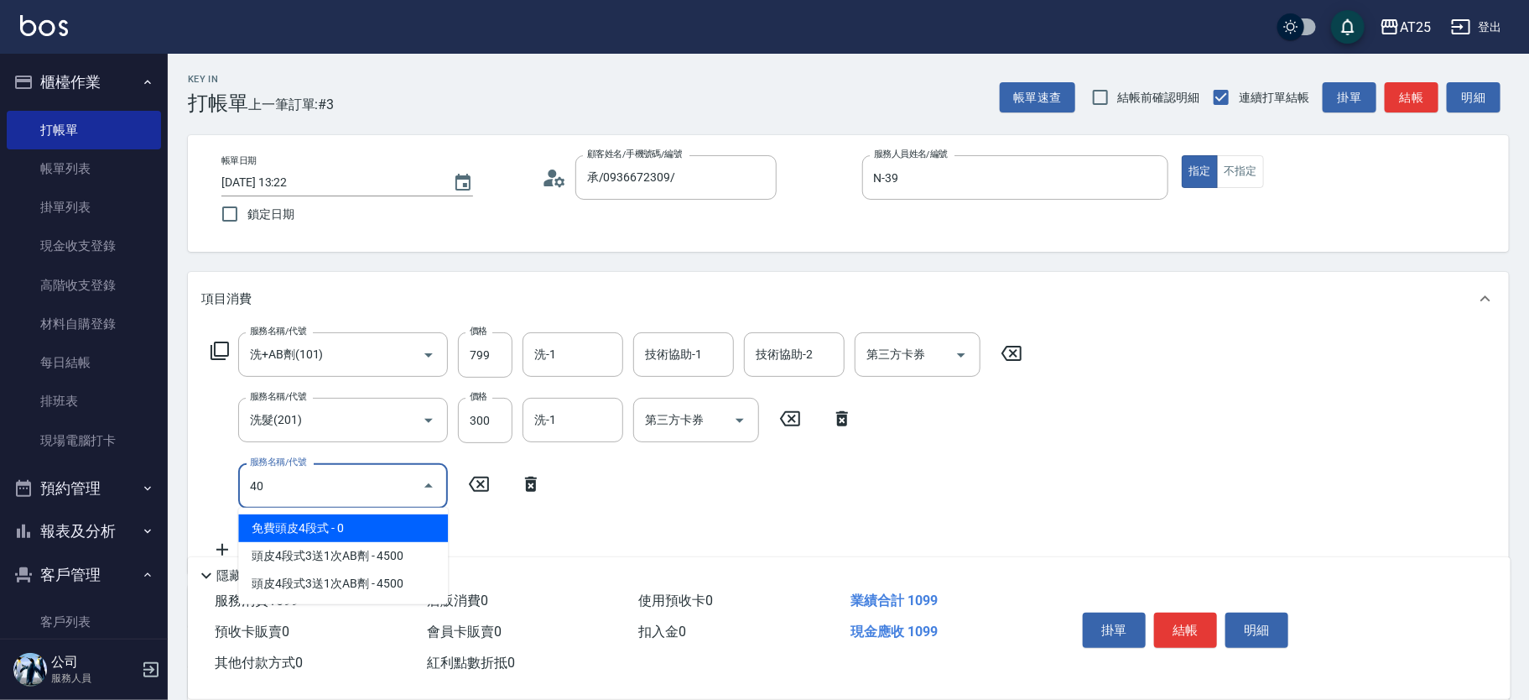
type input "401"
click at [310, 533] on span "剪髮 - 300" at bounding box center [343, 528] width 210 height 28
type input "130"
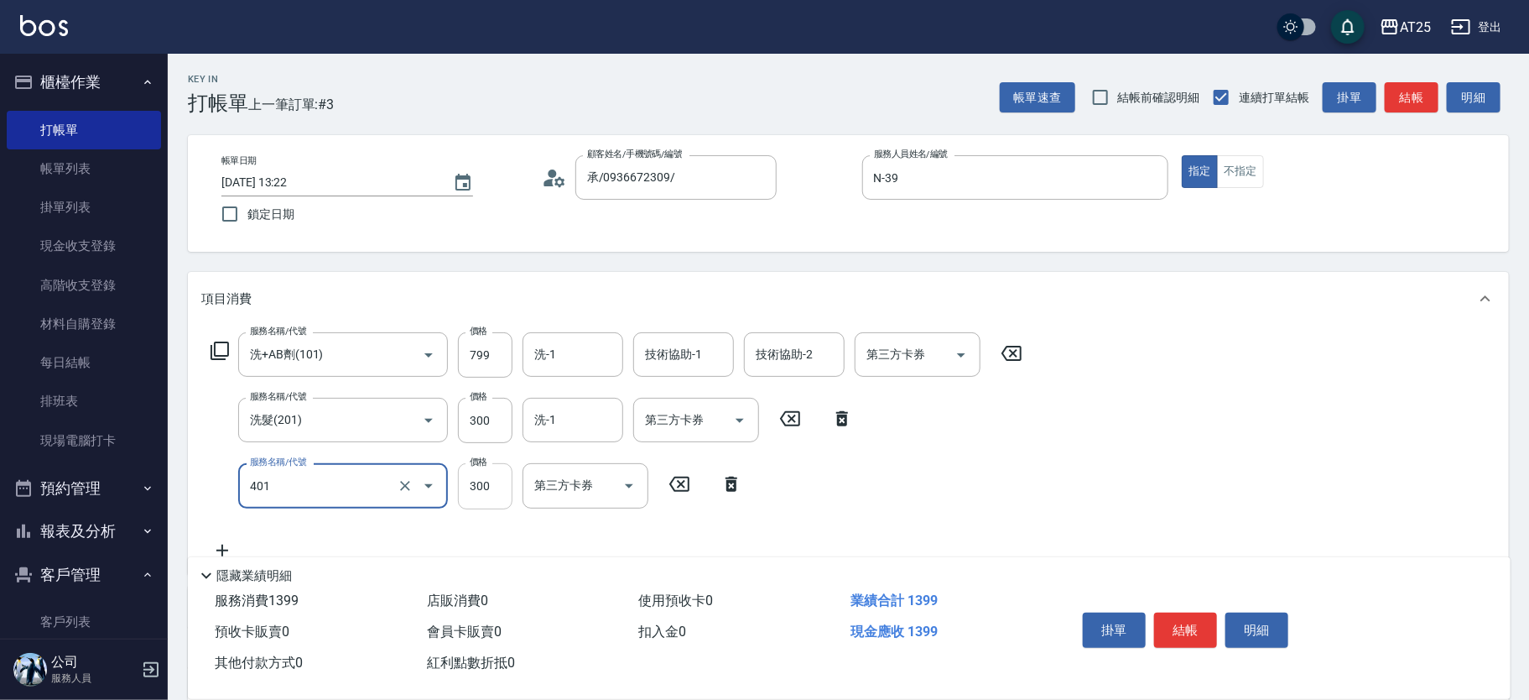
type input "剪髮(401)"
click at [503, 493] on input "300" at bounding box center [485, 485] width 55 height 45
type input "110"
type input "20"
type input "120"
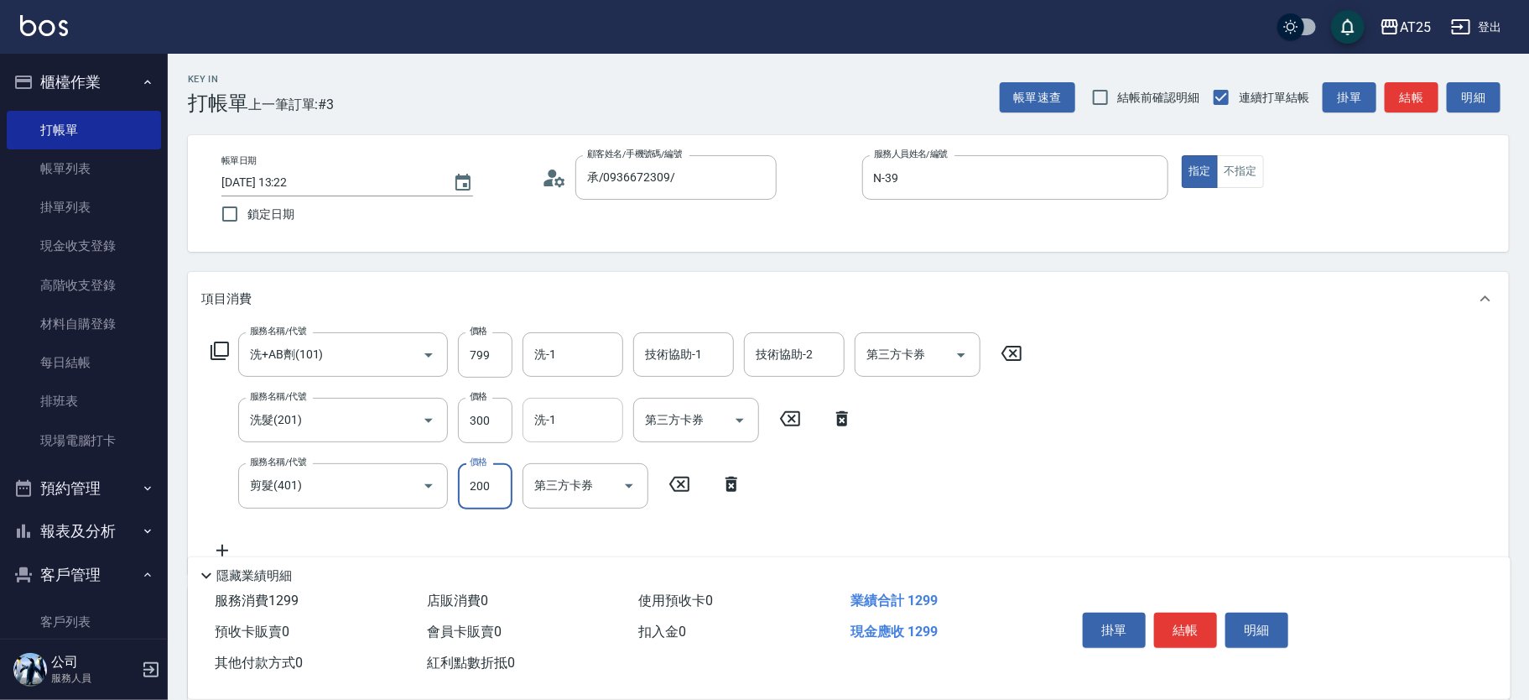
click at [570, 403] on div "洗-1" at bounding box center [573, 420] width 101 height 44
type input "200"
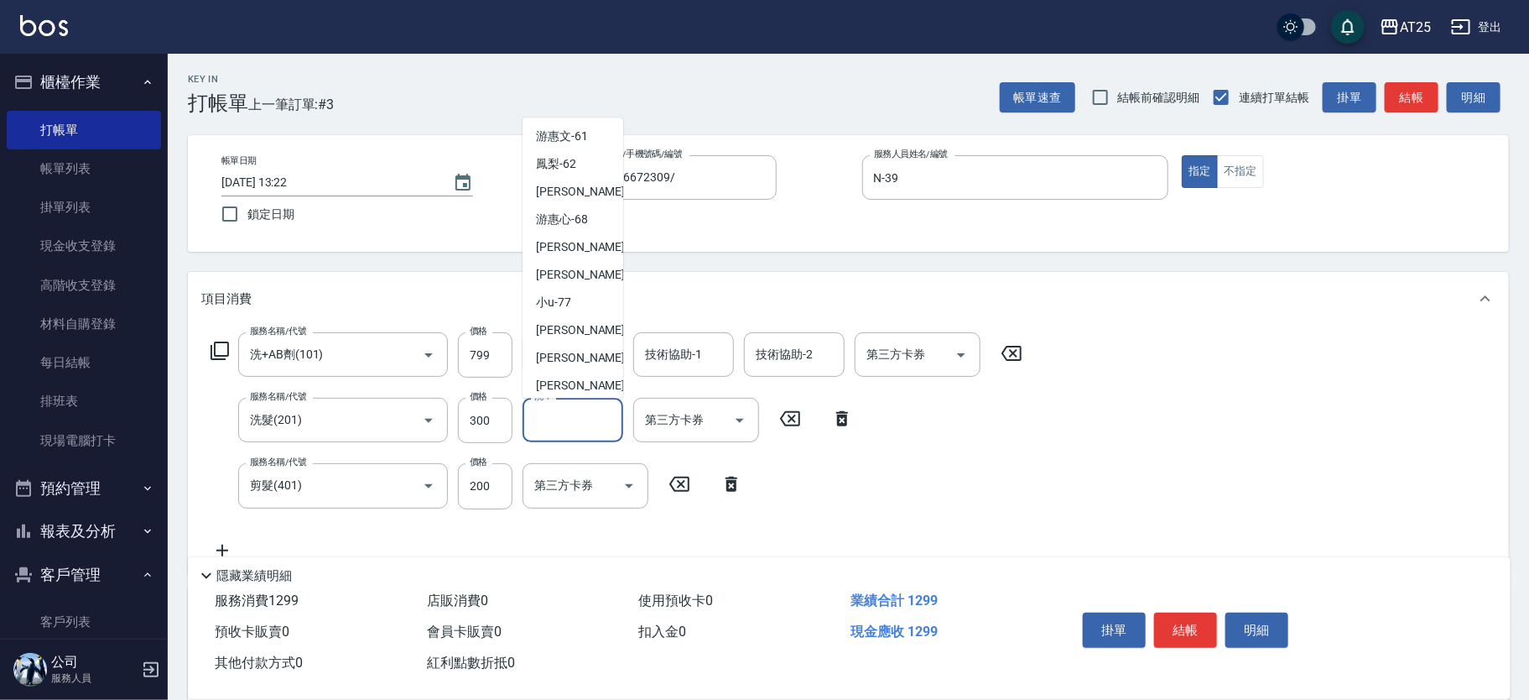
scroll to position [621, 0]
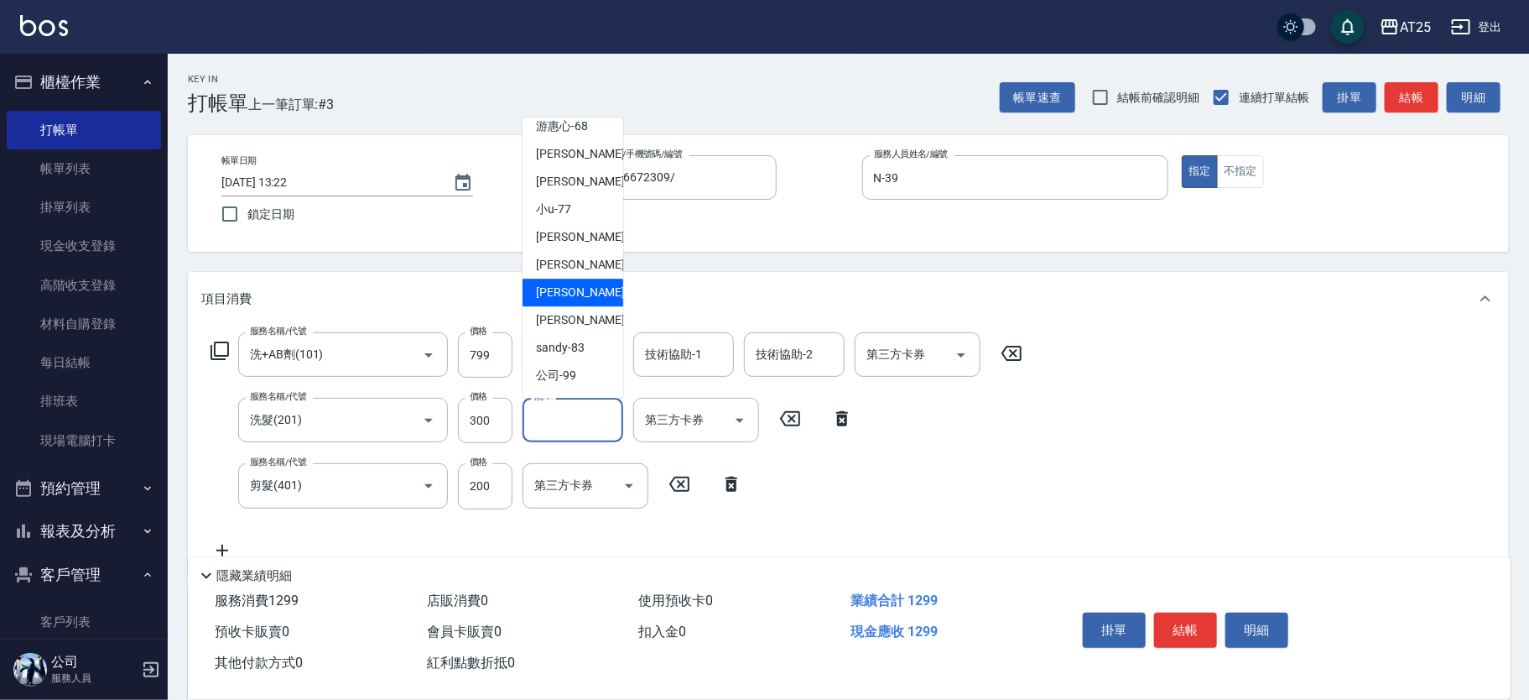
click at [591, 290] on div "小伶 -81" at bounding box center [573, 293] width 101 height 28
type input "小伶-81"
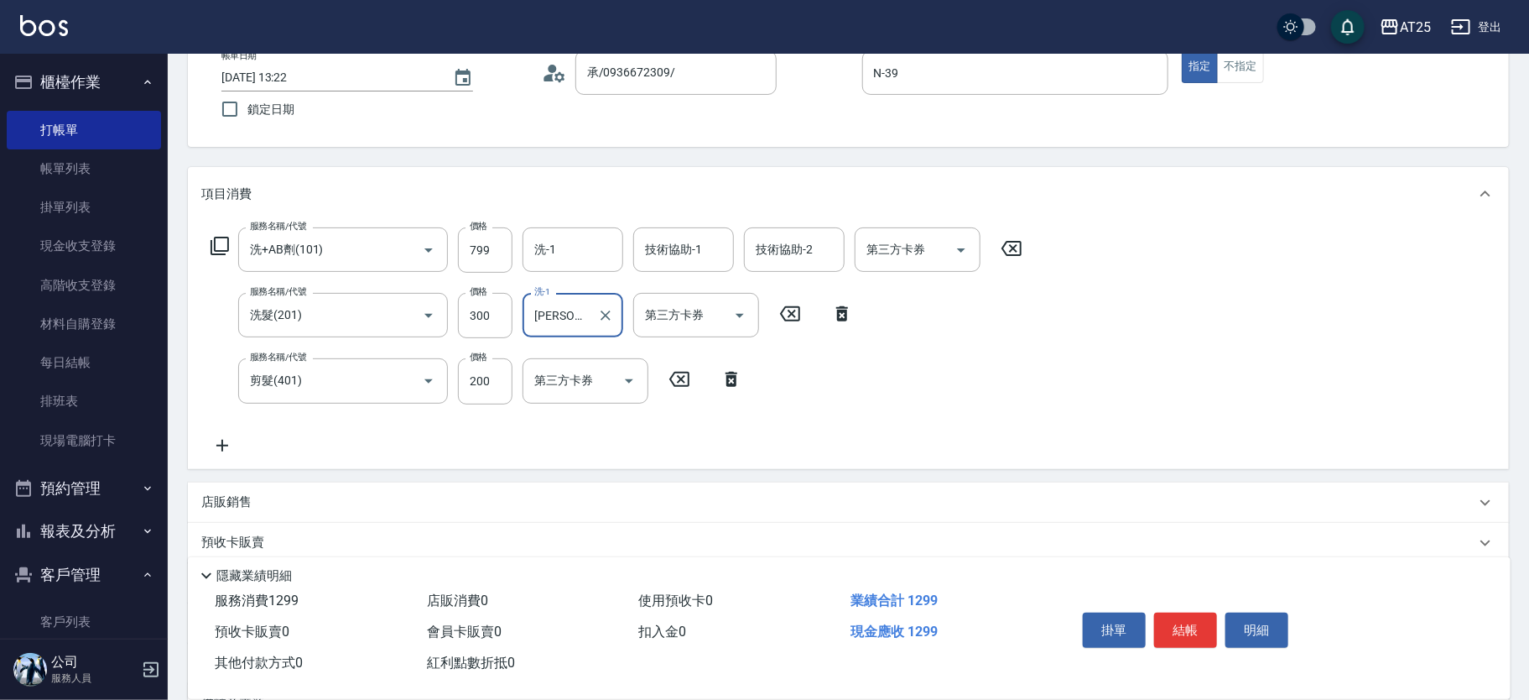
scroll to position [287, 0]
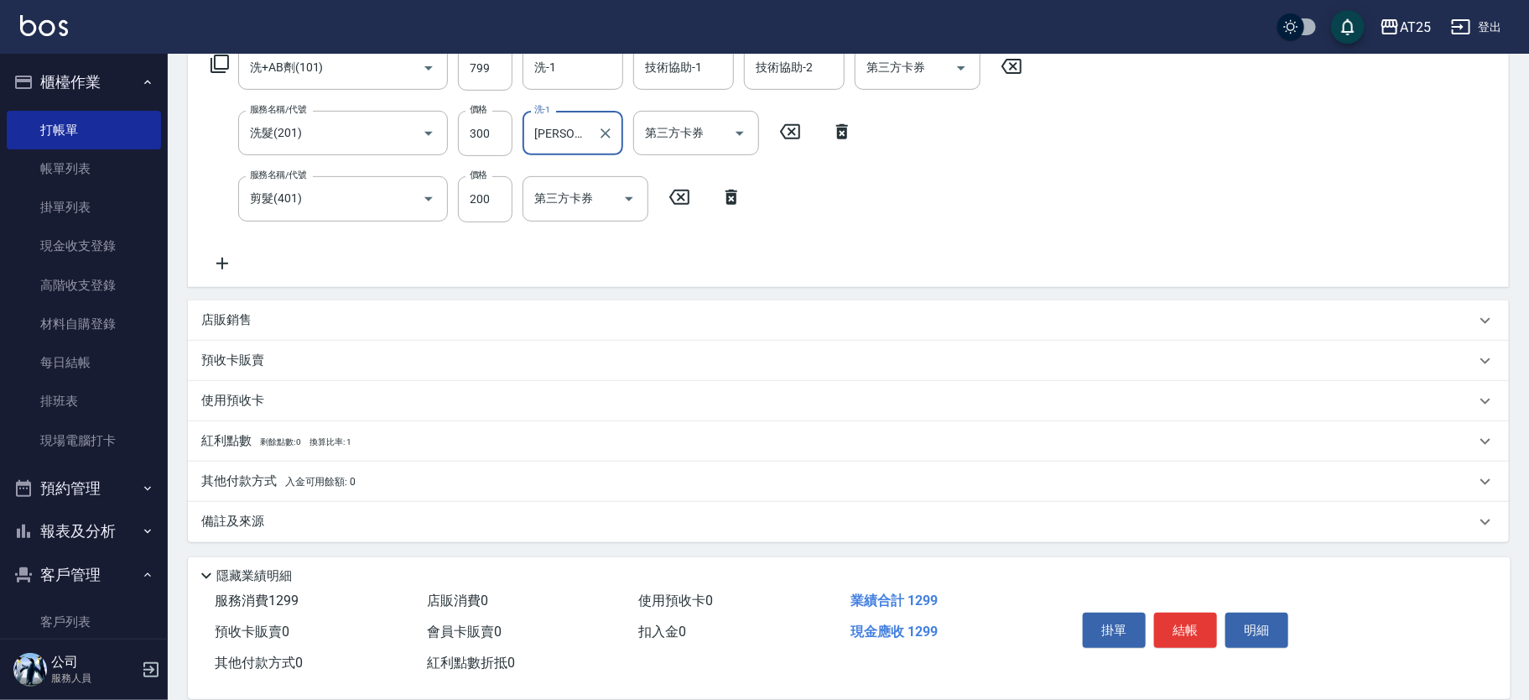
click at [343, 326] on div "店販銷售" at bounding box center [838, 320] width 1274 height 18
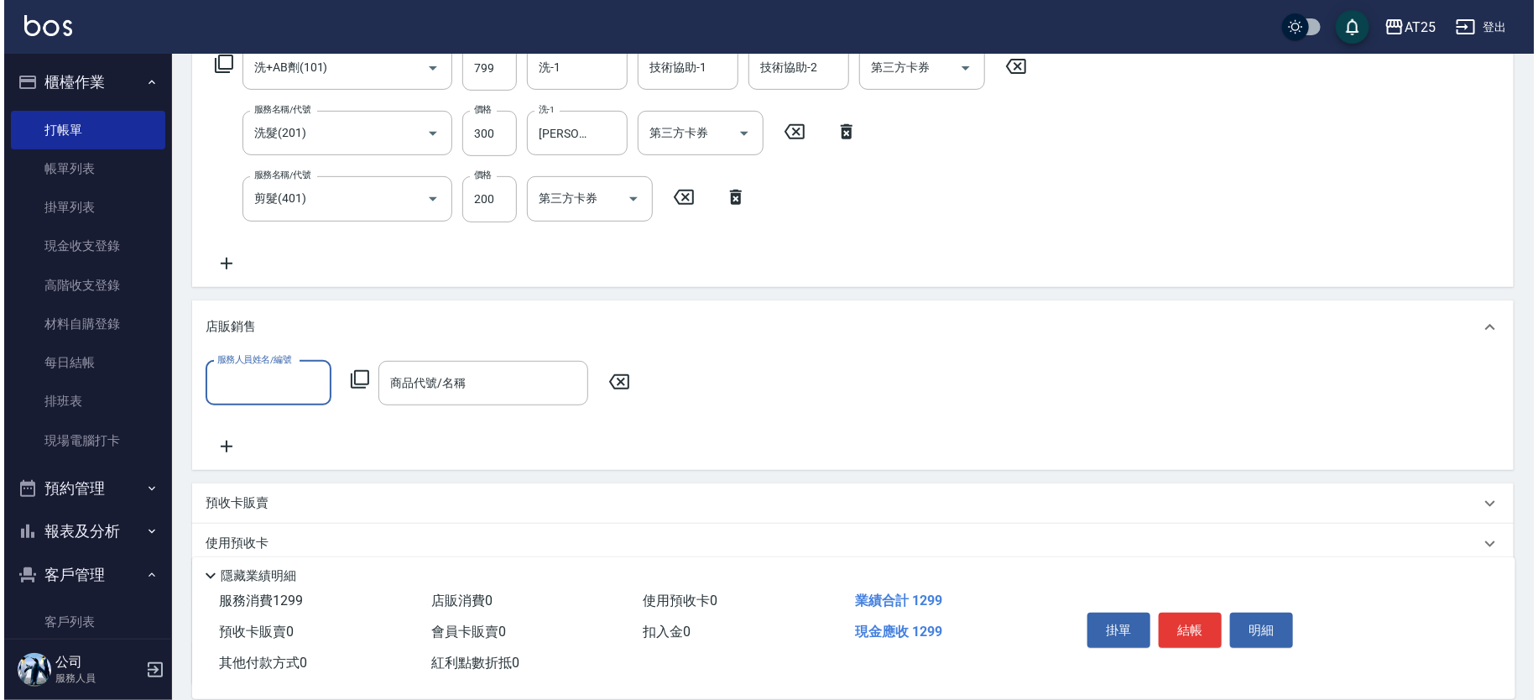
scroll to position [0, 0]
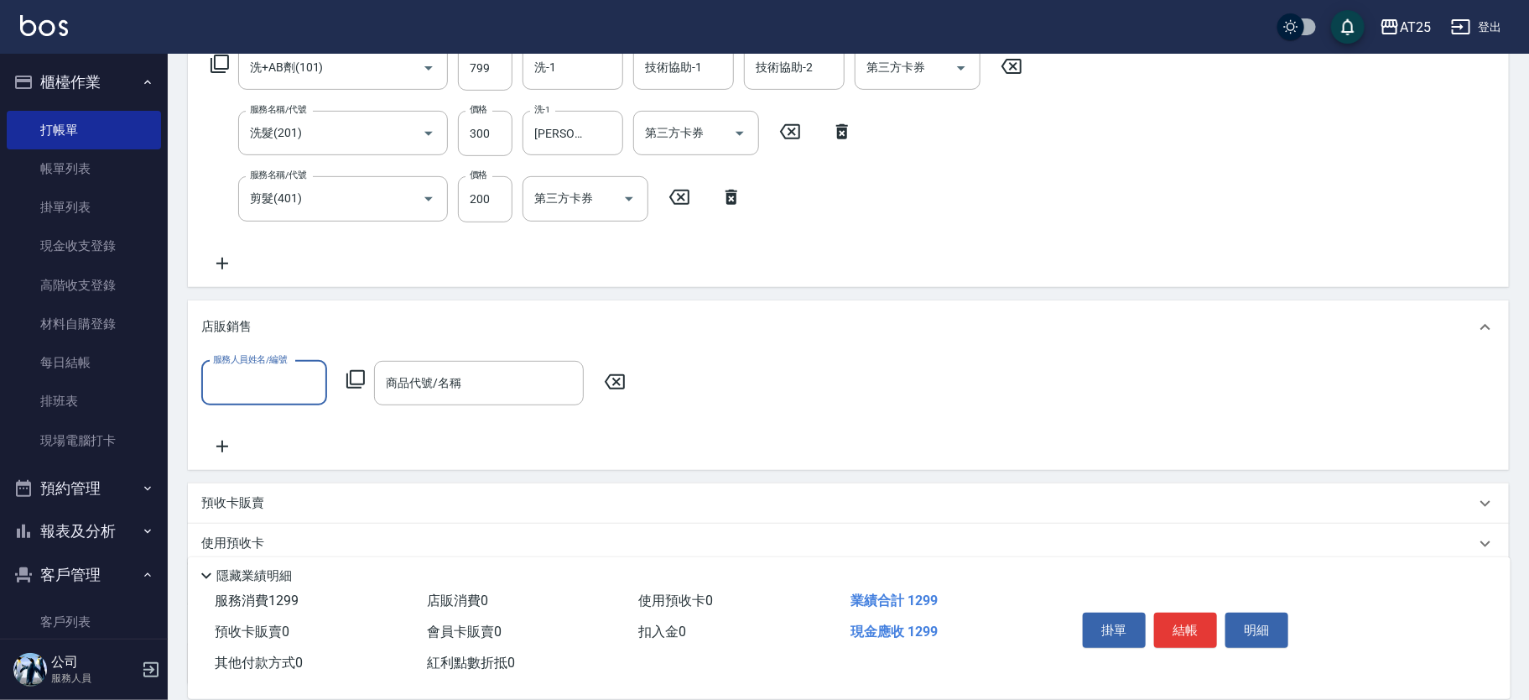
click at [231, 383] on input "服務人員姓名/編號" at bounding box center [264, 382] width 111 height 29
click at [242, 425] on div "N -39" at bounding box center [264, 425] width 126 height 28
type input "N-39"
click at [367, 374] on div "服務人員姓名/編號 N-39 服務人員姓名/編號 商品代號/名稱 商品代號/名稱" at bounding box center [418, 383] width 435 height 44
click at [352, 390] on div "服務人員姓名/編號 N-39 服務人員姓名/編號 商品代號/名稱 商品代號/名稱" at bounding box center [418, 383] width 435 height 44
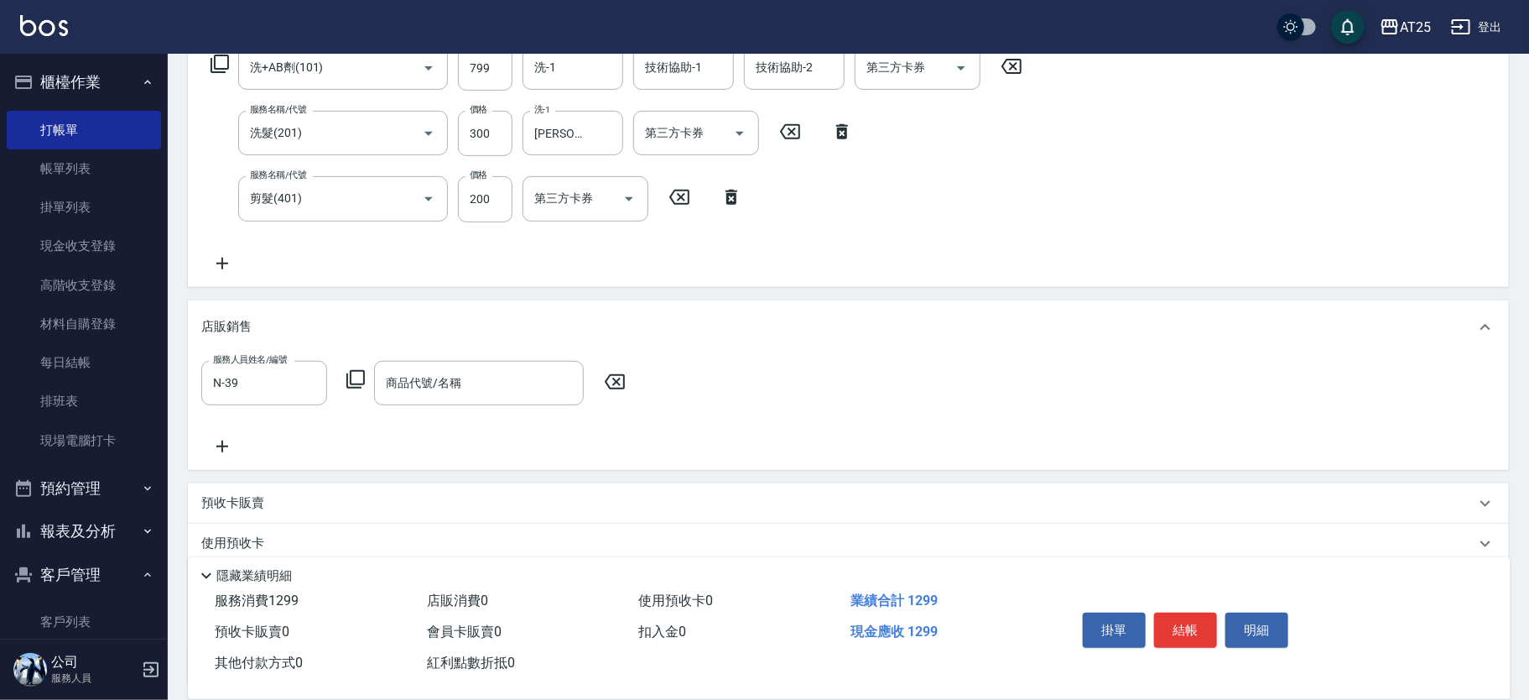
click at [349, 377] on icon at bounding box center [356, 379] width 20 height 20
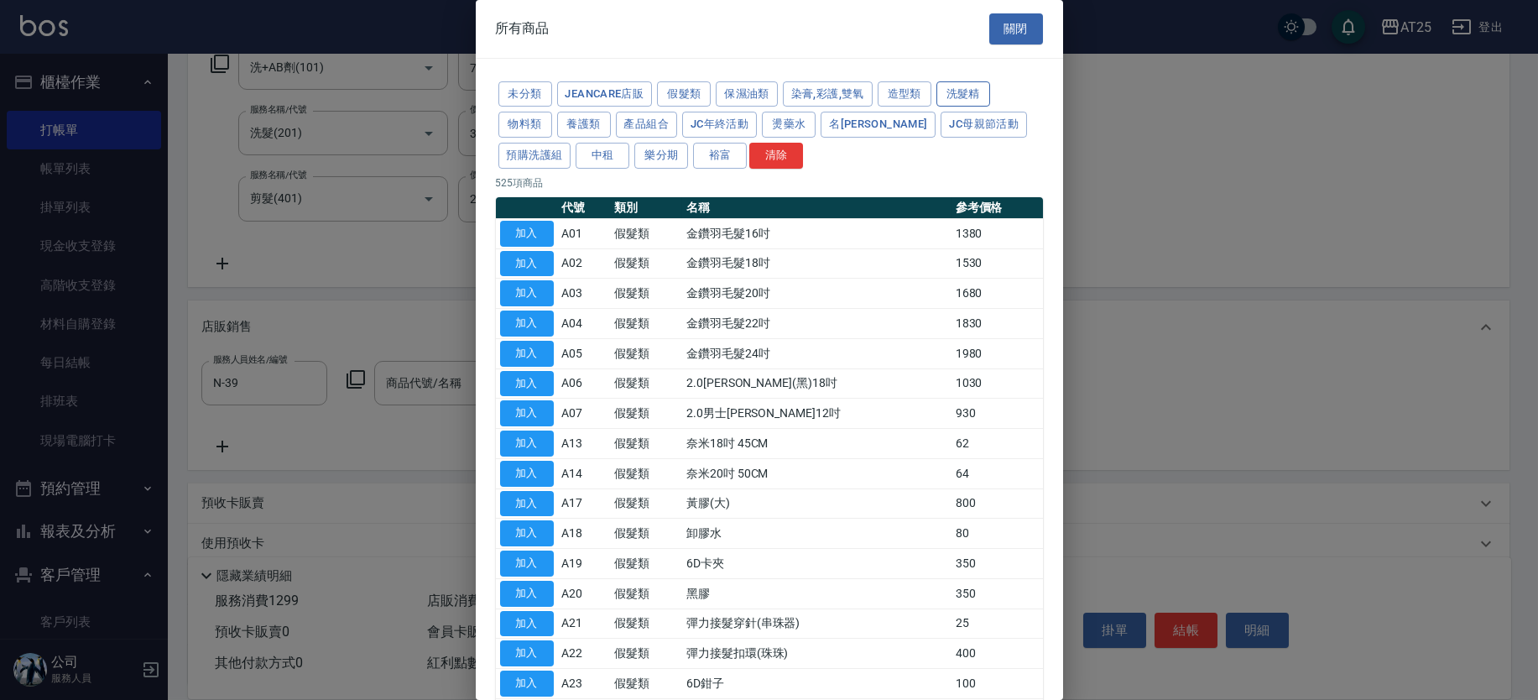
click at [952, 85] on button "洗髮精" at bounding box center [963, 94] width 54 height 26
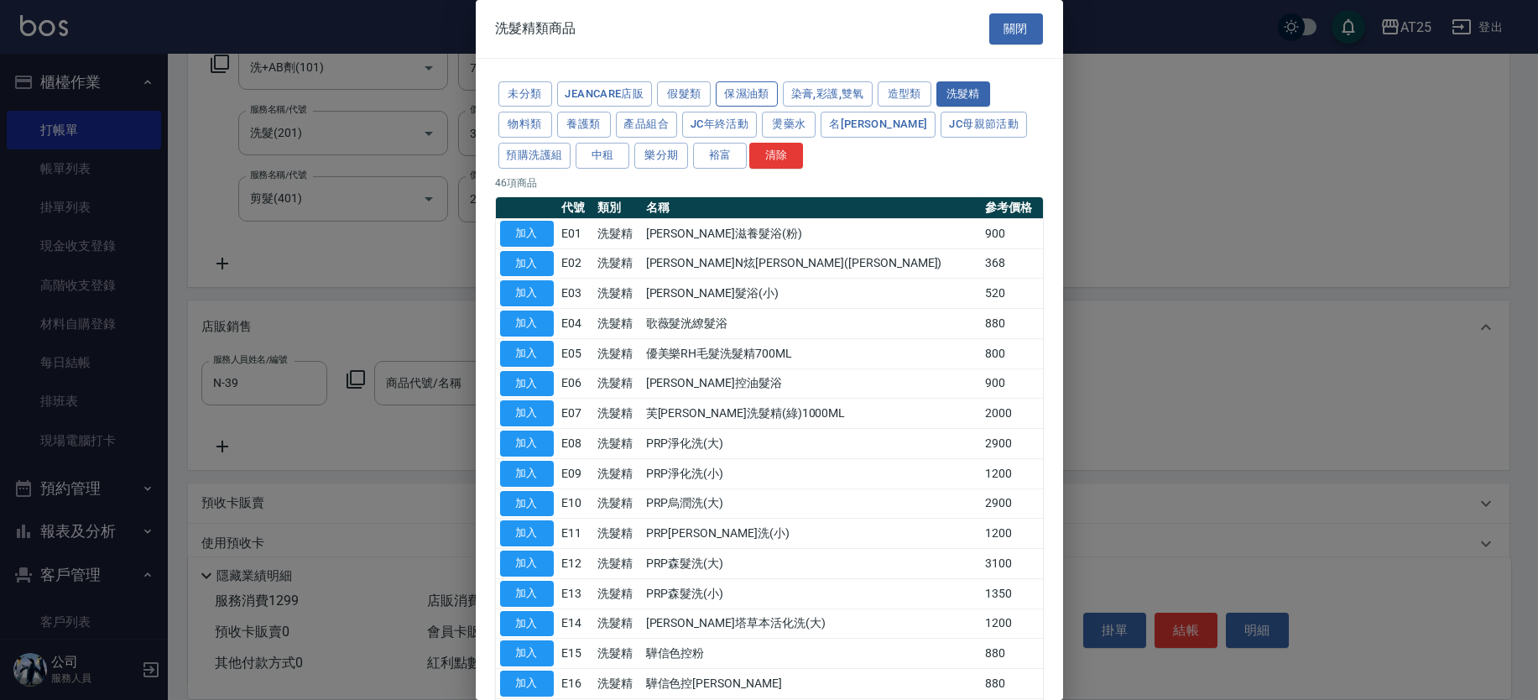
click at [738, 94] on button "保濕油類" at bounding box center [747, 94] width 62 height 26
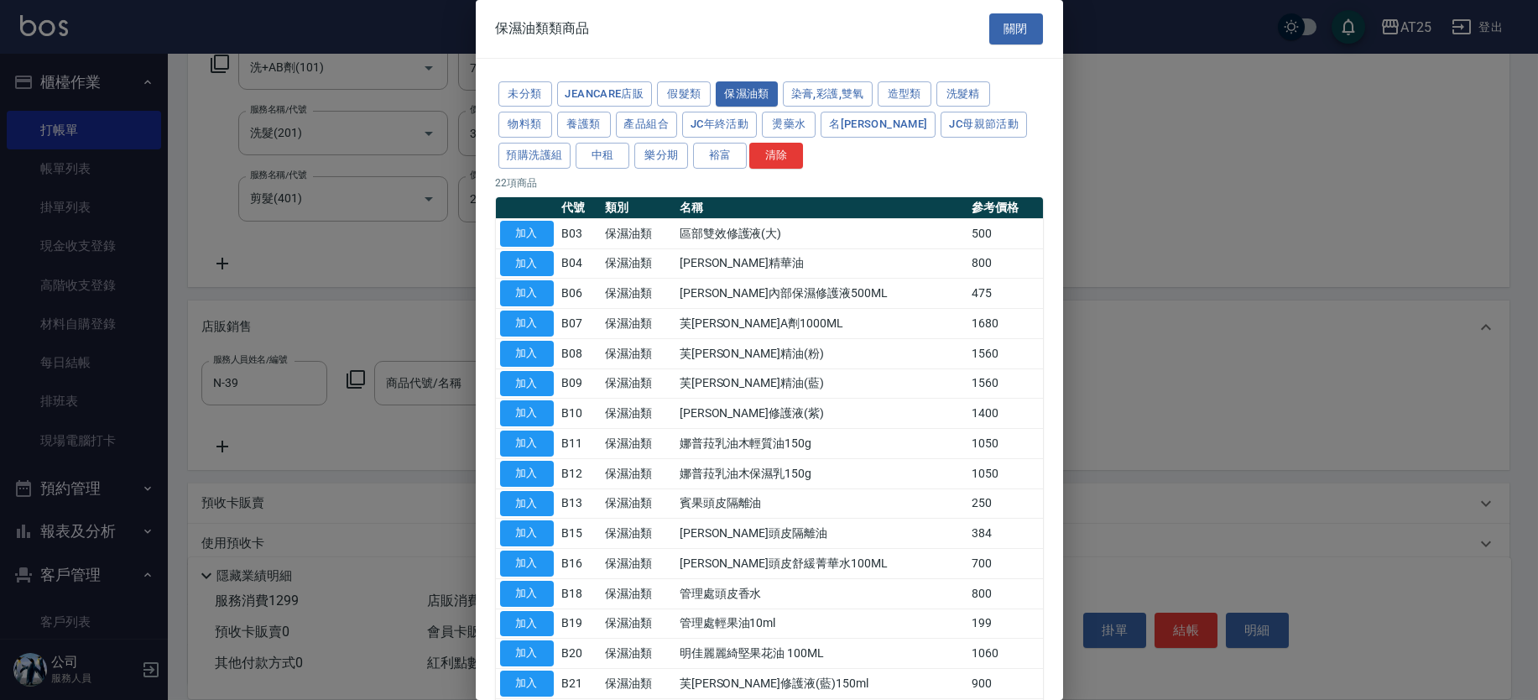
click at [1062, 200] on div "保濕油類類商品 關閉 未分類 JeanCare店販 假髮類 保濕油類 染膏,彩護,雙氧 造型類 洗髮精 物料類 養護類 產品組合 JC年終活動 燙藥水 名麗 …" at bounding box center [769, 350] width 587 height 700
click at [638, 122] on button "產品組合" at bounding box center [647, 125] width 62 height 26
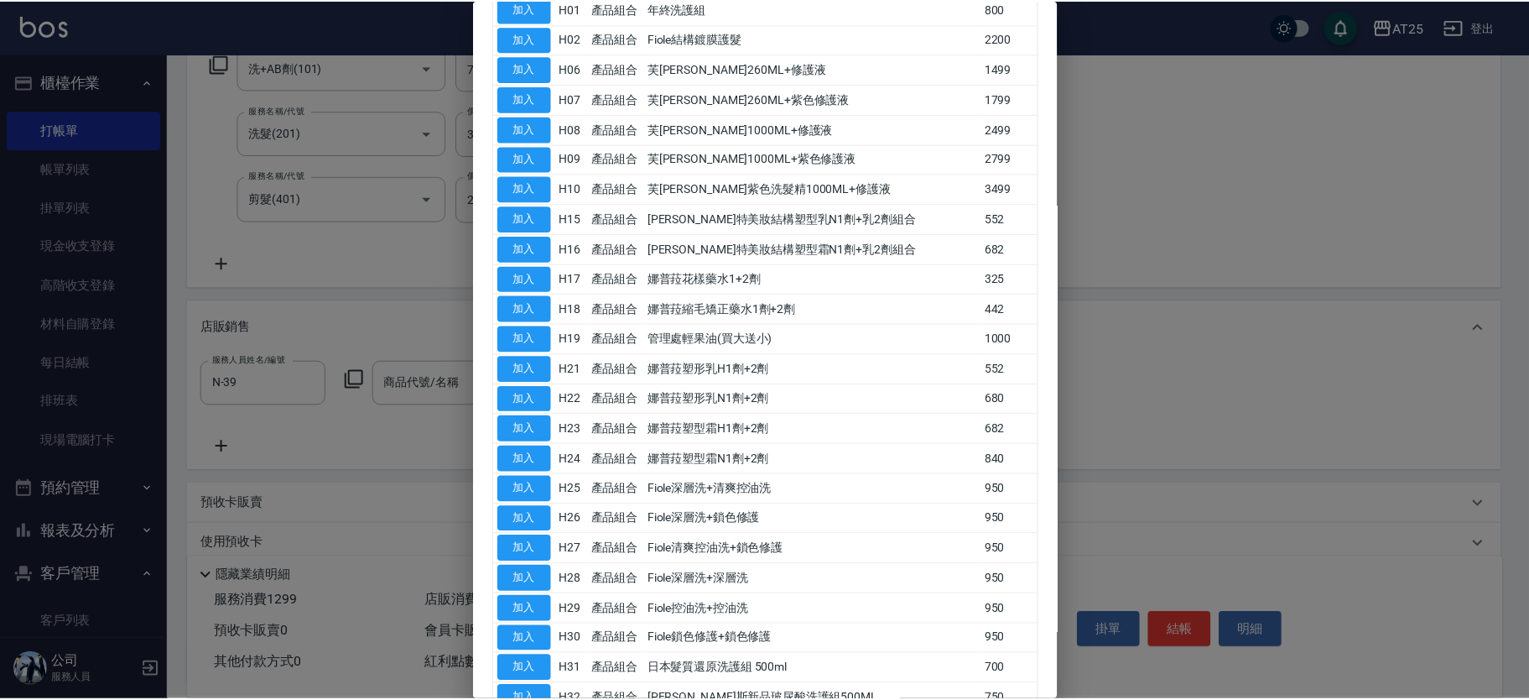
scroll to position [508, 0]
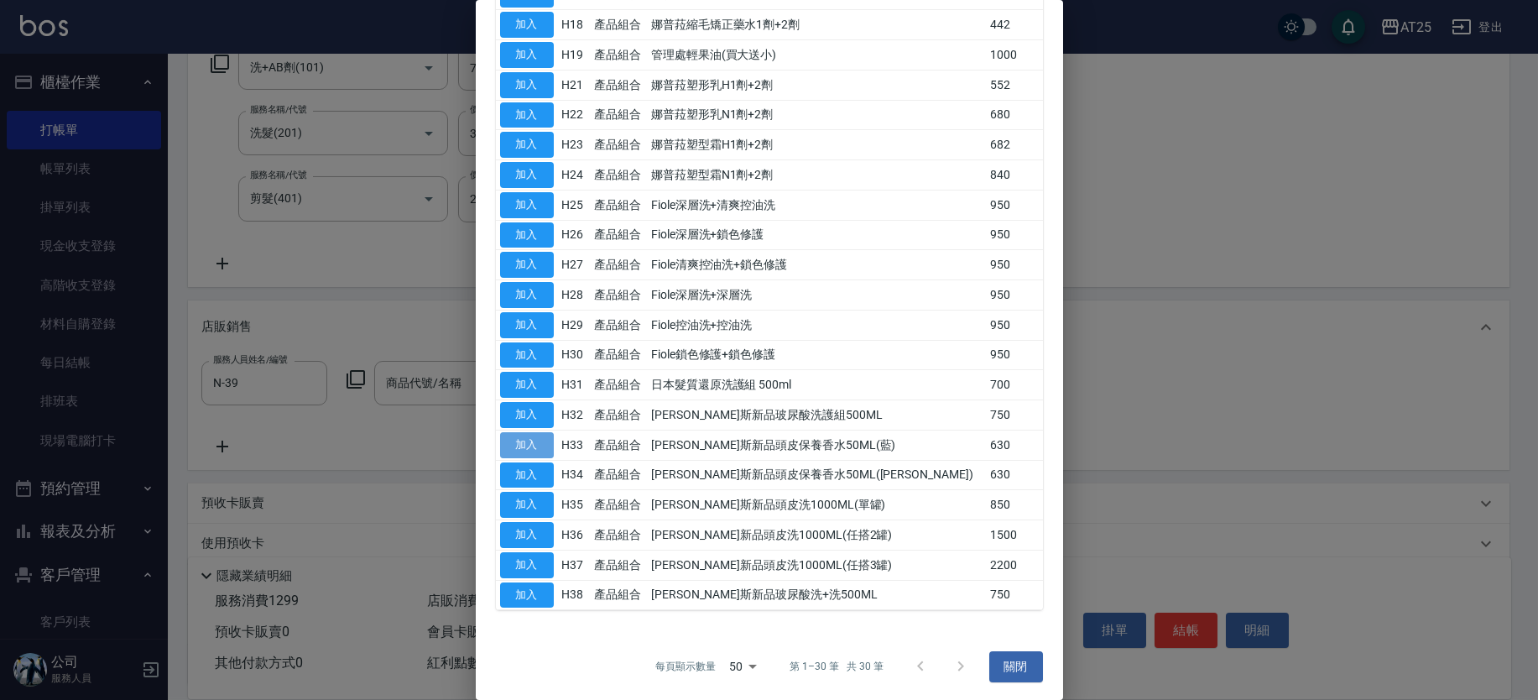
click at [533, 441] on button "加入" at bounding box center [527, 445] width 54 height 26
type input "喬娜斯新品頭皮保養香水50ML(藍)"
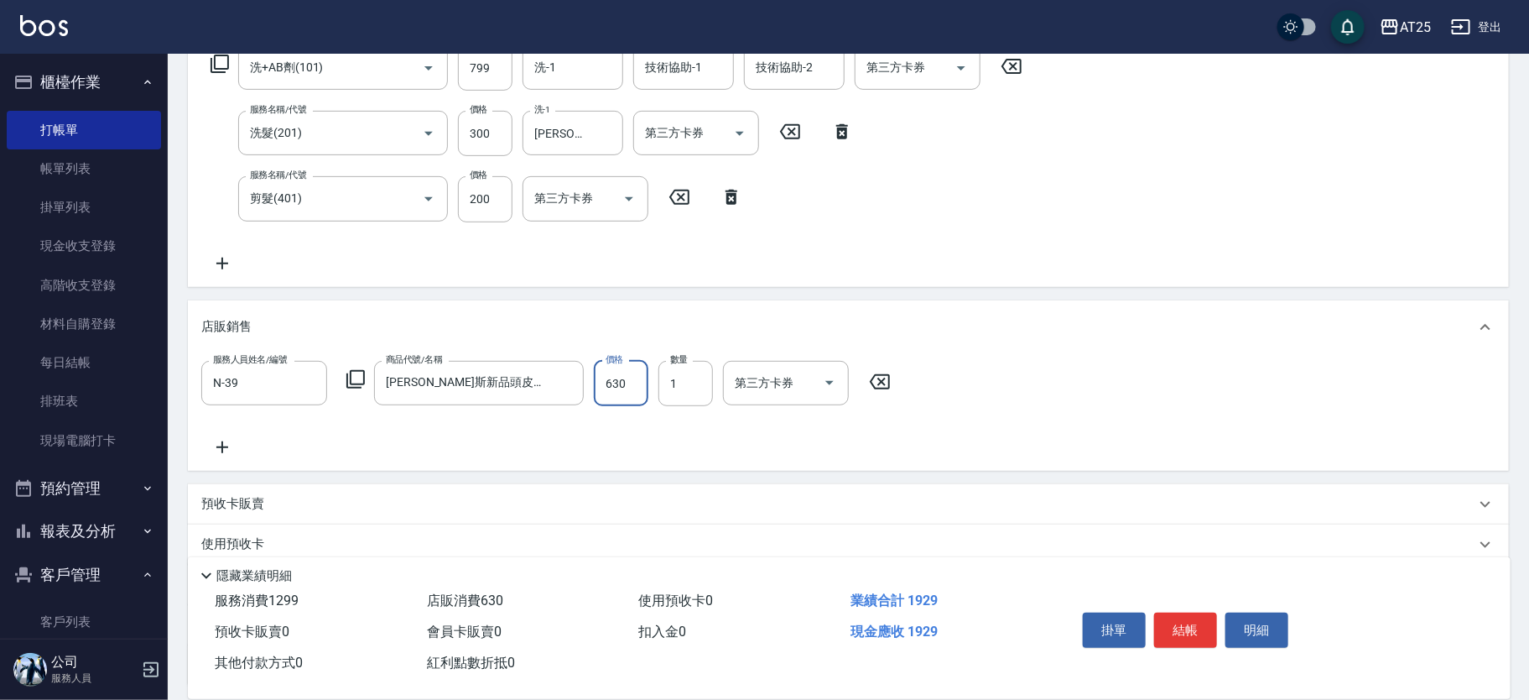
click at [621, 383] on input "630" at bounding box center [621, 383] width 55 height 45
type input "130"
type input "50"
type input "170"
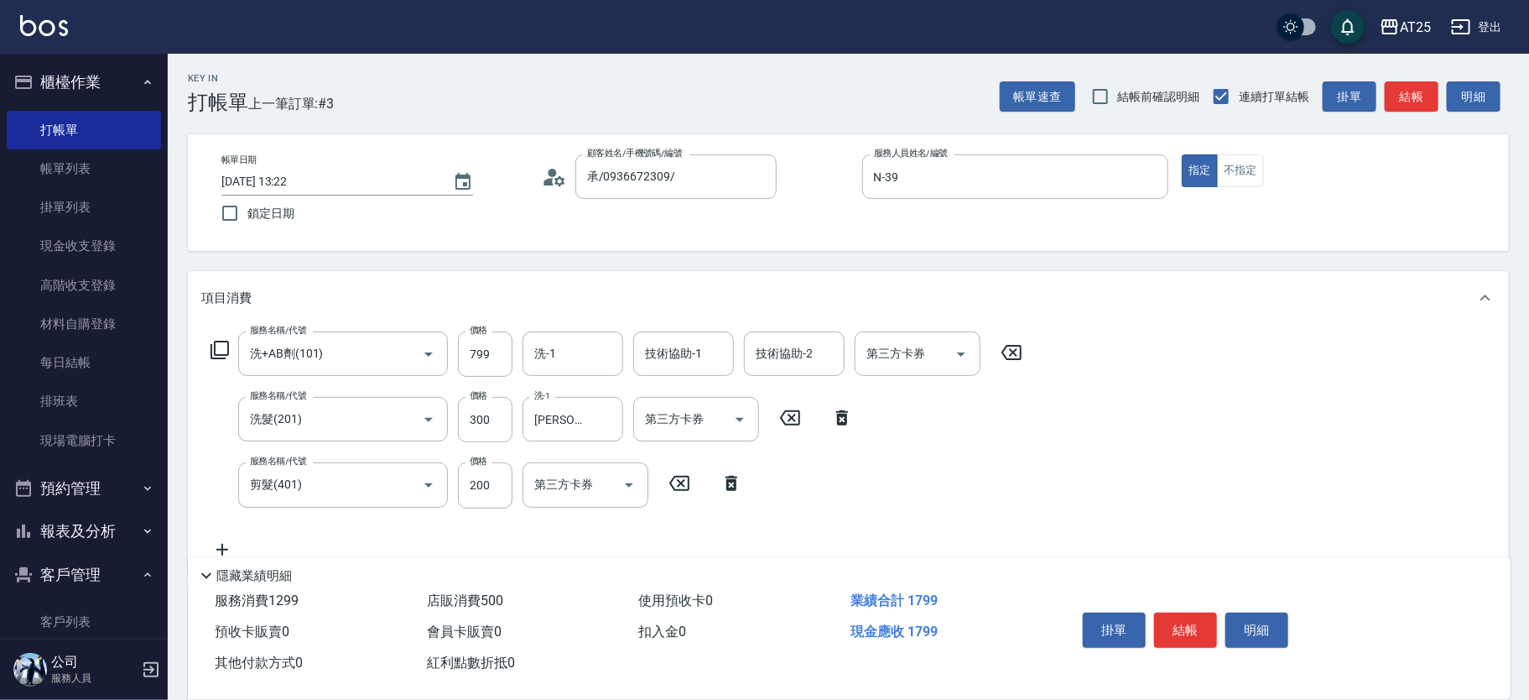
scroll to position [0, 0]
type input "500"
click at [1181, 632] on button "結帳" at bounding box center [1185, 629] width 63 height 35
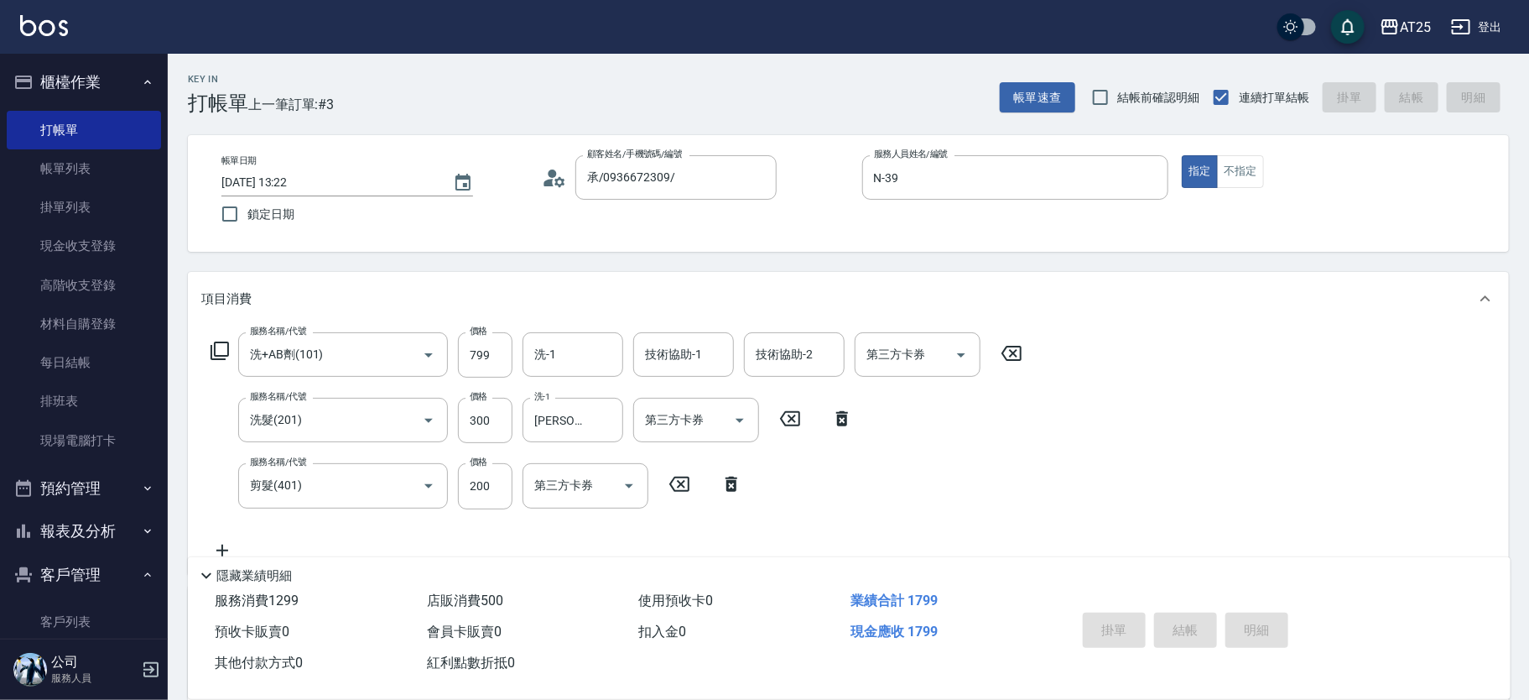
type input "2025/08/17 13:24"
type input "0"
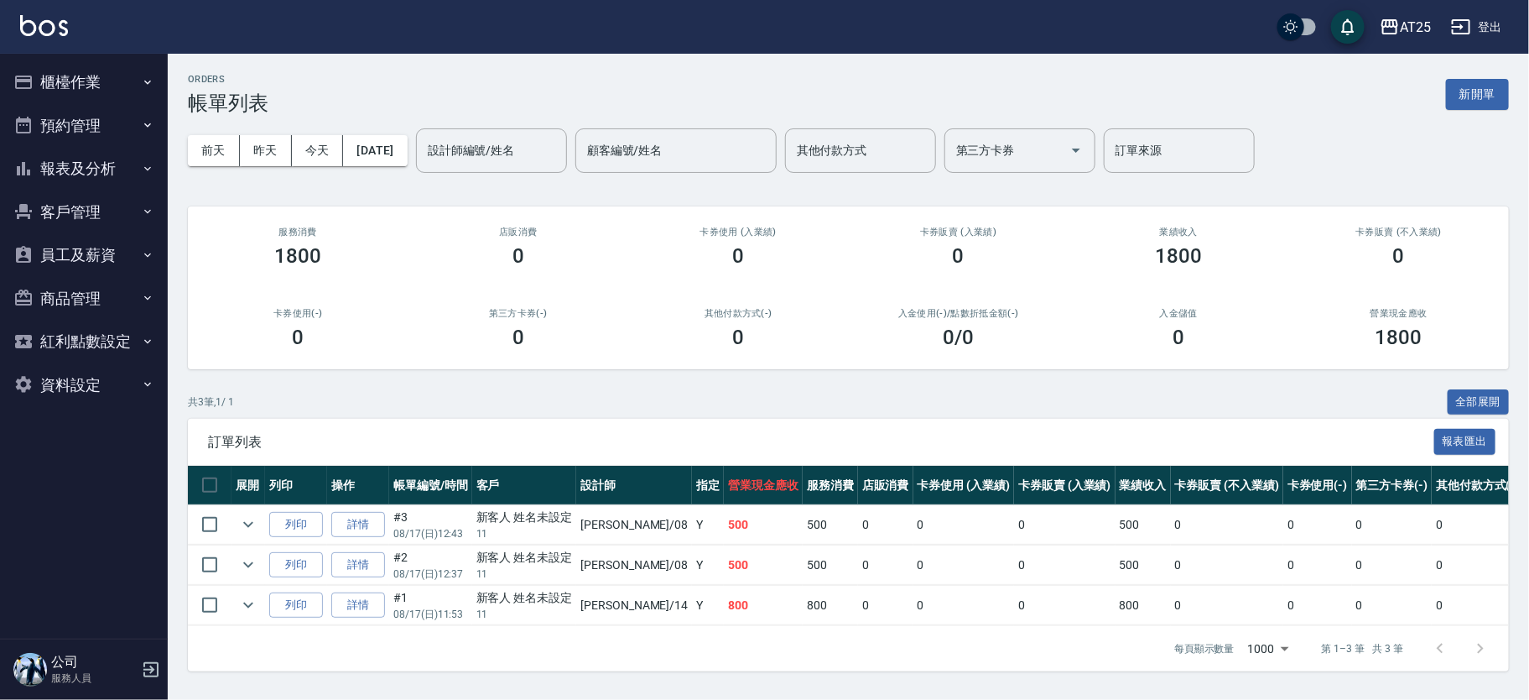
click at [72, 84] on button "櫃檯作業" at bounding box center [84, 82] width 154 height 44
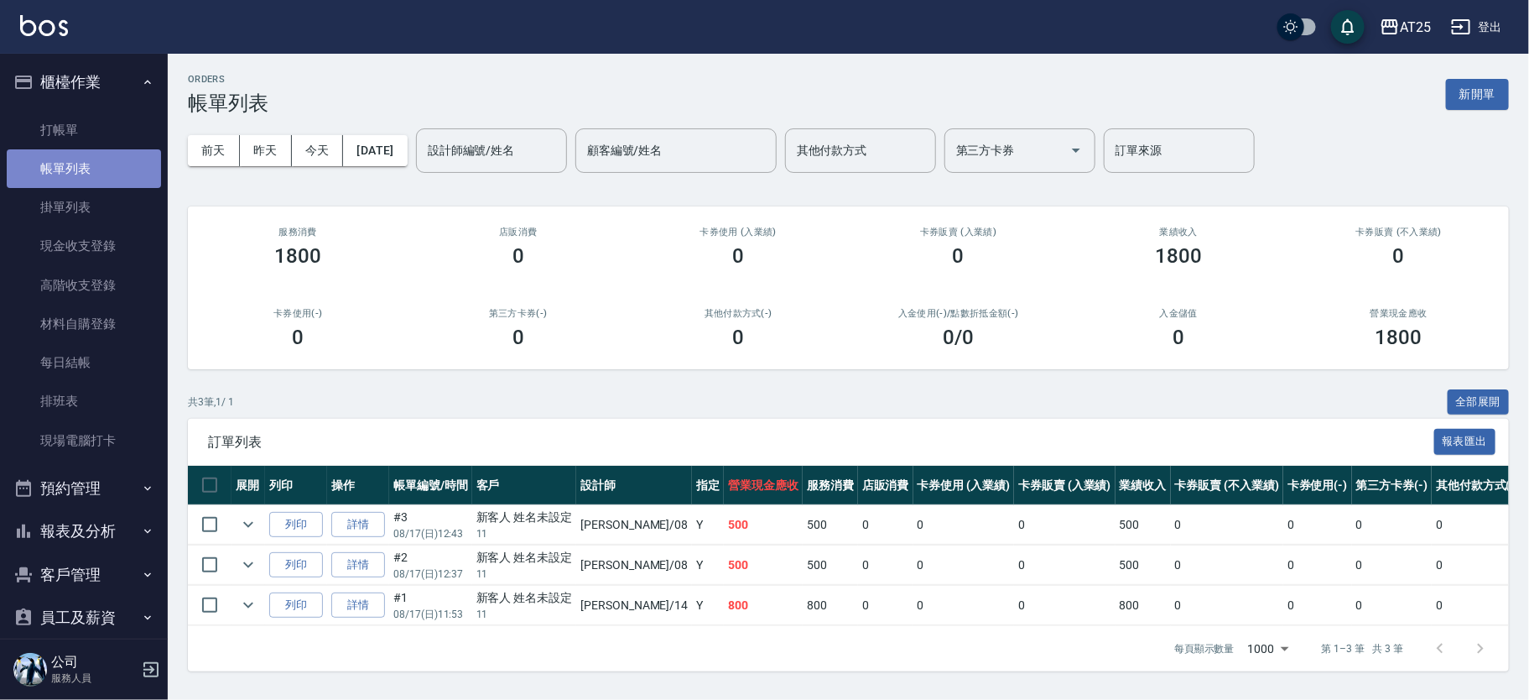
click at [112, 175] on link "帳單列表" at bounding box center [84, 168] width 154 height 39
